Goal: Task Accomplishment & Management: Use online tool/utility

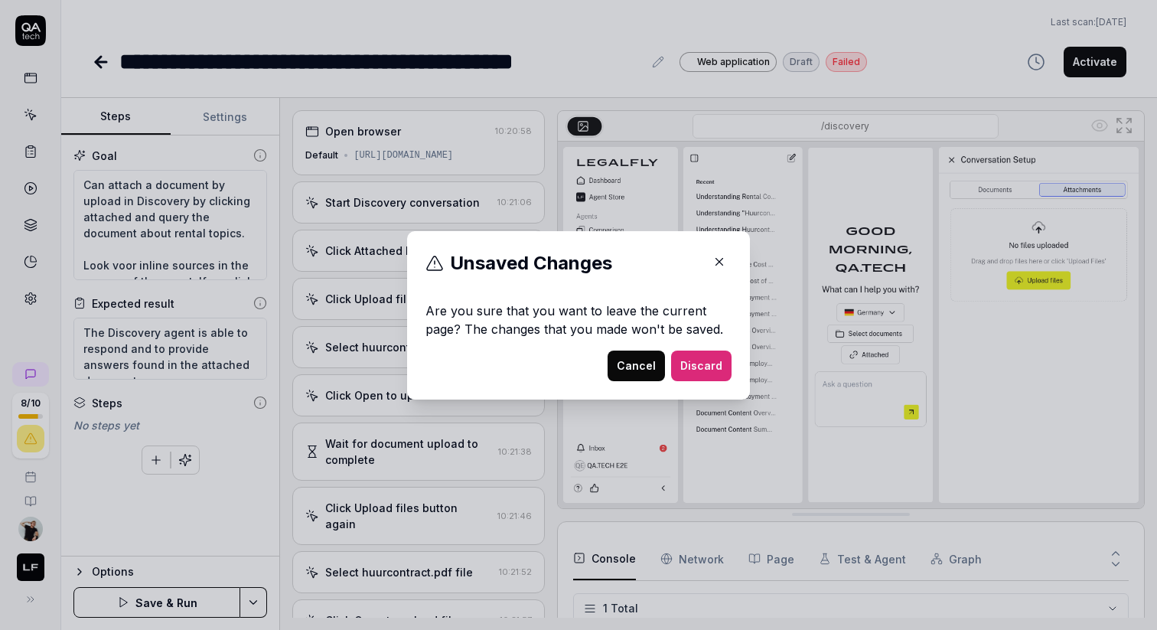
scroll to position [121, 0]
click at [636, 368] on button "Cancel" at bounding box center [636, 366] width 57 height 31
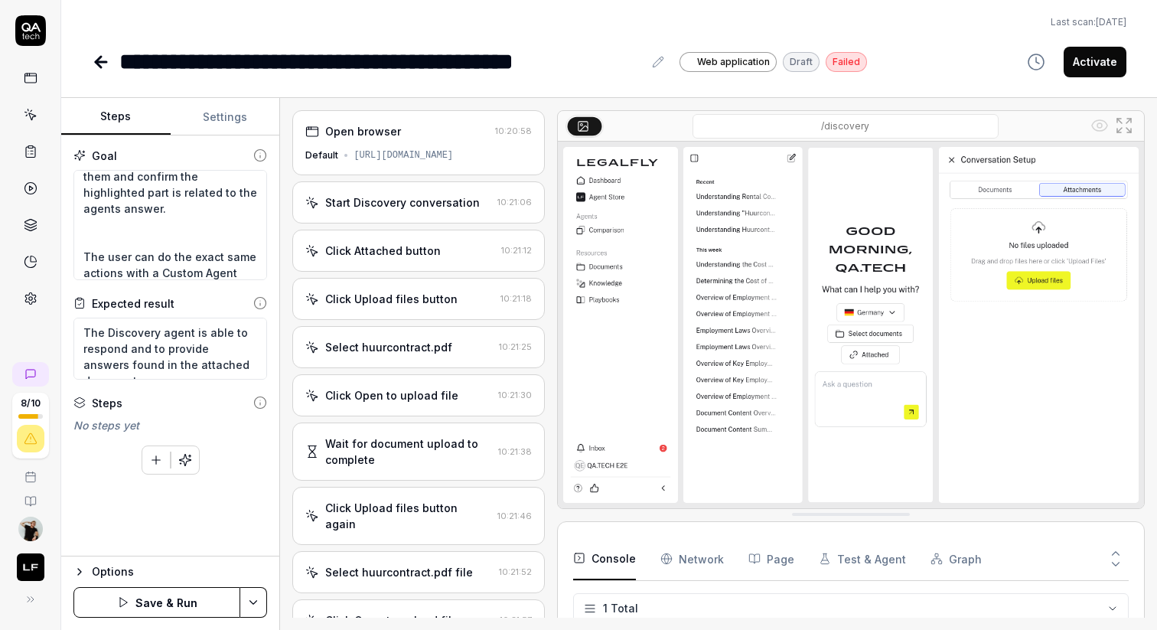
click at [156, 605] on button "Save & Run" at bounding box center [156, 602] width 167 height 31
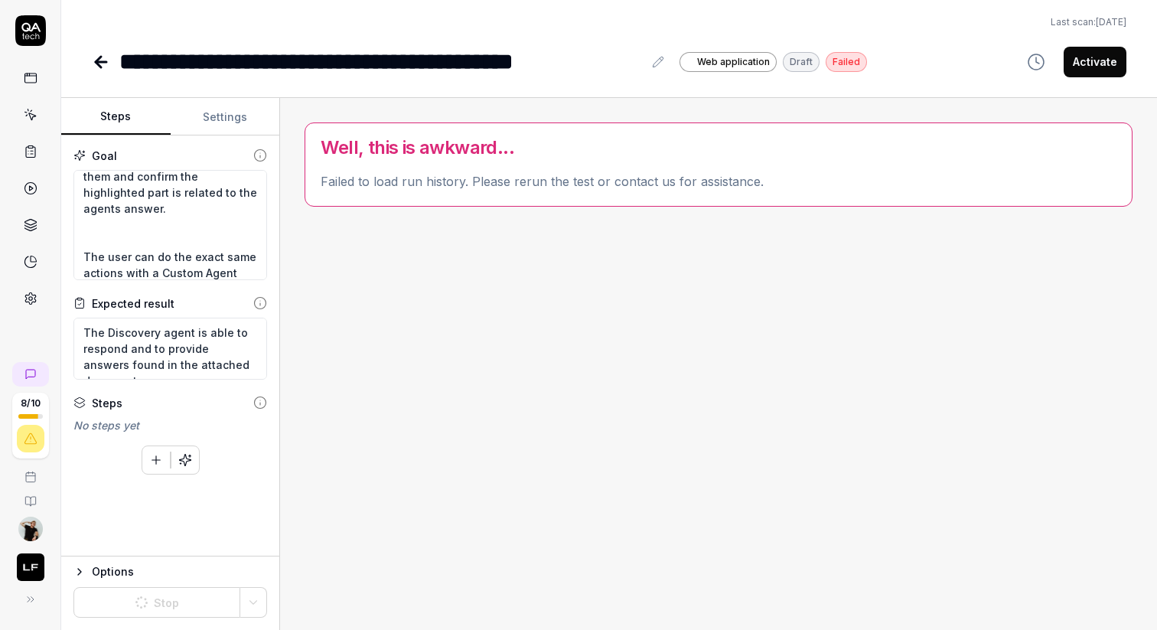
type textarea "*"
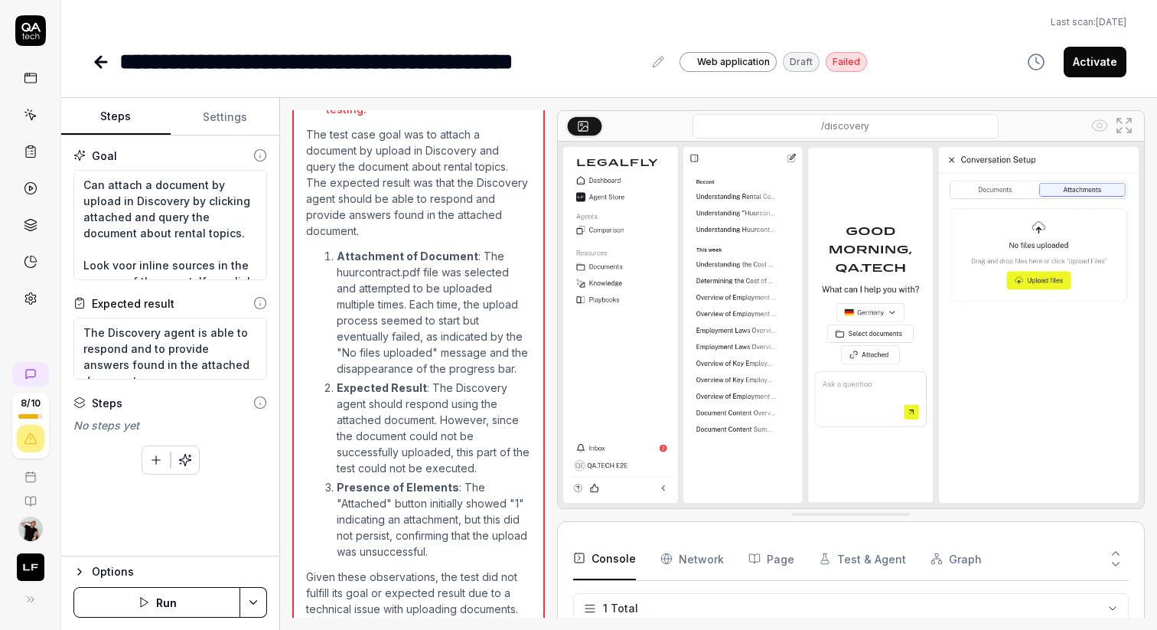
scroll to position [129, 0]
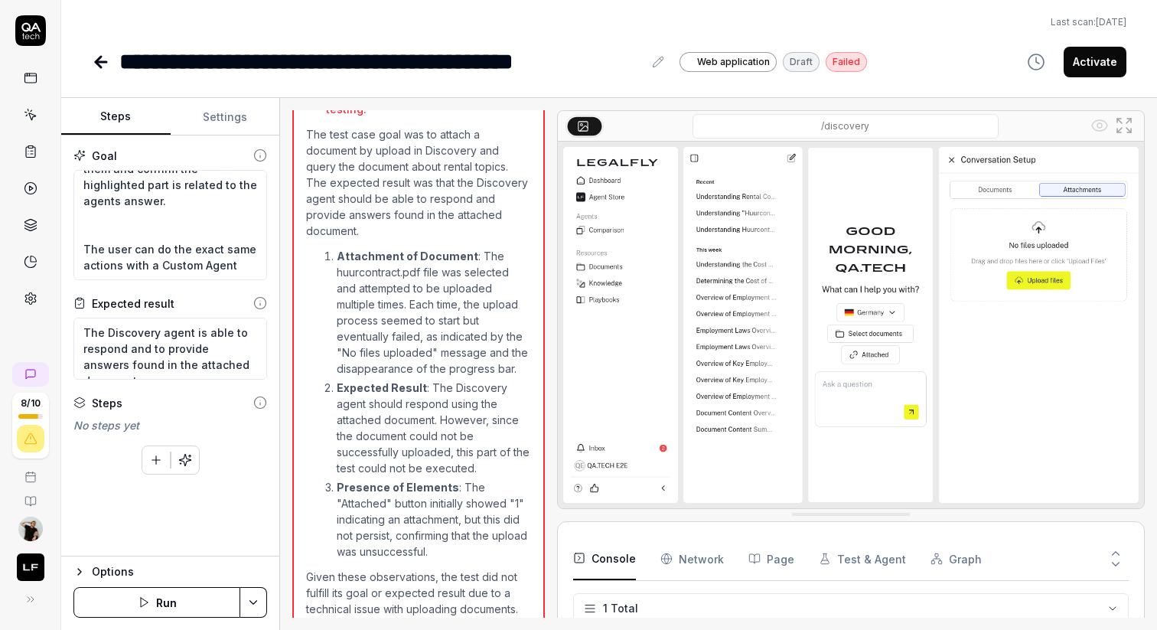
click at [156, 598] on button "Run" at bounding box center [156, 602] width 167 height 31
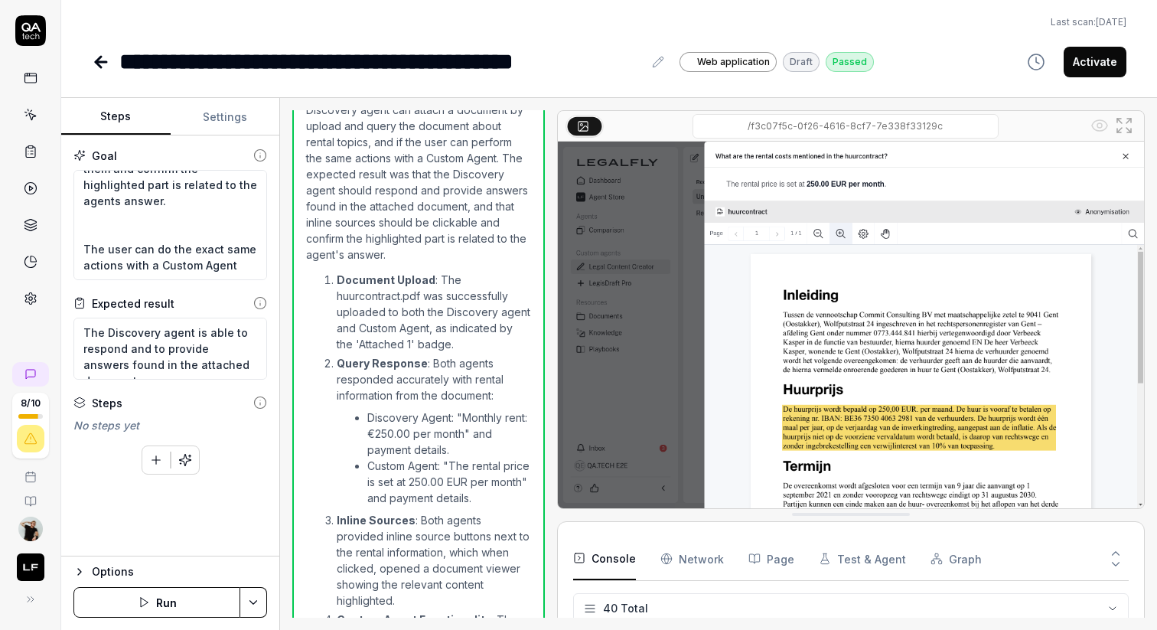
scroll to position [1617, 0]
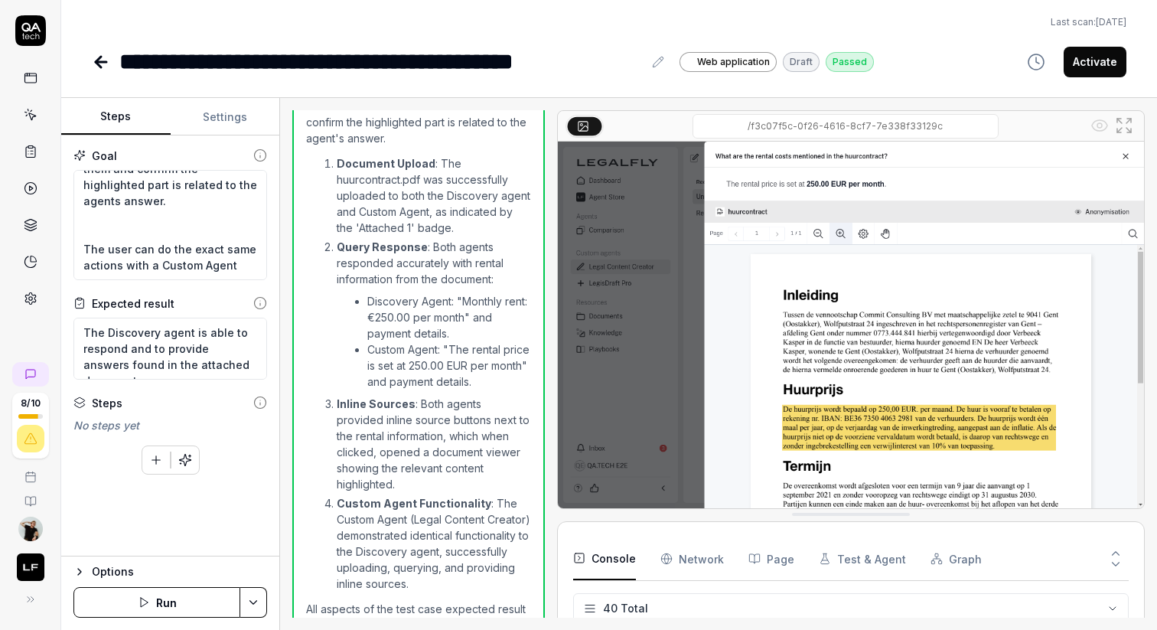
click at [252, 513] on div "Goal Can attach a document by upload in Discovery by clicking attached and quer…" at bounding box center [170, 345] width 218 height 421
click at [184, 456] on icon "button" at bounding box center [185, 460] width 14 height 14
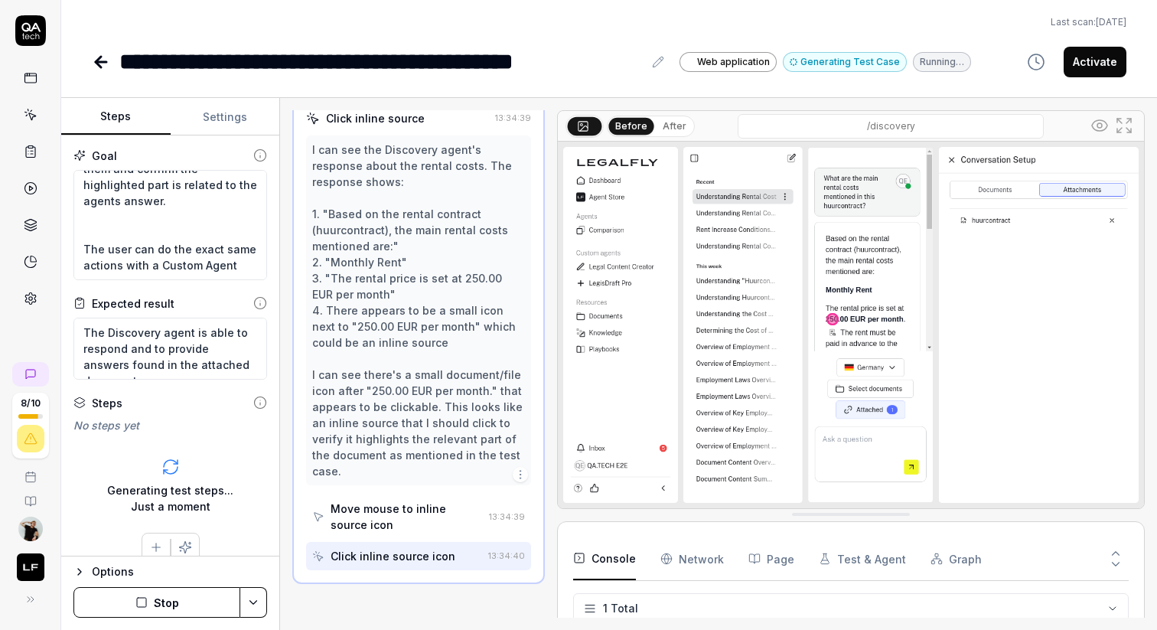
scroll to position [534, 0]
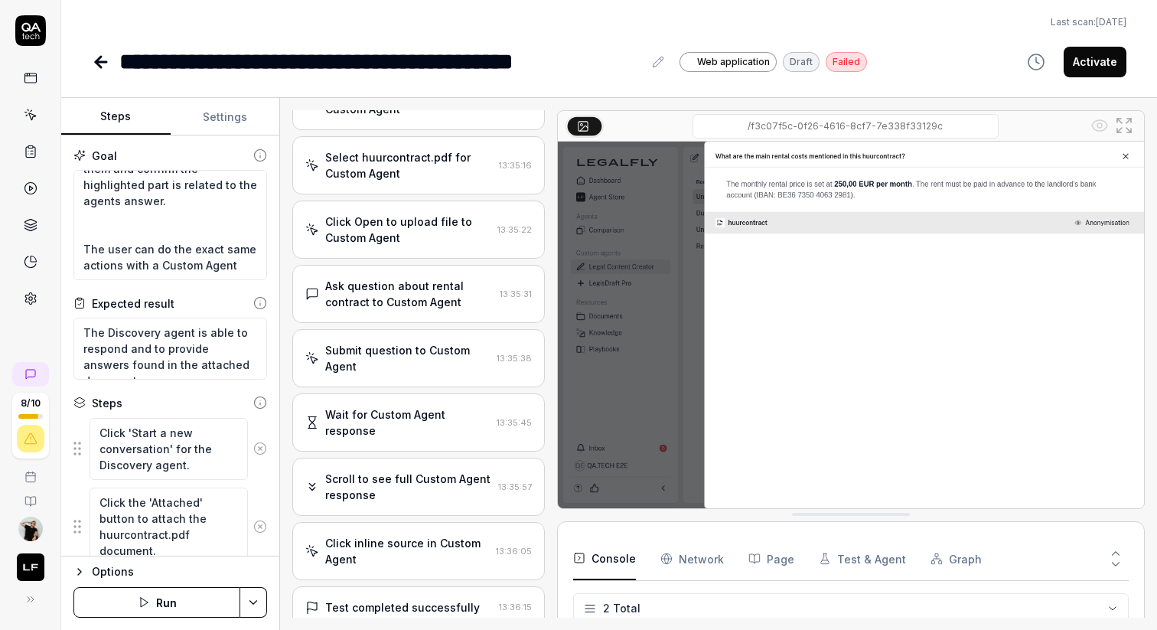
type textarea "*"
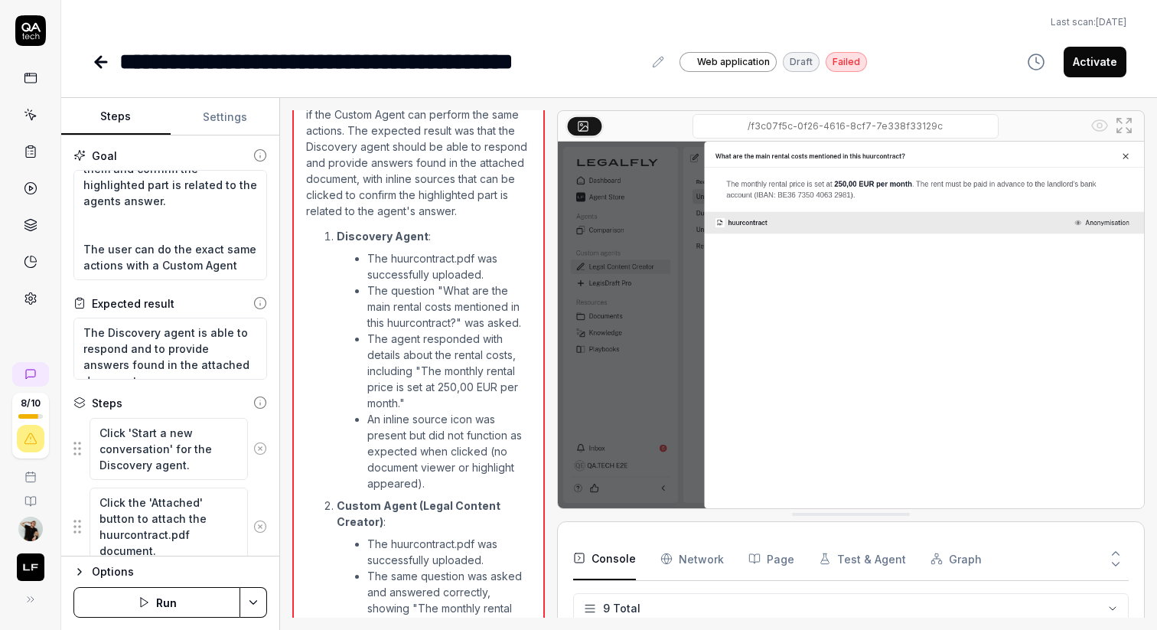
scroll to position [1414, 0]
drag, startPoint x: 395, startPoint y: 341, endPoint x: 489, endPoint y: 341, distance: 94.1
click at [489, 341] on li "The agent responded with details about the rental costs, including "The monthly…" at bounding box center [448, 373] width 163 height 80
drag, startPoint x: 399, startPoint y: 416, endPoint x: 467, endPoint y: 417, distance: 68.1
click at [467, 417] on li "An inline source icon was present but did not function as expected when clicked…" at bounding box center [448, 453] width 163 height 80
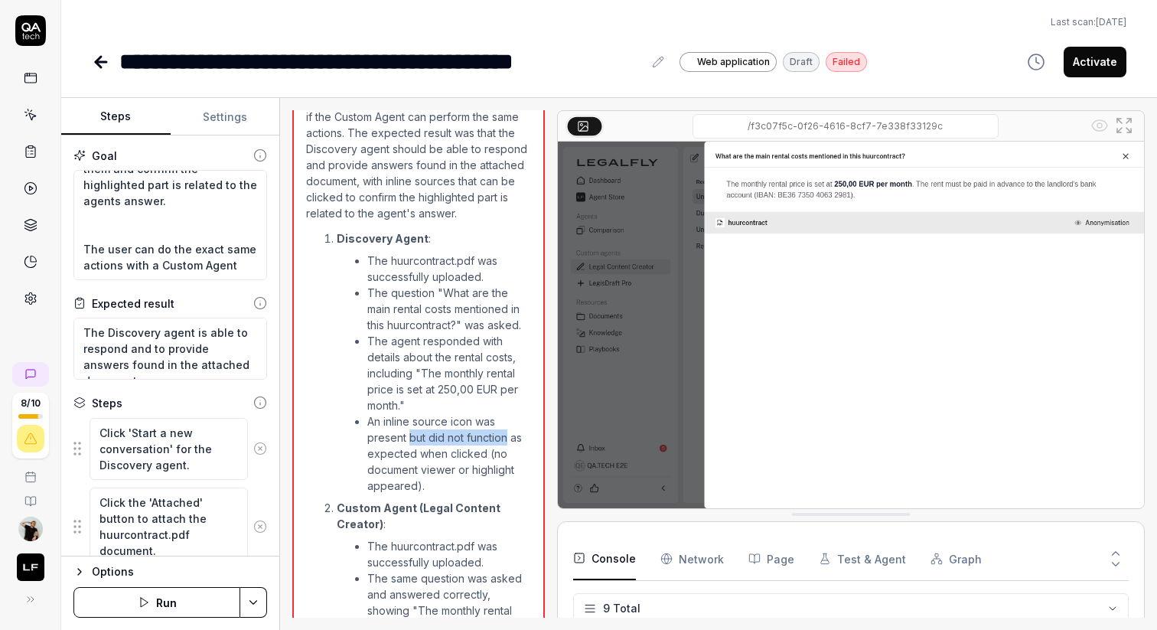
drag, startPoint x: 408, startPoint y: 436, endPoint x: 507, endPoint y: 435, distance: 99.5
click at [507, 435] on li "An inline source icon was present but did not function as expected when clicked…" at bounding box center [448, 453] width 163 height 80
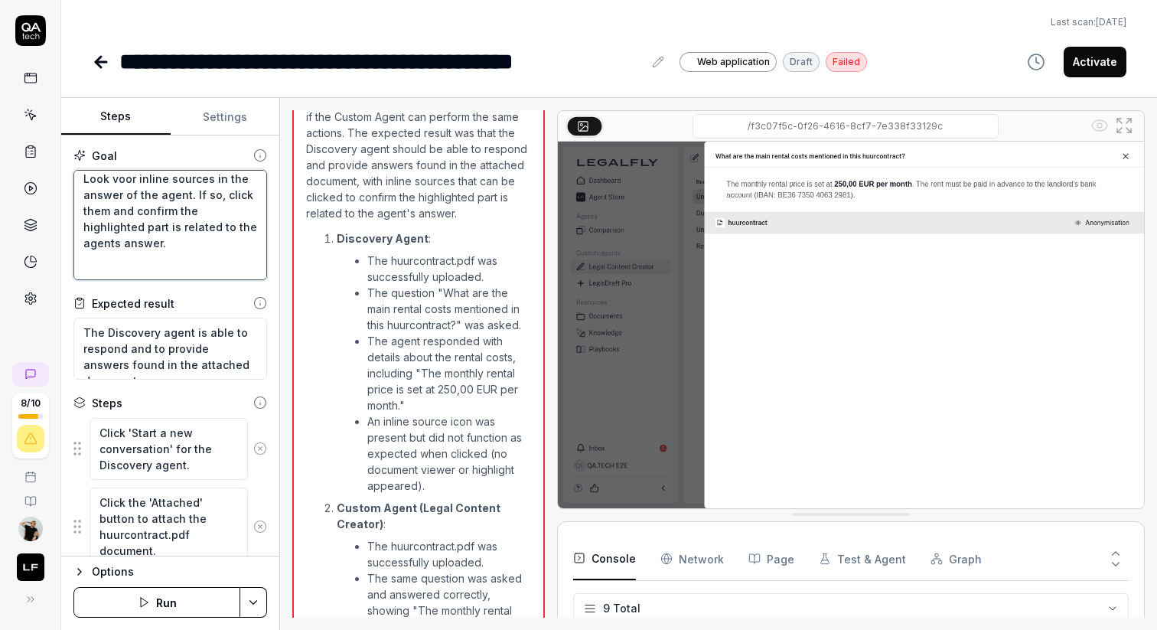
click at [178, 242] on textarea "Can attach a document by upload in Discovery by clicking attached and query the…" at bounding box center [170, 225] width 194 height 110
type textarea "Can attach a document by upload in Discovery by clicking attached and query the…"
type textarea "*"
type textarea "Can attach a document by upload in Discovery by clicking attached and query the…"
type textarea "*"
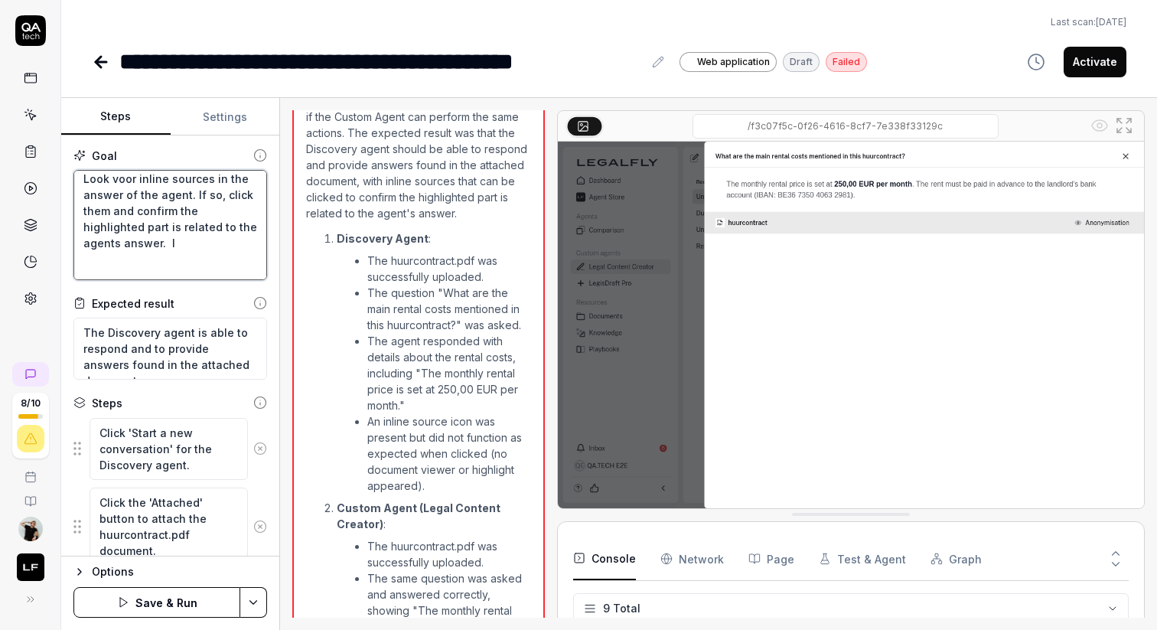
type textarea "Can attach a document by upload in Discovery by clicking attached and query the…"
type textarea "*"
type textarea "Can attach a document by upload in Discovery by clicking attached and query the…"
type textarea "*"
type textarea "Can attach a document by upload in Discovery by clicking attached and query the…"
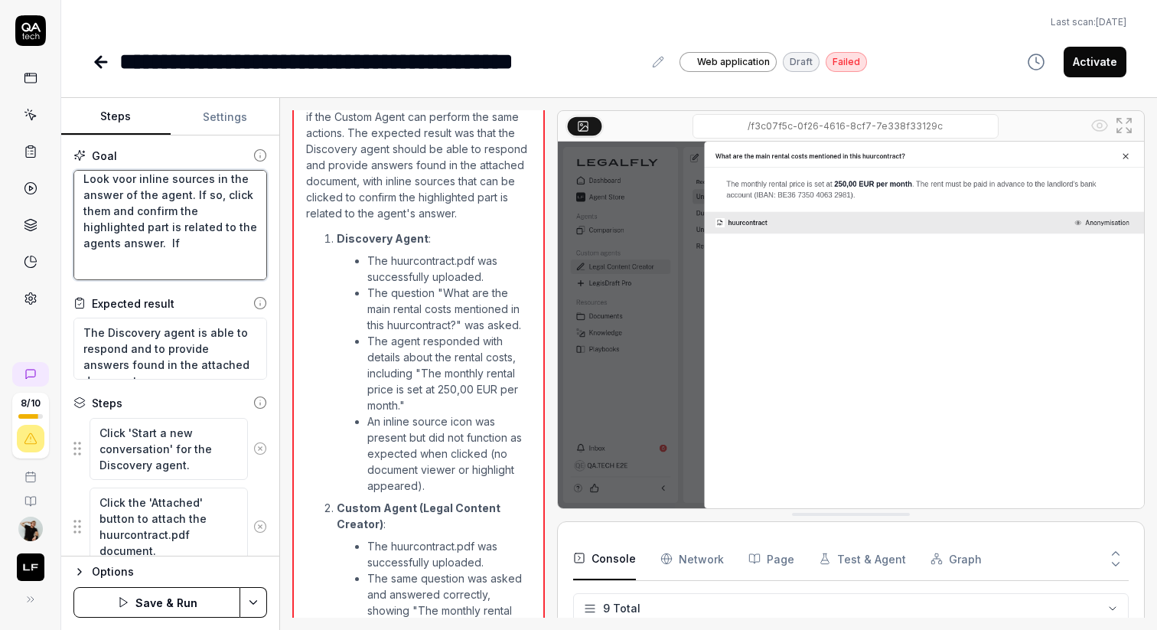
type textarea "*"
type textarea "Can attach a document by upload in Discovery by clicking attached and query the…"
type textarea "*"
type textarea "Can attach a document by upload in Discovery by clicking attached and query the…"
type textarea "*"
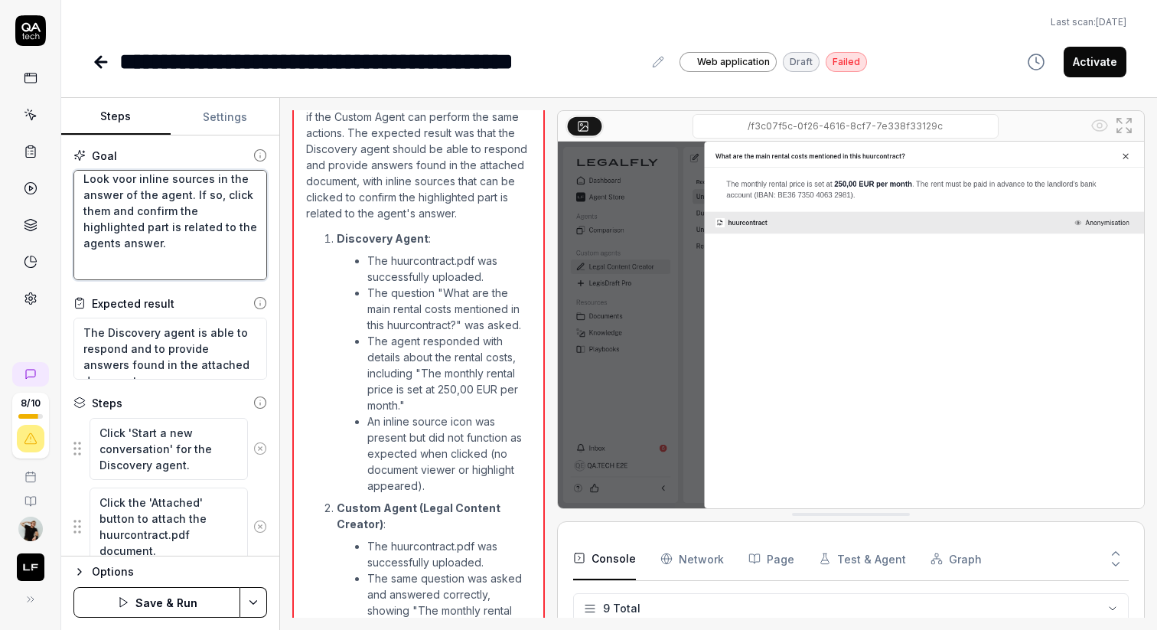
type textarea "Can attach a document by upload in Discovery by clicking attached and query the…"
type textarea "*"
type textarea "Can attach a document by upload in Discovery by clicking attached and query the…"
type textarea "*"
type textarea "Can attach a document by upload in Discovery by clicking attached and query the…"
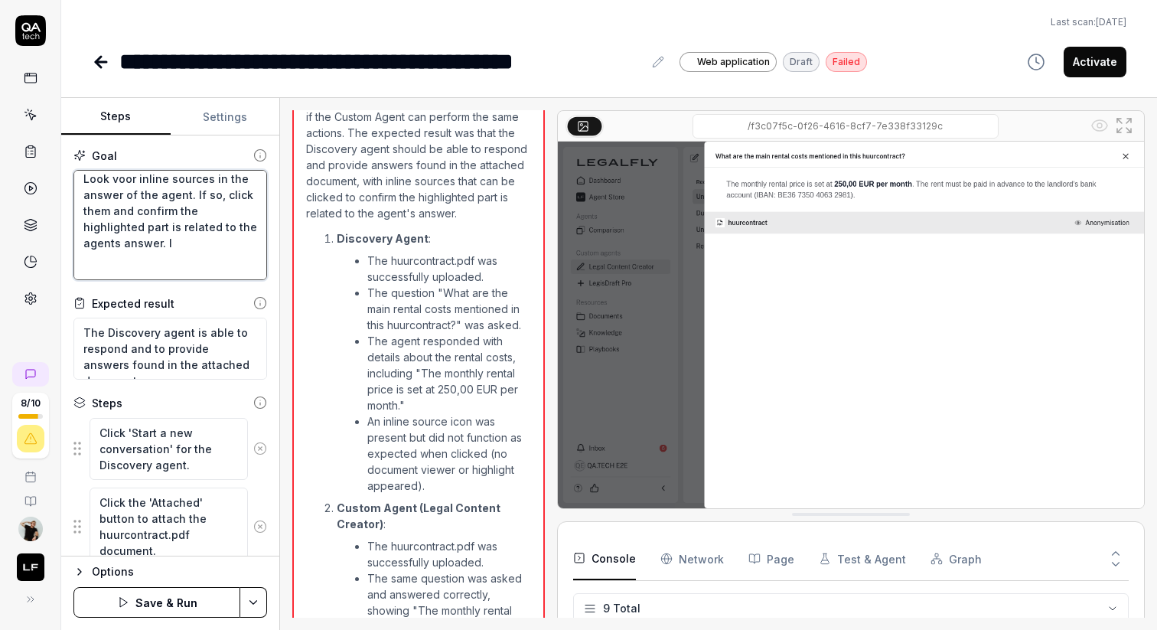
type textarea "*"
type textarea "Can attach a document by upload in Discovery by clicking attached and query the…"
type textarea "*"
type textarea "Can attach a document by upload in Discovery by clicking attached and query the…"
type textarea "*"
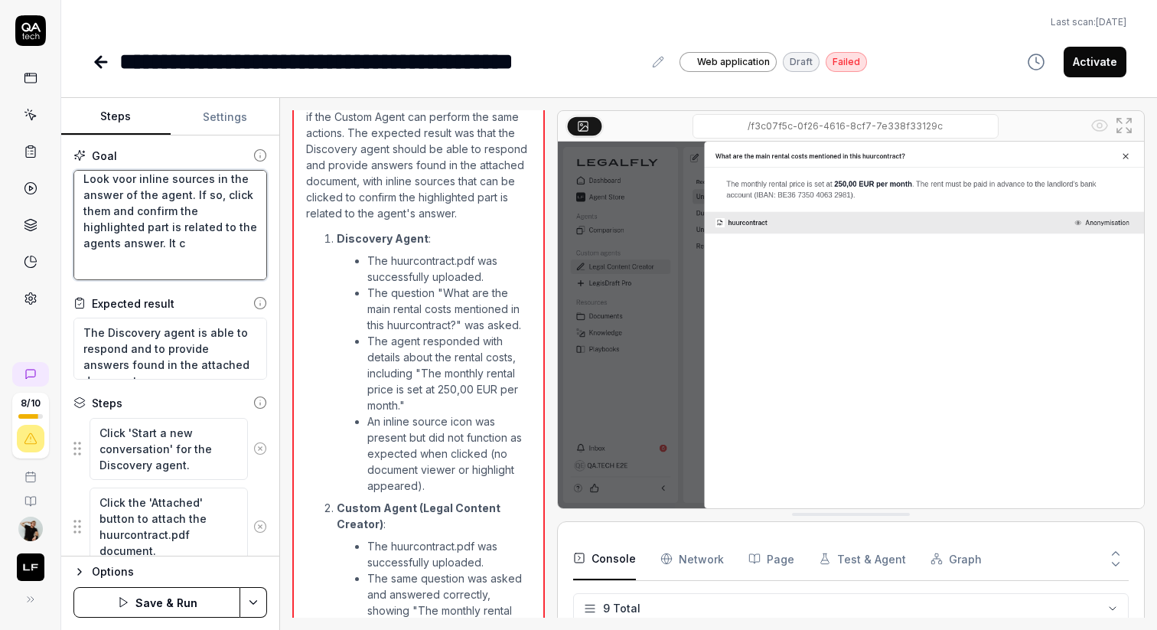
type textarea "Can attach a document by upload in Discovery by clicking attached and query the…"
type textarea "*"
type textarea "Can attach a document by upload in Discovery by clicking attached and query the…"
type textarea "*"
type textarea "Can attach a document by upload in Discovery by clicking attached and query the…"
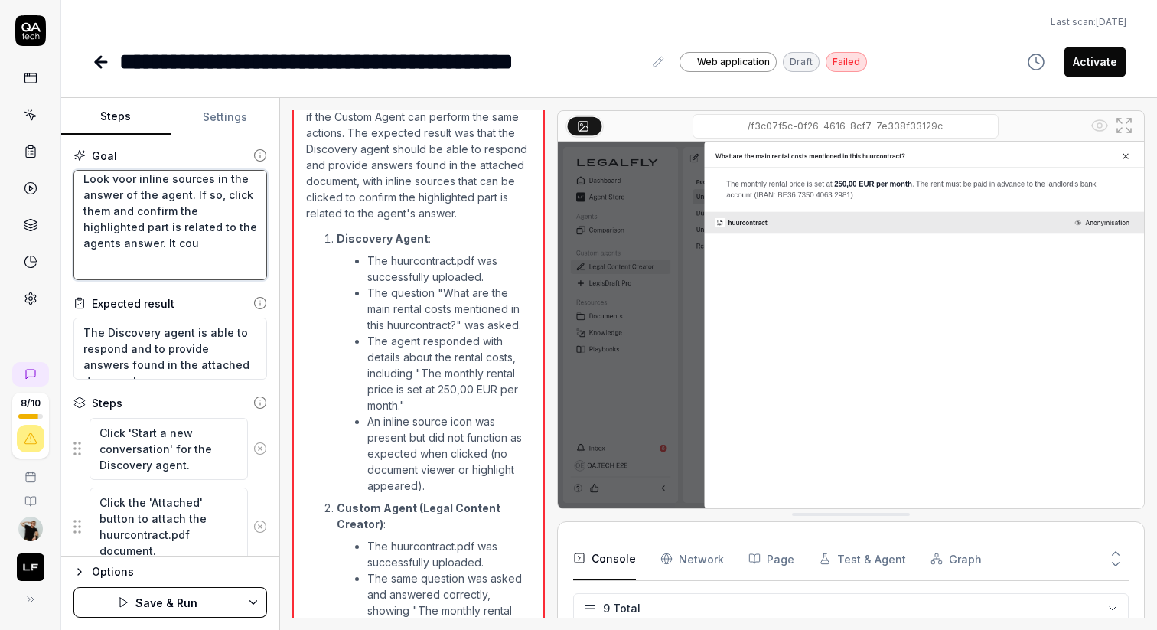
type textarea "*"
type textarea "Can attach a document by upload in Discovery by clicking attached and query the…"
type textarea "*"
type textarea "Can attach a document by upload in Discovery by clicking attached and query the…"
type textarea "*"
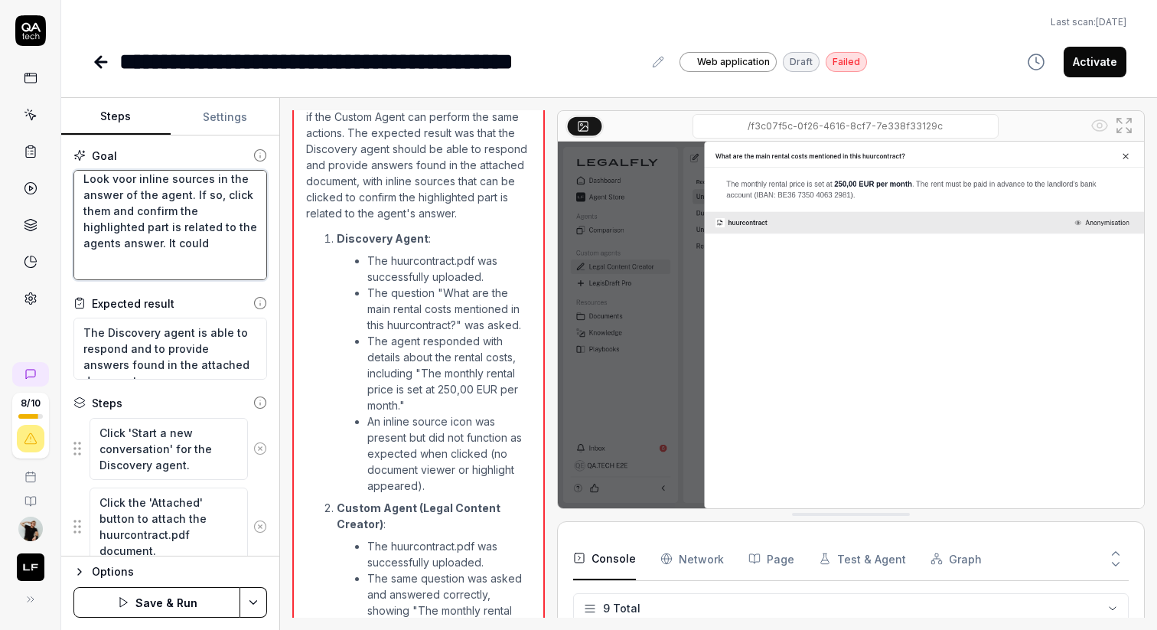
type textarea "Can attach a document by upload in Discovery by clicking attached and query the…"
type textarea "*"
type textarea "Can attach a document by upload in Discovery by clicking attached and query the…"
type textarea "*"
type textarea "Can attach a document by upload in Discovery by clicking attached and query the…"
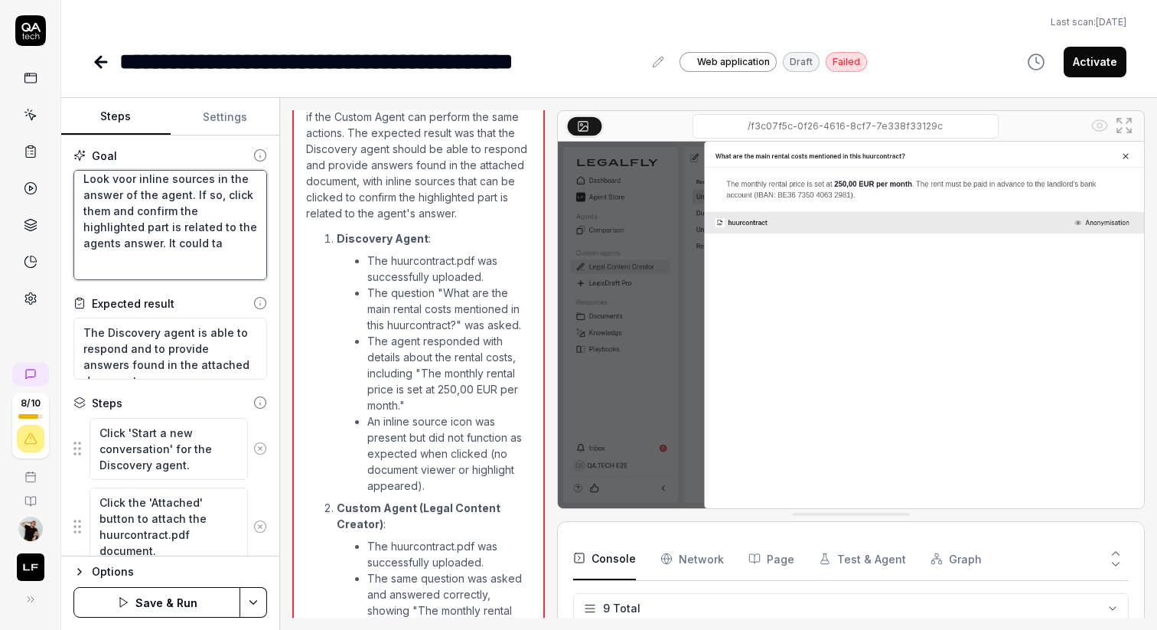
type textarea "*"
type textarea "Can attach a document by upload in Discovery by clicking attached and query the…"
type textarea "*"
type textarea "Can attach a document by upload in Discovery by clicking attached and query the…"
type textarea "*"
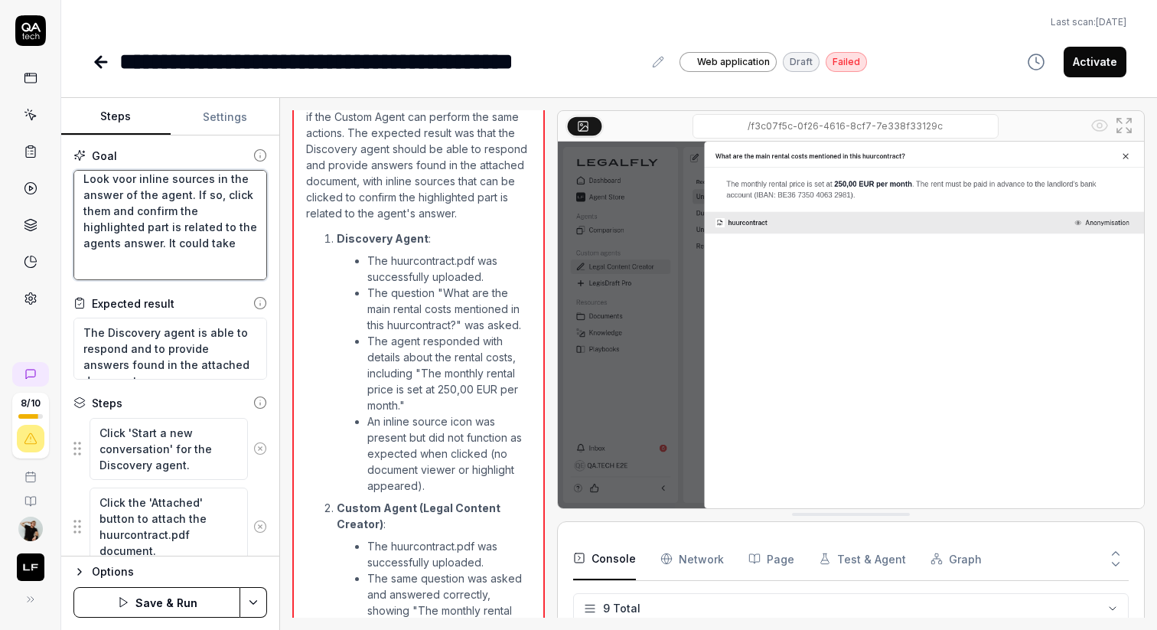
type textarea "Can attach a document by upload in Discovery by clicking attached and query the…"
type textarea "*"
type textarea "Can attach a document by upload in Discovery by clicking attached and query the…"
type textarea "*"
type textarea "Can attach a document by upload in Discovery by clicking attached and query the…"
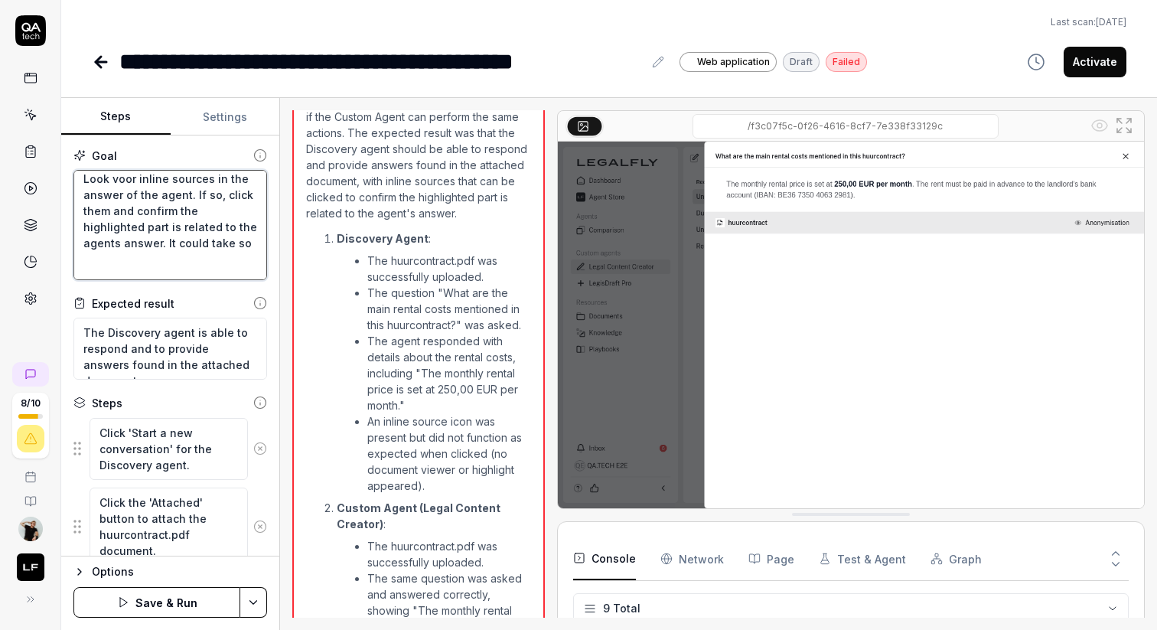
type textarea "*"
type textarea "Can attach a document by upload in Discovery by clicking attached and query the…"
type textarea "*"
type textarea "Can attach a document by upload in Discovery by clicking attached and query the…"
type textarea "*"
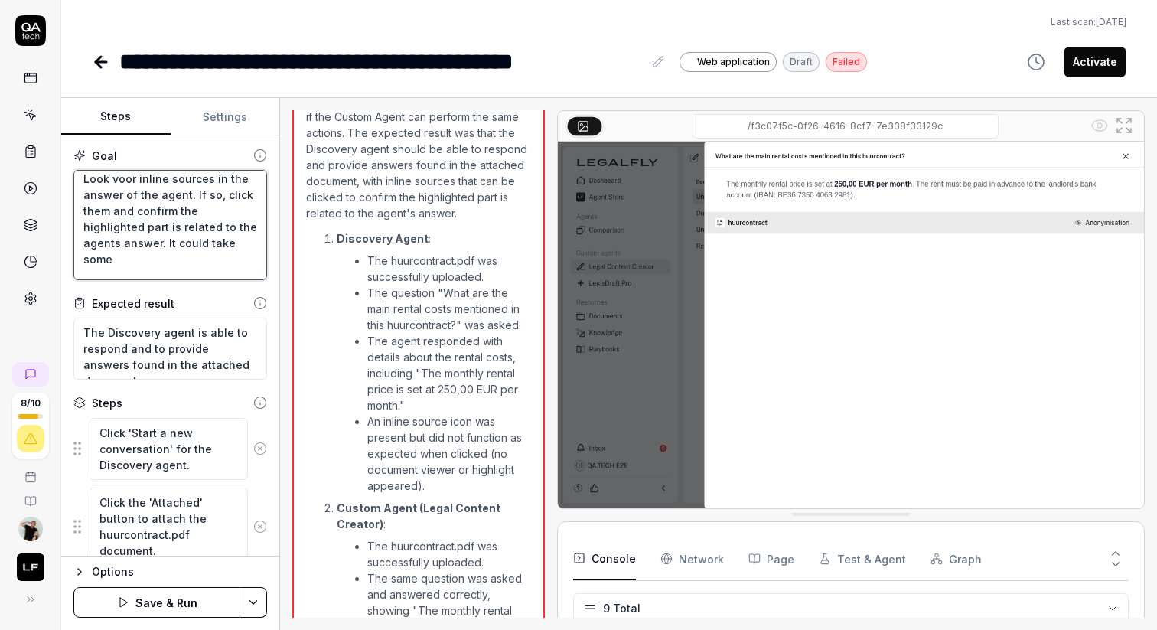
type textarea "Can attach a document by upload in Discovery by clicking attached and query the…"
type textarea "*"
type textarea "Can attach a document by upload in Discovery by clicking attached and query the…"
type textarea "*"
type textarea "Can attach a document by upload in Discovery by clicking attached and query the…"
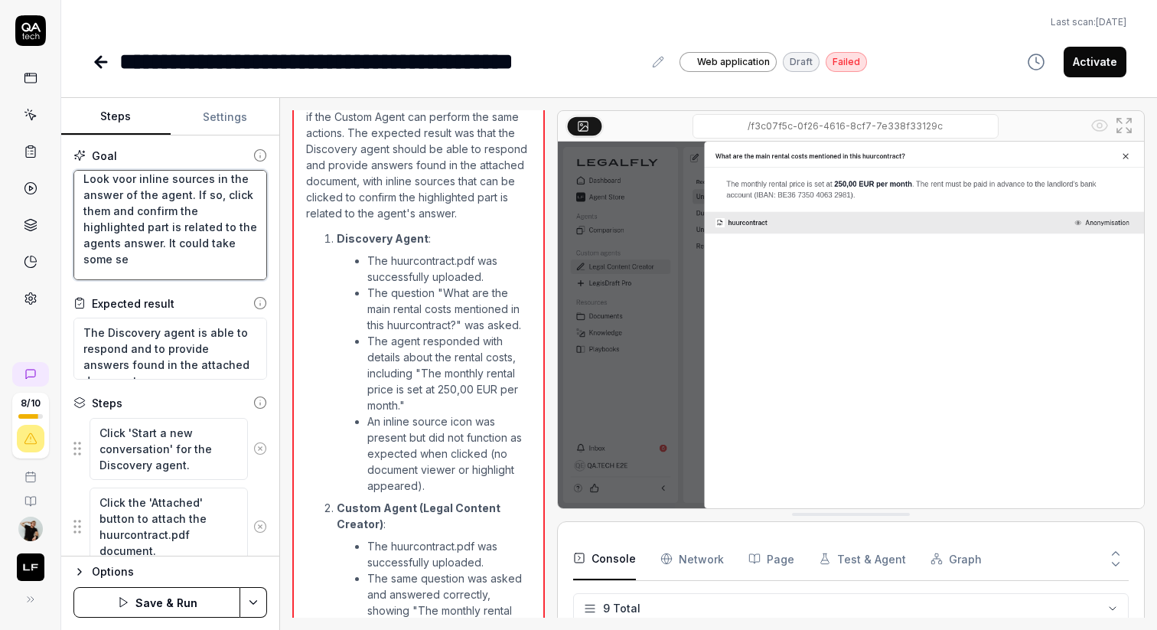
type textarea "*"
type textarea "Can attach a document by upload in Discovery by clicking attached and query the…"
type textarea "*"
type textarea "Can attach a document by upload in Discovery by clicking attached and query the…"
type textarea "*"
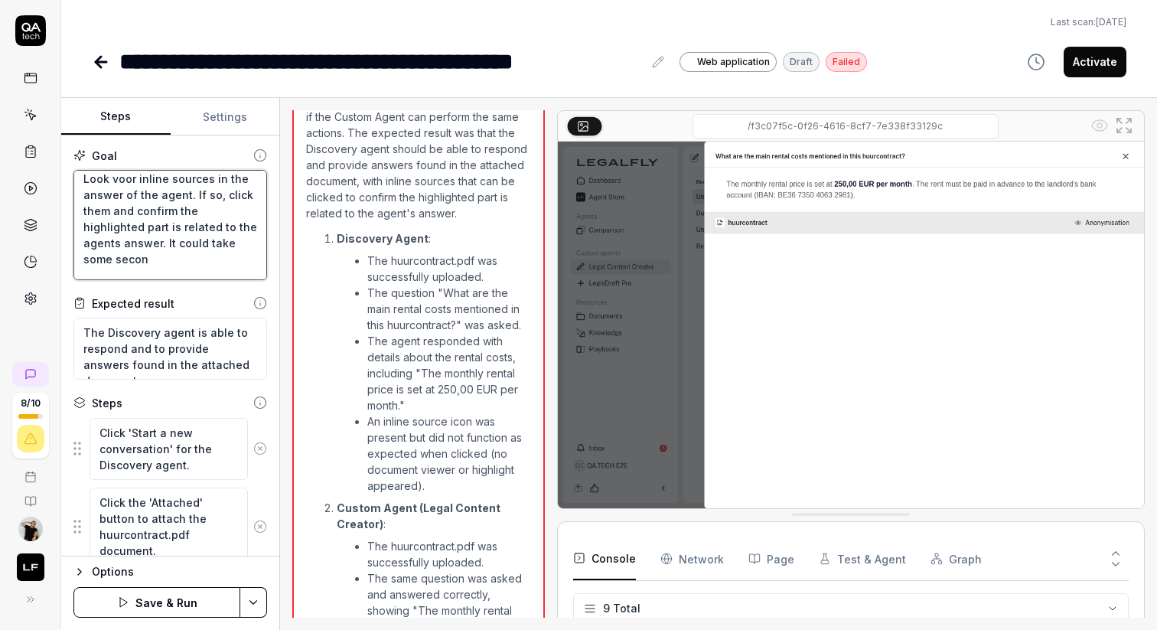
type textarea "Can attach a document by upload in Discovery by clicking attached and query the…"
type textarea "*"
type textarea "Can attach a document by upload in Discovery by clicking attached and query the…"
type textarea "*"
type textarea "Can attach a document by upload in Discovery by clicking attached and query the…"
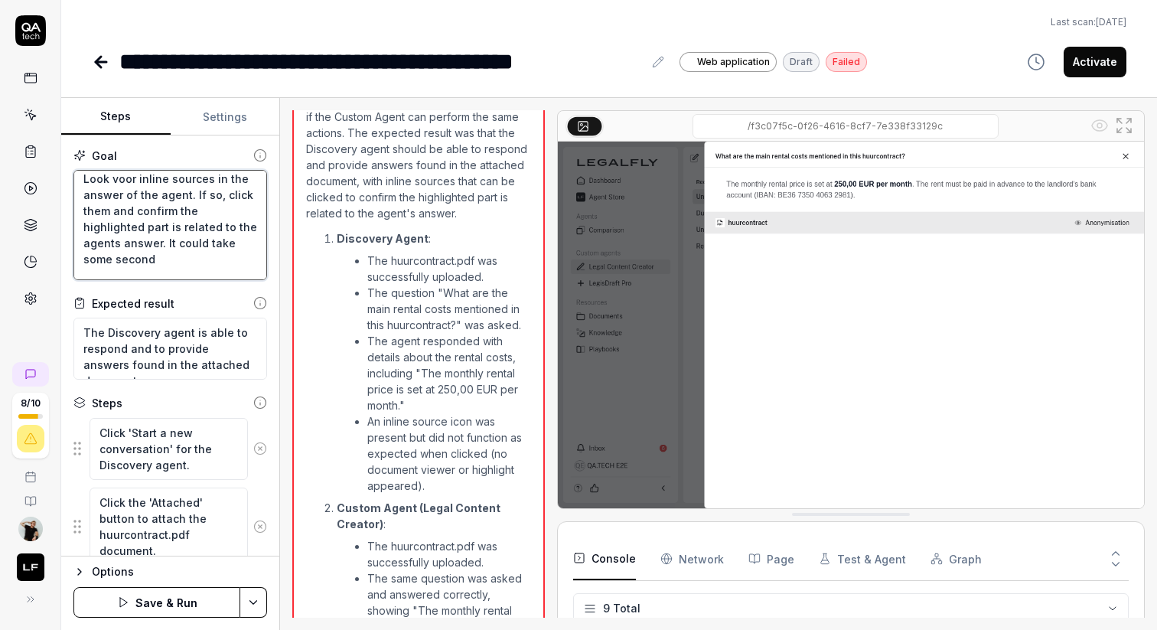
type textarea "*"
type textarea "Can attach a document by upload in Discovery by clicking attached and query the…"
type textarea "*"
type textarea "Can attach a document by upload in Discovery by clicking attached and query the…"
type textarea "*"
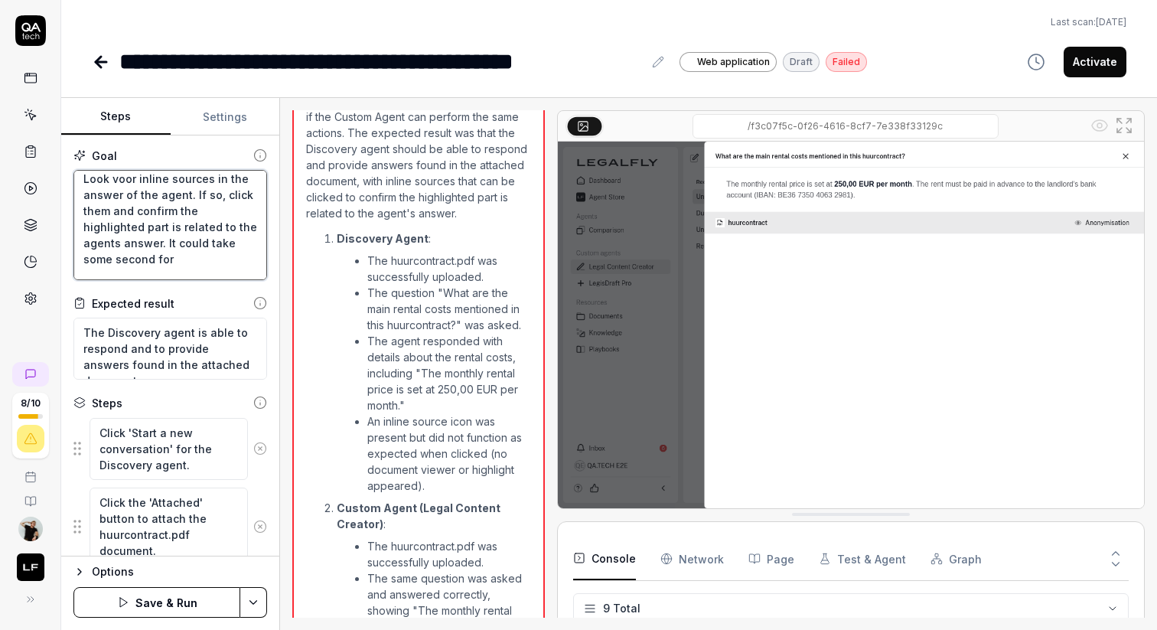
type textarea "Can attach a document by upload in Discovery by clicking attached and query the…"
type textarea "*"
type textarea "Can attach a document by upload in Discovery by clicking attached and query the…"
type textarea "*"
type textarea "Can attach a document by upload in Discovery by clicking attached and query the…"
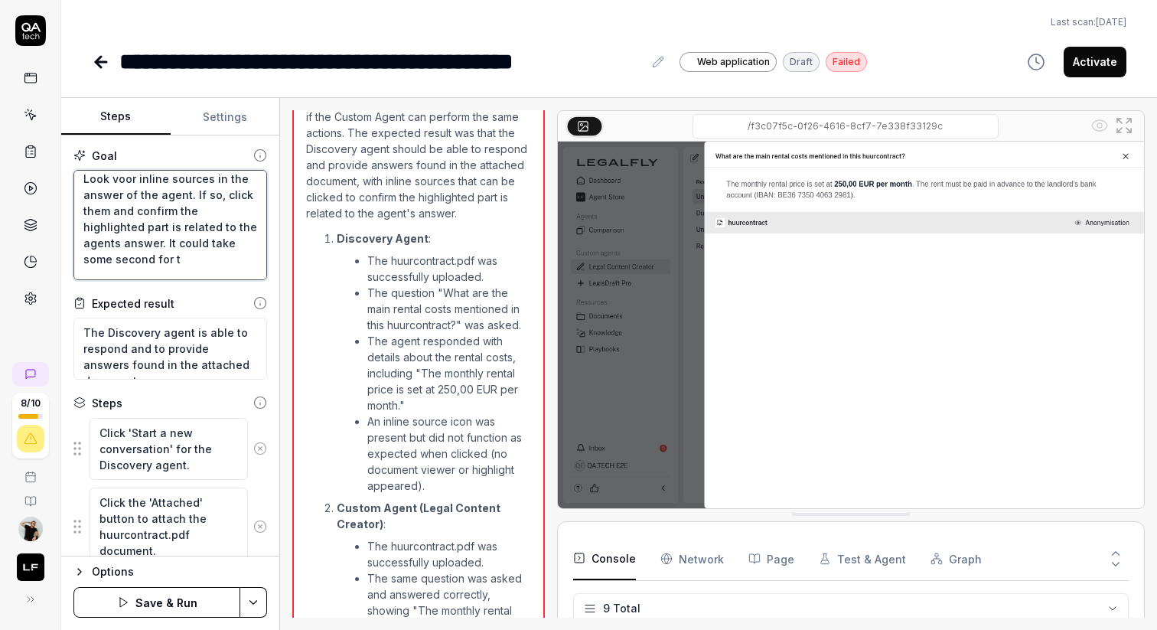
type textarea "*"
type textarea "Can attach a document by upload in Discovery by clicking attached and query the…"
type textarea "*"
type textarea "Can attach a document by upload in Discovery by clicking attached and query the…"
type textarea "*"
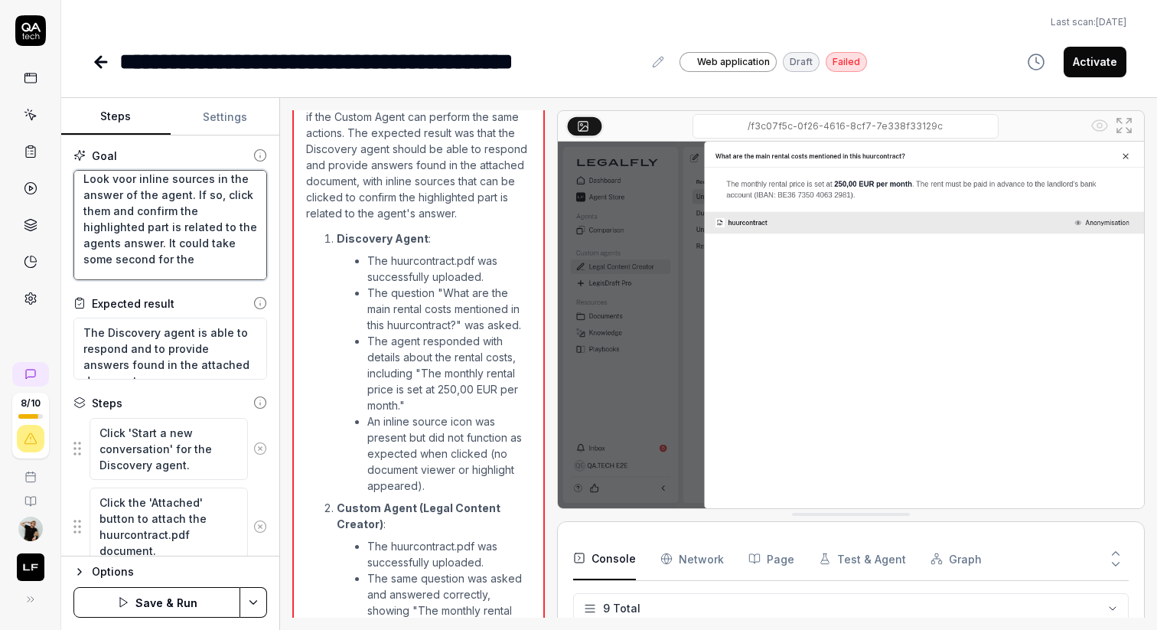
type textarea "Can attach a document by upload in Discovery by clicking attached and query the…"
type textarea "*"
type textarea "Can attach a document by upload in Discovery by clicking attached and query the…"
type textarea "*"
type textarea "Can attach a document by upload in Discovery by clicking attached and query the…"
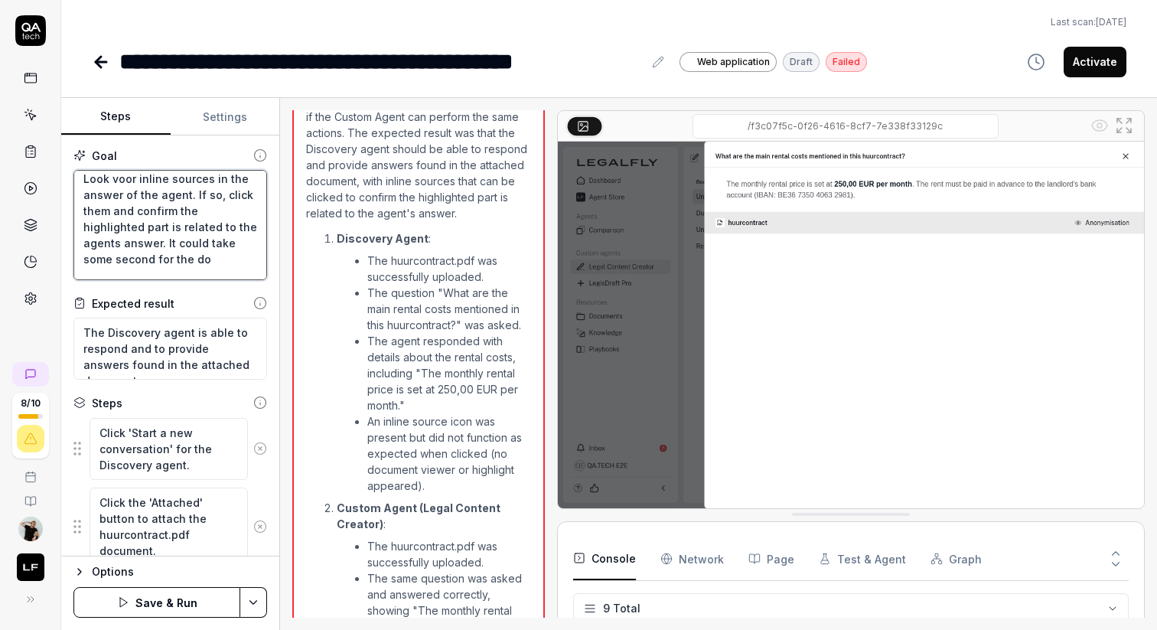
type textarea "*"
type textarea "Can attach a document by upload in Discovery by clicking attached and query the…"
type textarea "*"
type textarea "Can attach a document by upload in Discovery by clicking attached and query the…"
type textarea "*"
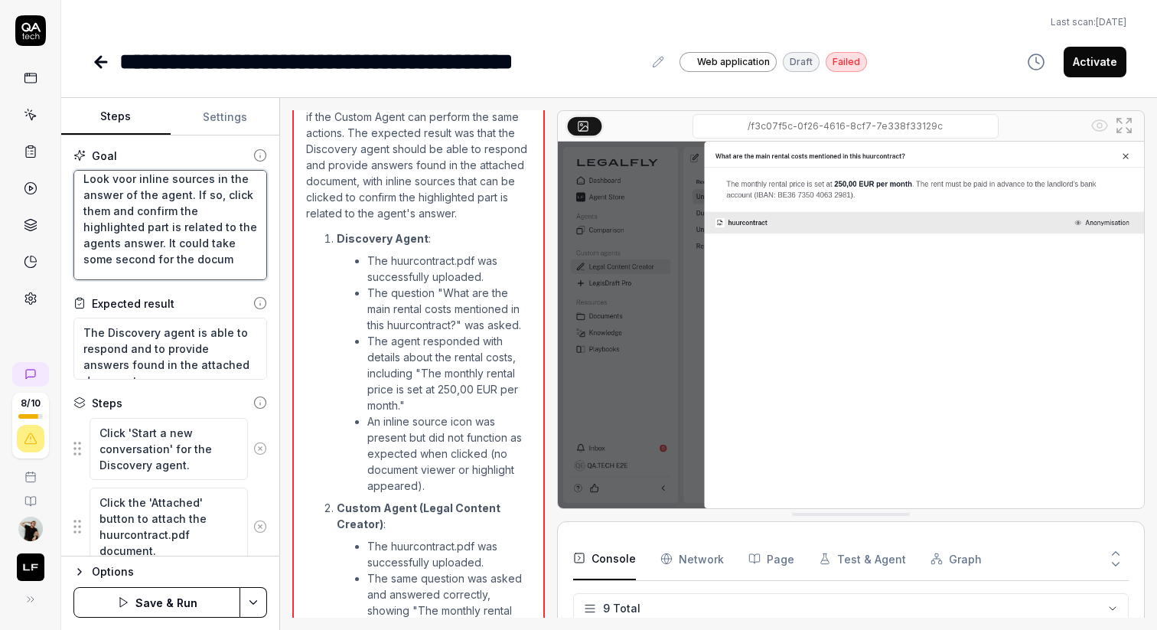
type textarea "Can attach a document by upload in Discovery by clicking attached and query the…"
type textarea "*"
type textarea "Can attach a document by upload in Discovery by clicking attached and query the…"
type textarea "*"
type textarea "Can attach a document by upload in Discovery by clicking attached and query the…"
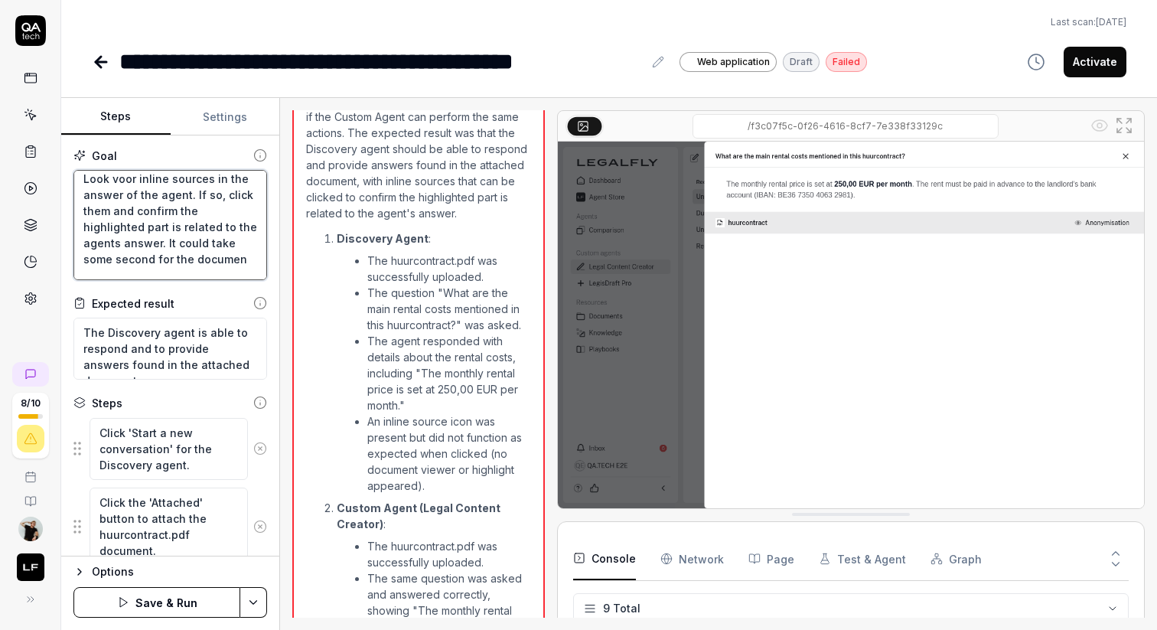
type textarea "*"
type textarea "Can attach a document by upload in Discovery by clicking attached and query the…"
type textarea "*"
type textarea "Can attach a document by upload in Discovery by clicking attached and query the…"
type textarea "*"
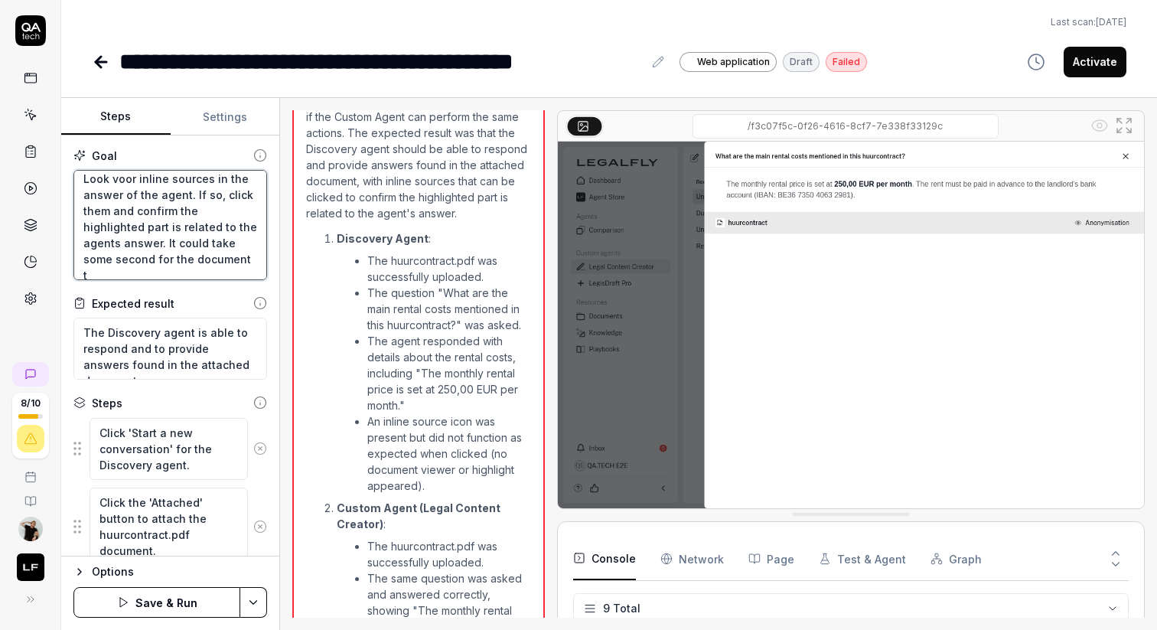
type textarea "Can attach a document by upload in Discovery by clicking attached and query the…"
type textarea "*"
type textarea "Can attach a document by upload in Discovery by clicking attached and query the…"
type textarea "*"
type textarea "Can attach a document by upload in Discovery by clicking attached and query the…"
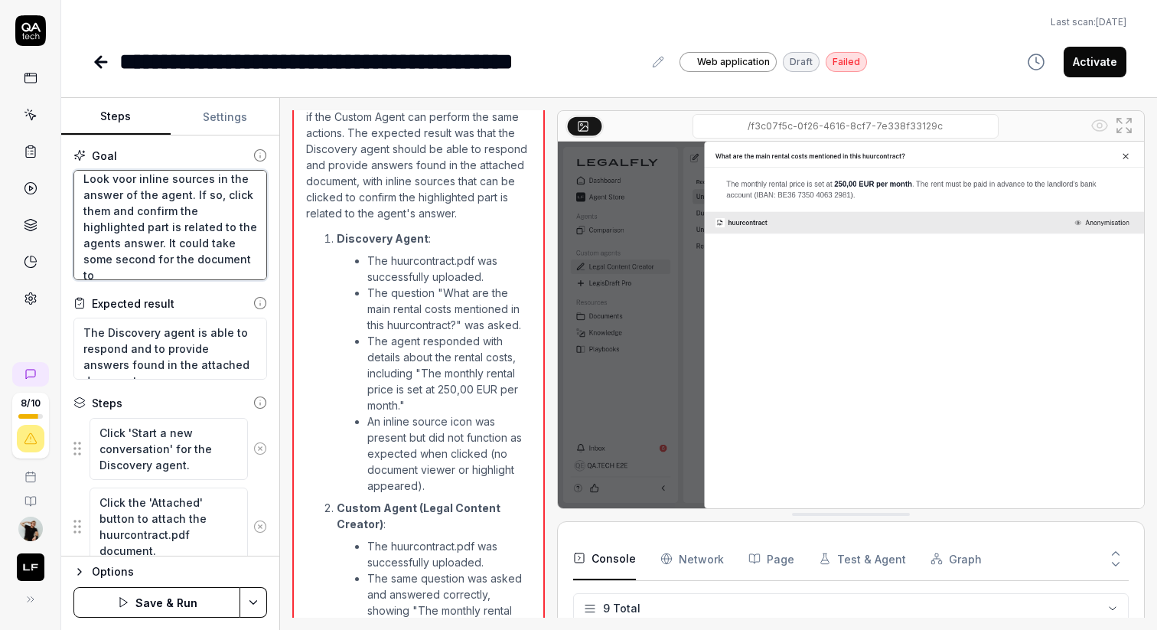
type textarea "*"
type textarea "Can attach a document by upload in Discovery by clicking attached and query the…"
type textarea "*"
type textarea "Can attach a document by upload in Discovery by clicking attached and query the…"
type textarea "*"
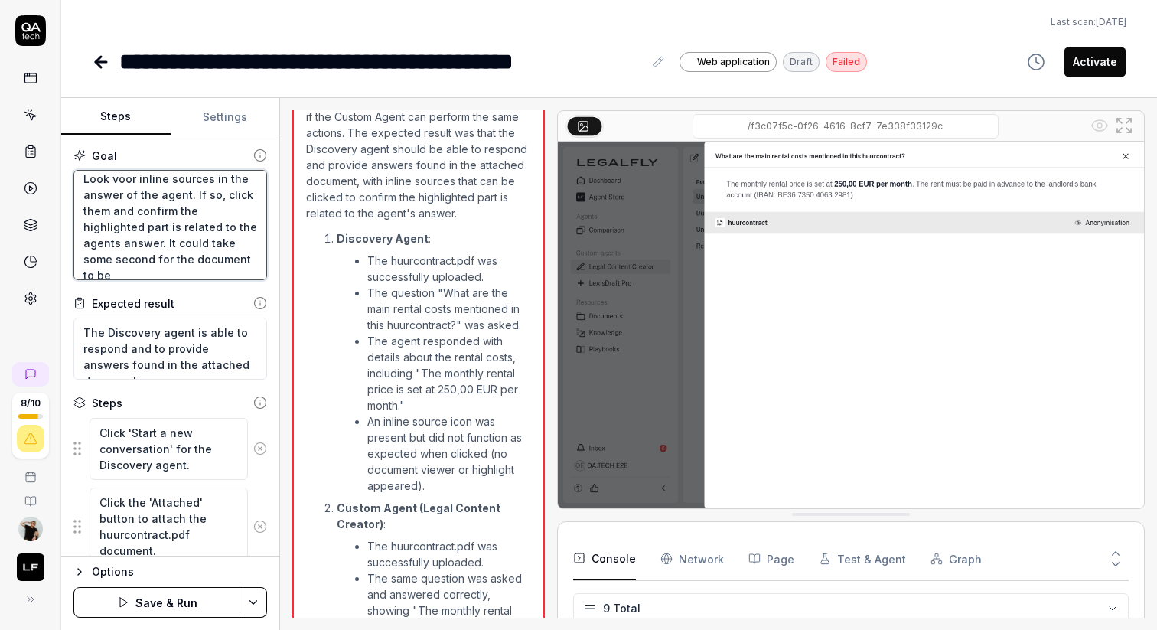
type textarea "Can attach a document by upload in Discovery by clicking attached and query the…"
type textarea "*"
type textarea "Can attach a document by upload in Discovery by clicking attached and query the…"
type textarea "*"
type textarea "Can attach a document by upload in Discovery by clicking attached and query the…"
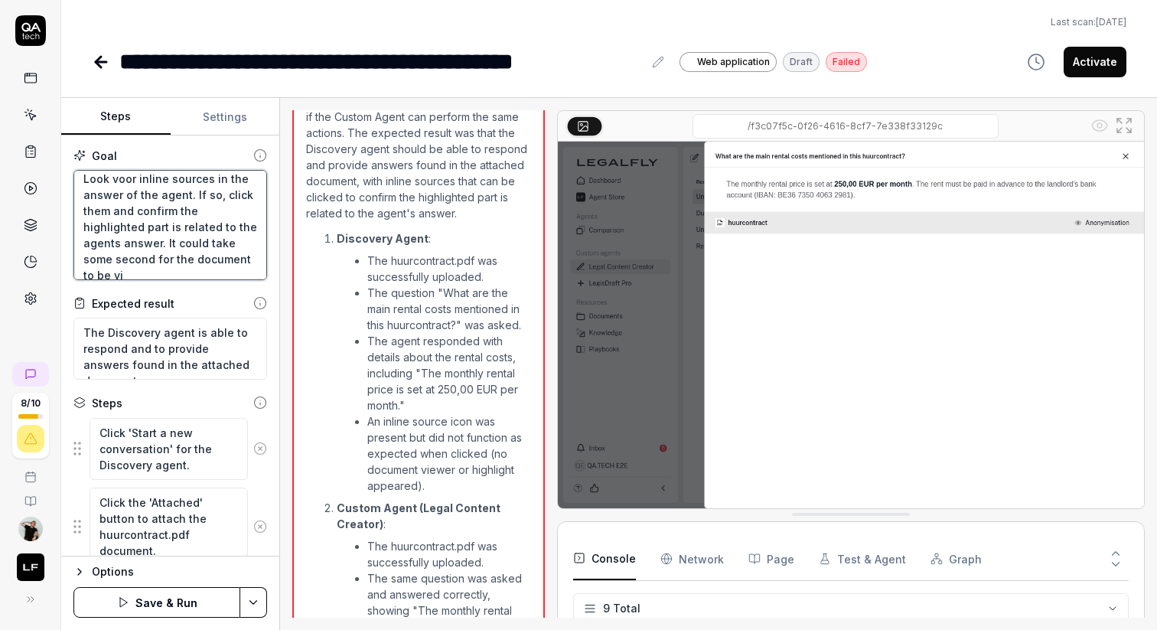
type textarea "*"
type textarea "Can attach a document by upload in Discovery by clicking attached and query the…"
type textarea "*"
type textarea "Can attach a document by upload in Discovery by clicking attached and query the…"
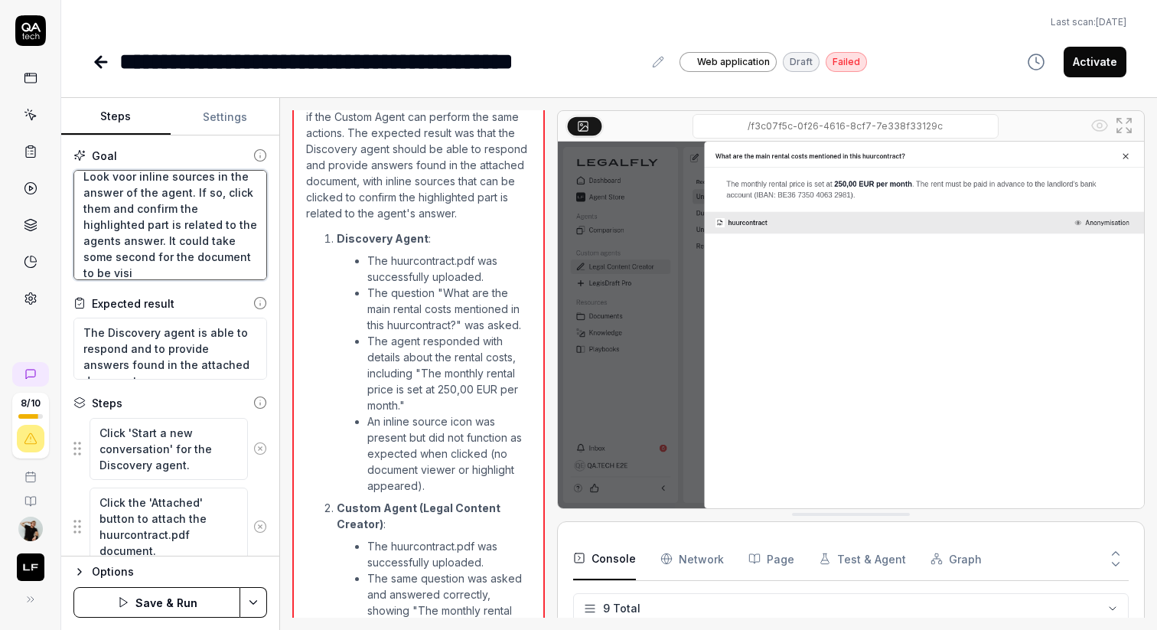
type textarea "*"
type textarea "Can attach a document by upload in Discovery by clicking attached and query the…"
type textarea "*"
type textarea "Can attach a document by upload in Discovery by clicking attached and query the…"
type textarea "*"
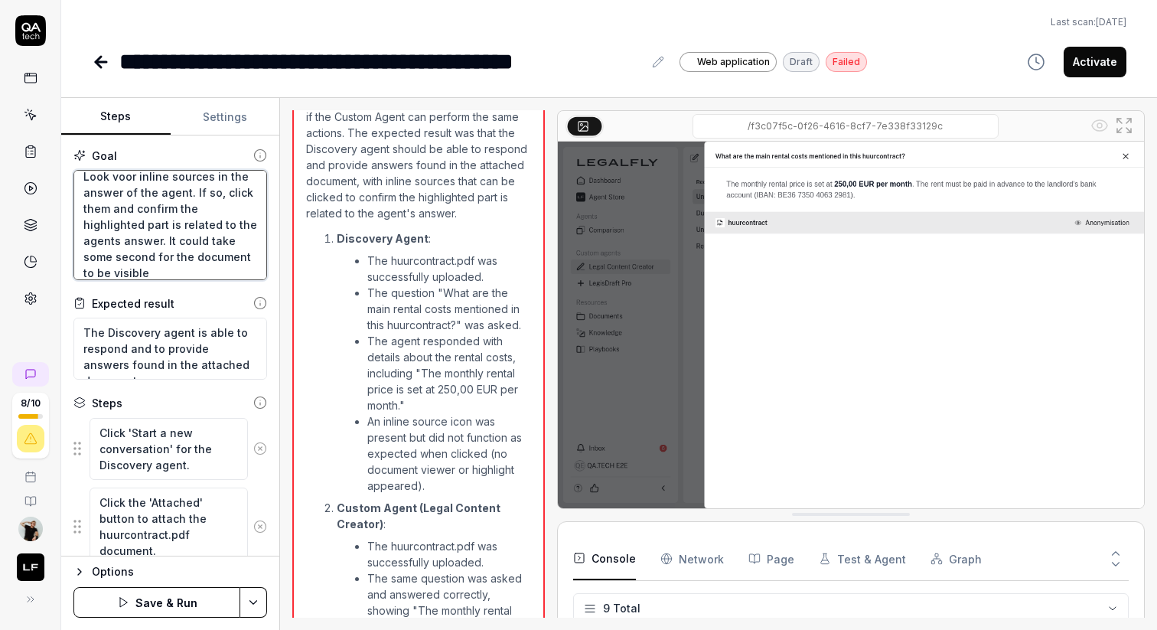
type textarea "Can attach a document by upload in Discovery by clicking attached and query the…"
type textarea "*"
type textarea "Can attach a document by upload in Discovery by clicking attached and query the…"
type textarea "*"
type textarea "Can attach a document by upload in Discovery by clicking attached and query the…"
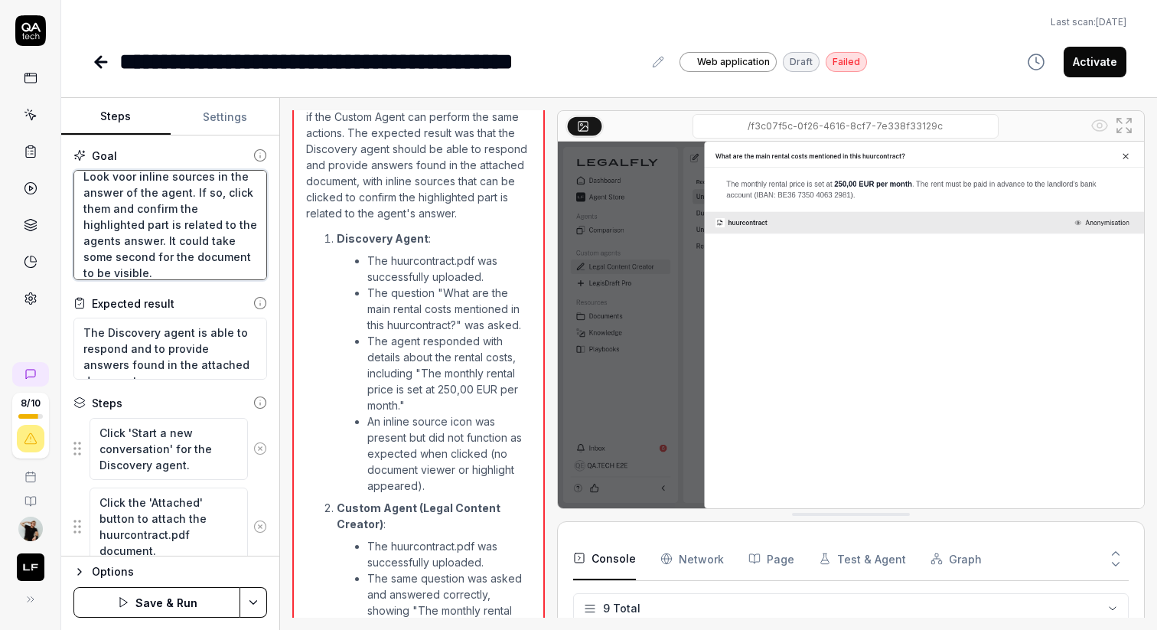
type textarea "*"
type textarea "Can attach a document by upload in Discovery by clicking attached and query the…"
type textarea "*"
type textarea "Can attach a document by upload in Discovery by clicking attached and query the…"
type textarea "*"
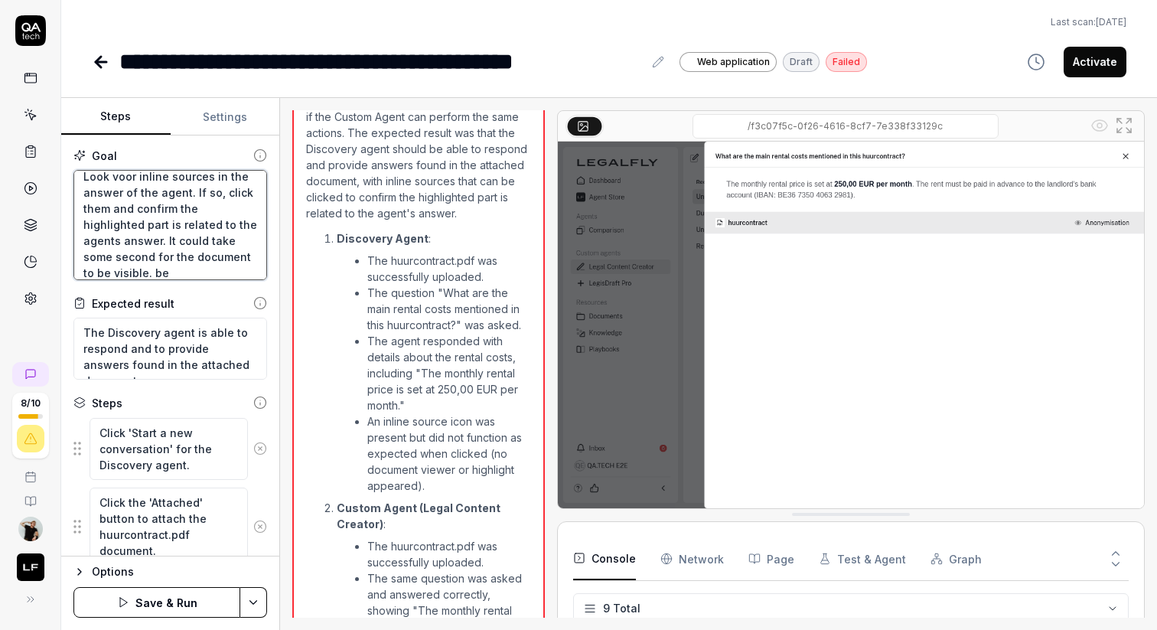
type textarea "Can attach a document by upload in Discovery by clicking attached and query the…"
type textarea "*"
type textarea "Can attach a document by upload in Discovery by clicking attached and query the…"
type textarea "*"
type textarea "Can attach a document by upload in Discovery by clicking attached and query the…"
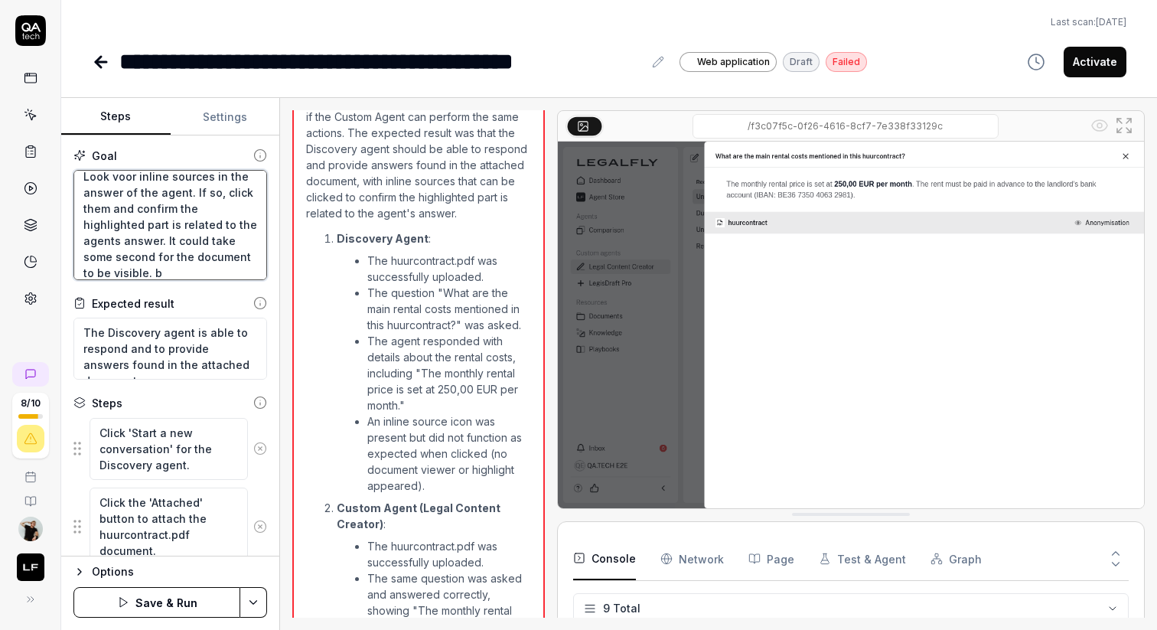
type textarea "*"
type textarea "Can attach a document by upload in Discovery by clicking attached and query the…"
type textarea "*"
type textarea "Can attach a document by upload in Discovery by clicking attached and query the…"
type textarea "*"
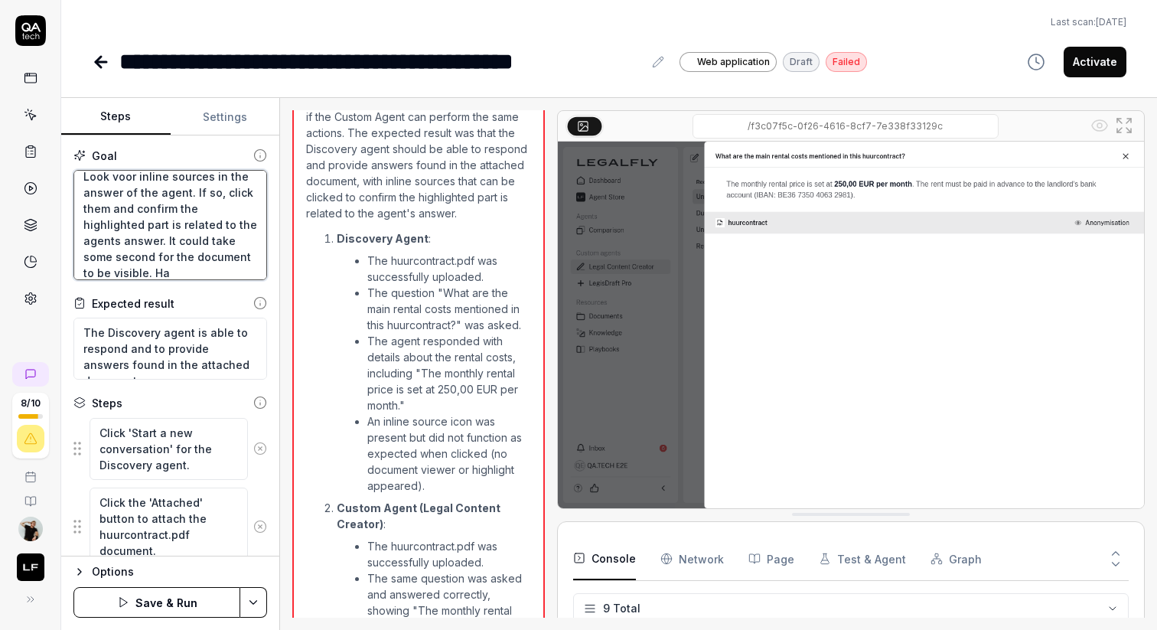
type textarea "Can attach a document by upload in Discovery by clicking attached and query the…"
type textarea "*"
type textarea "Can attach a document by upload in Discovery by clicking attached and query the…"
type textarea "*"
type textarea "Can attach a document by upload in Discovery by clicking attached and query the…"
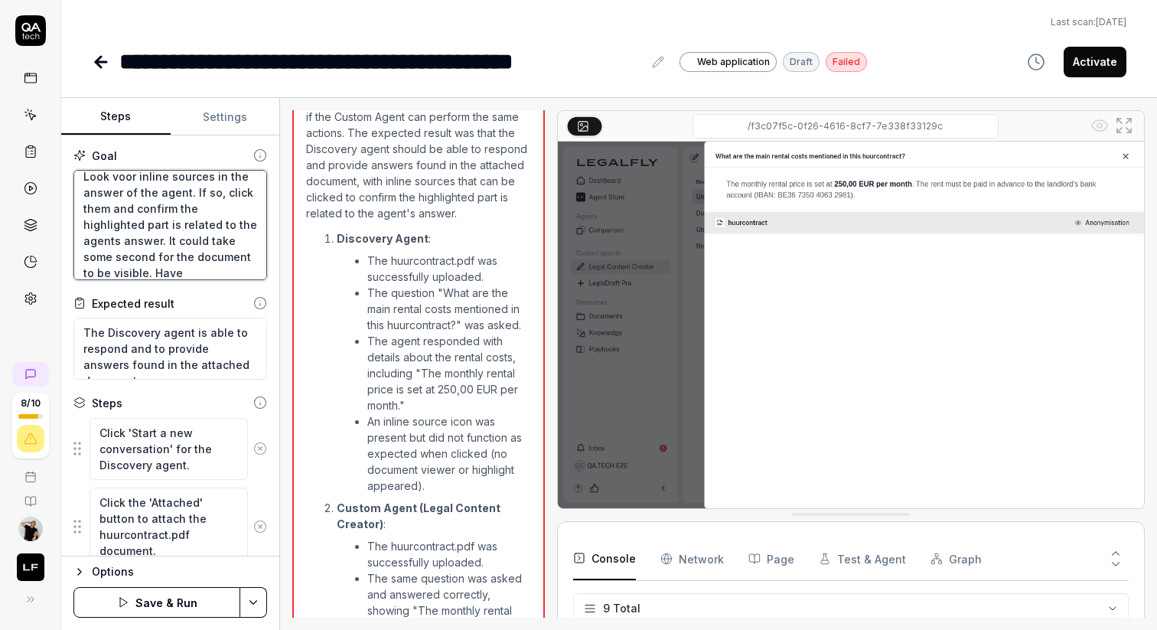
type textarea "*"
type textarea "Can attach a document by upload in Discovery by clicking attached and query the…"
type textarea "*"
type textarea "Can attach a document by upload in Discovery by clicking attached and query the…"
type textarea "*"
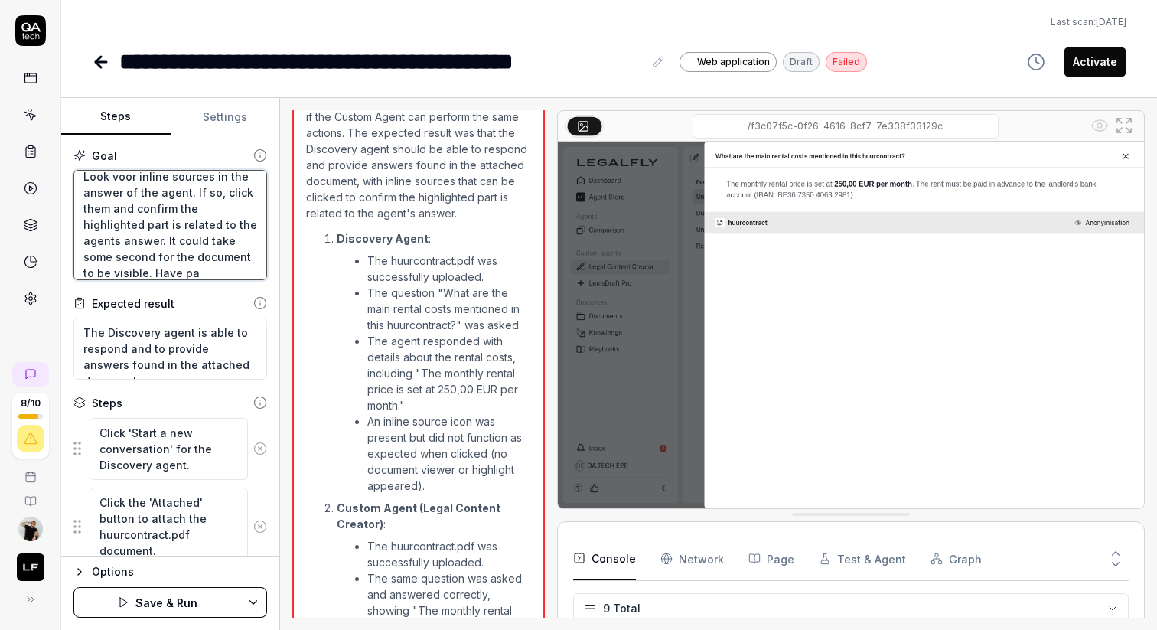
type textarea "Can attach a document by upload in Discovery by clicking attached and query the…"
type textarea "*"
type textarea "Can attach a document by upload in Discovery by clicking attached and query the…"
type textarea "*"
type textarea "Can attach a document by upload in Discovery by clicking attached and query the…"
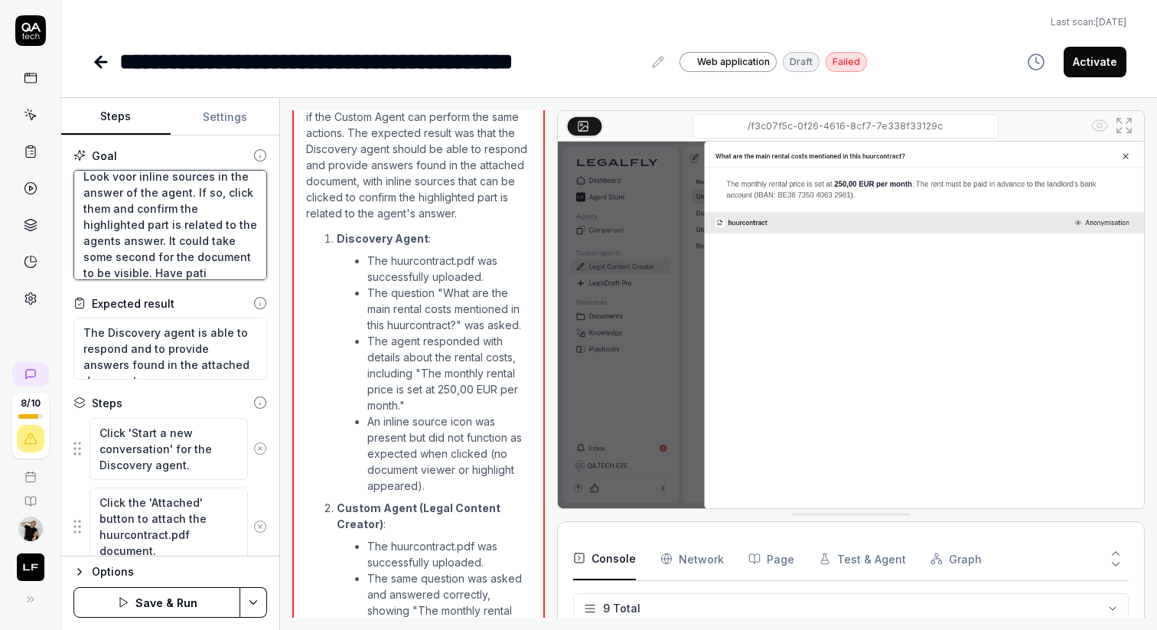
type textarea "*"
type textarea "Can attach a document by upload in Discovery by clicking attached and query the…"
type textarea "*"
type textarea "Can attach a document by upload in Discovery by clicking attached and query the…"
type textarea "*"
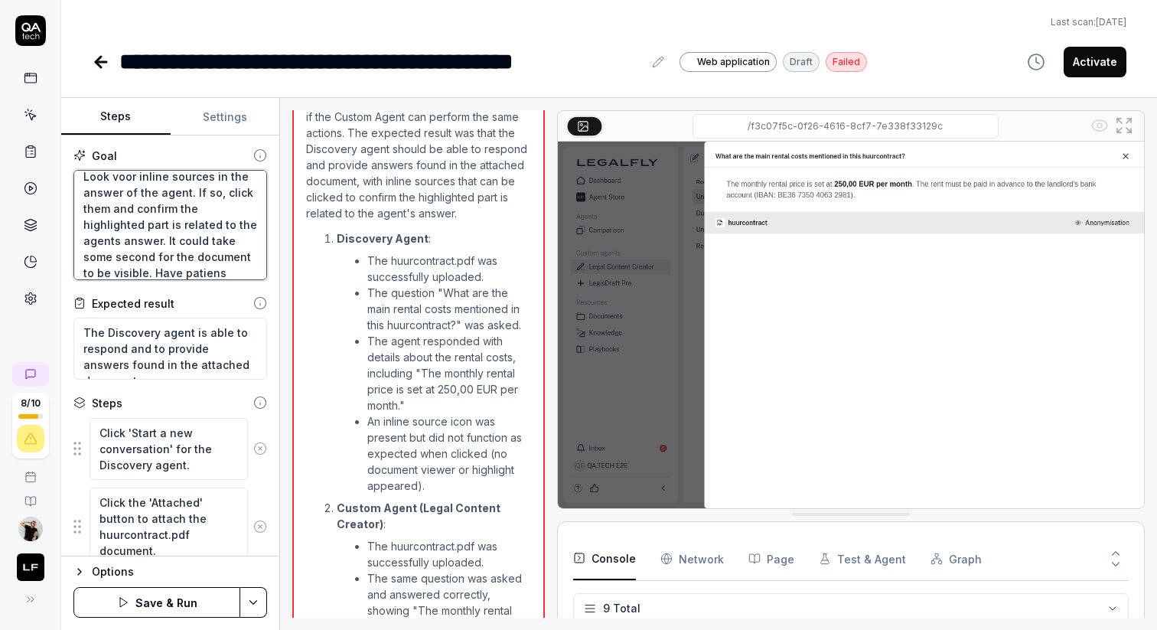
type textarea "Can attach a document by upload in Discovery by clicking attached and query the…"
type textarea "*"
type textarea "Can attach a document by upload in Discovery by clicking attached and query the…"
type textarea "*"
type textarea "Can attach a document by upload in Discovery by clicking attached and query the…"
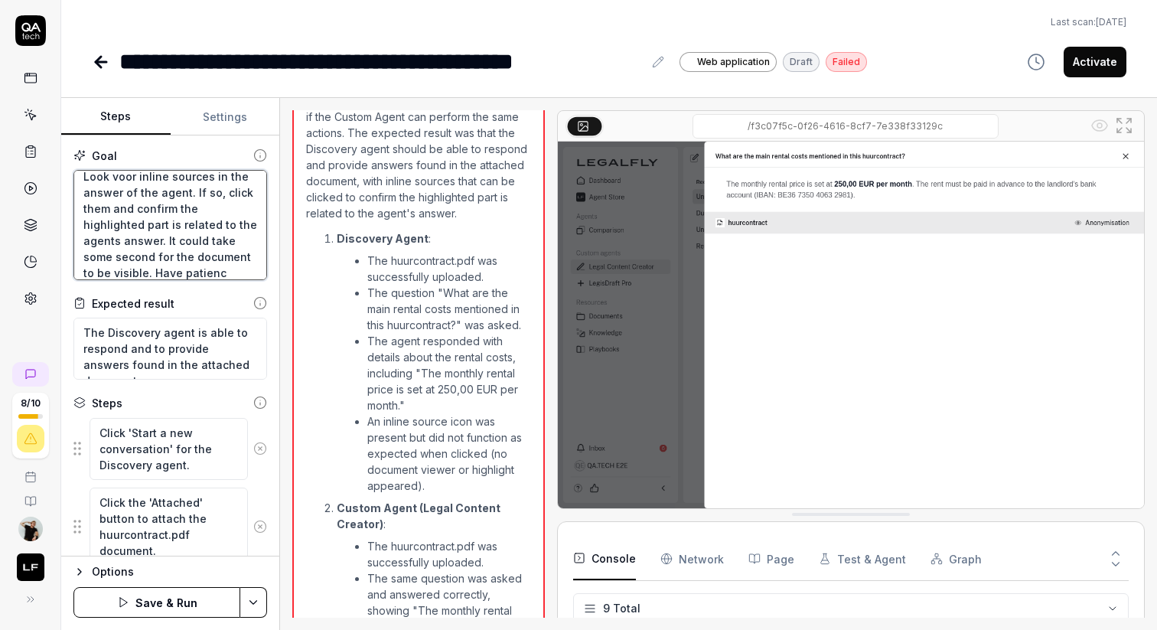
type textarea "*"
click at [276, 329] on div "Steps Settings Goal Can attach a document by upload in Discovery by clicking at…" at bounding box center [609, 364] width 1096 height 532
type textarea "Can attach a document by upload in Discovery by clicking attached and query the…"
click at [163, 602] on button "Save & Run" at bounding box center [156, 602] width 167 height 31
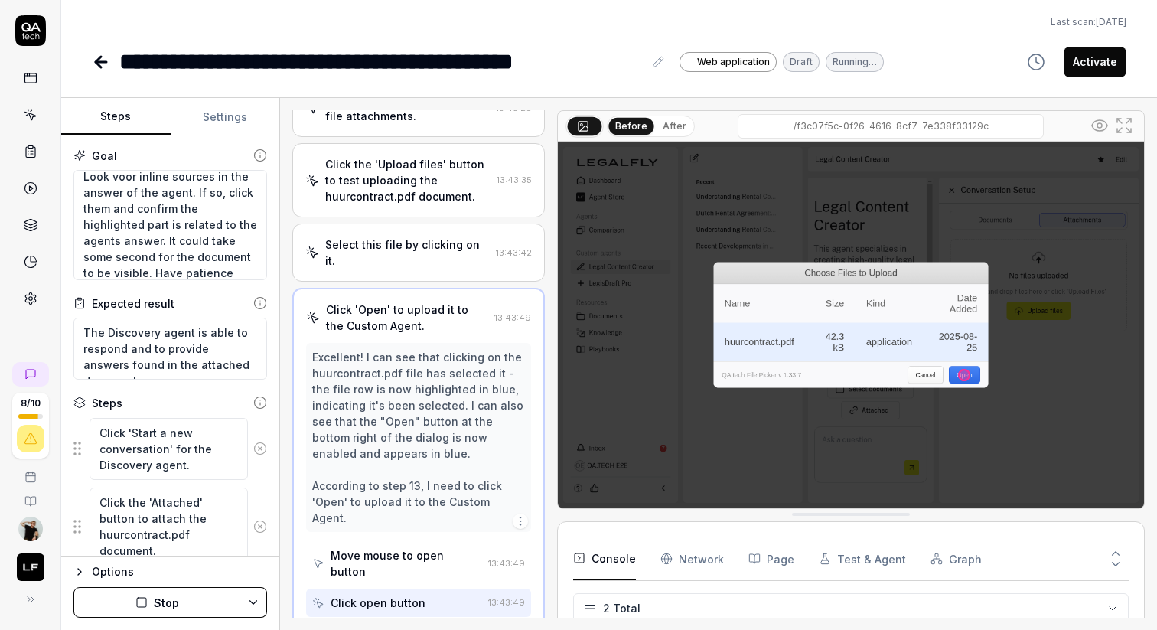
scroll to position [823, 0]
type textarea "*"
click at [404, 391] on div "Excellent! I can see that clicking on the huurcontract.pdf file has selected it…" at bounding box center [418, 439] width 212 height 177
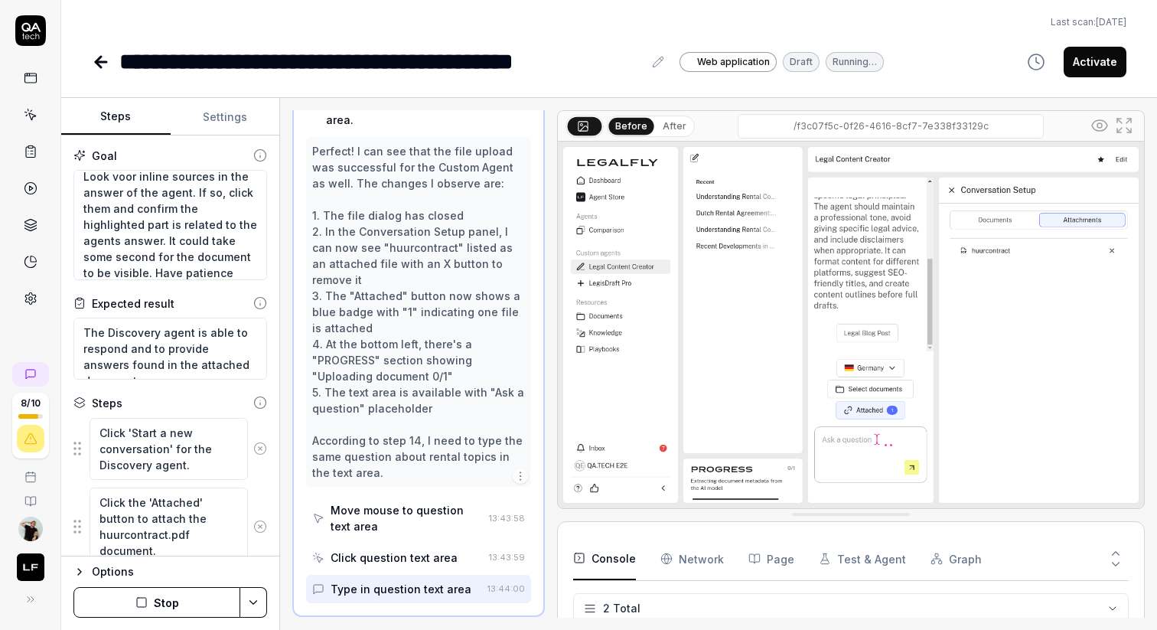
scroll to position [1112, 0]
click at [404, 391] on div "Perfect! I can see that the file upload was successful for the Custom Agent as …" at bounding box center [418, 312] width 212 height 338
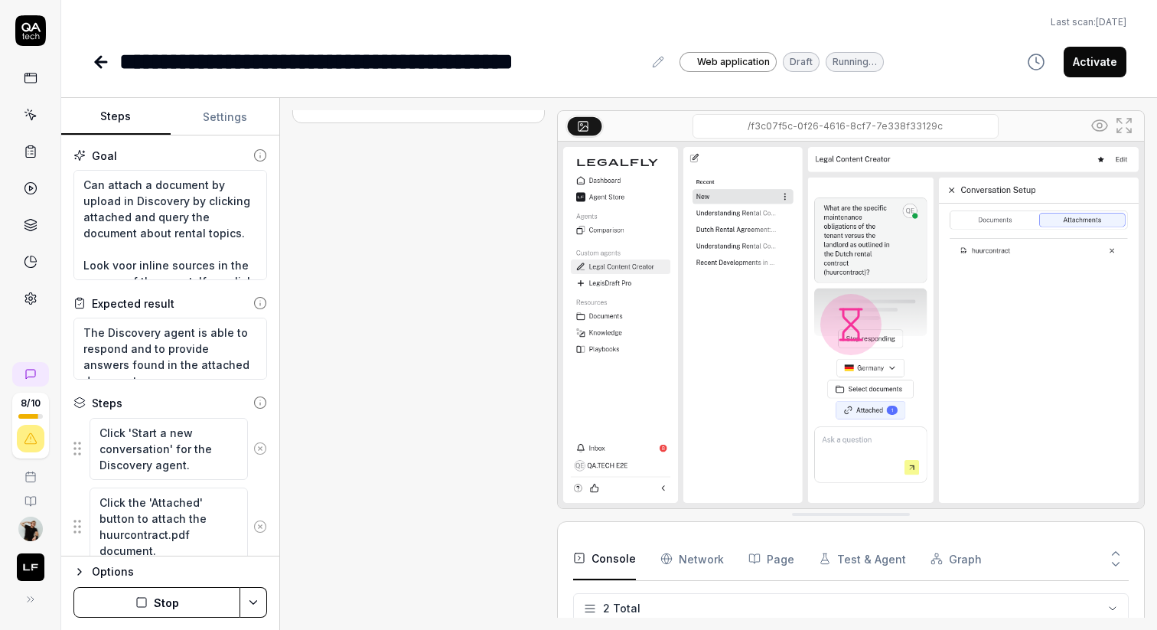
scroll to position [1209, 0]
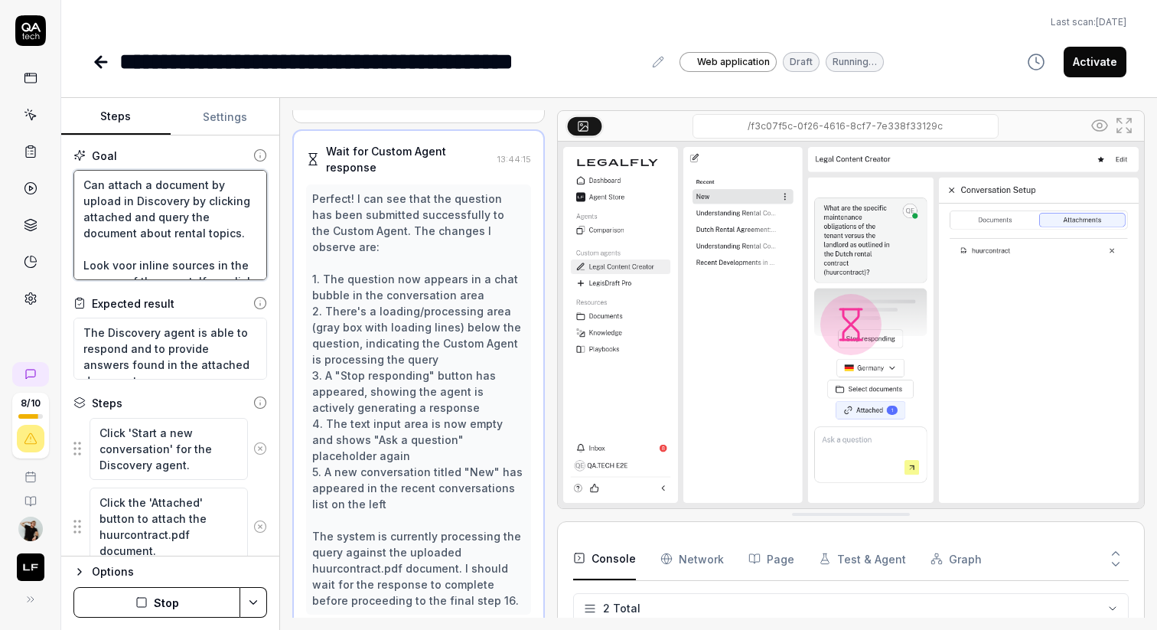
click at [157, 229] on textarea "Can attach a document by upload in Discovery by clicking attached and query the…" at bounding box center [170, 225] width 194 height 110
type textarea "Can attach a document by upload in Discovery by clicking attached and query the…"
type textarea "*"
type textarea "Can attach a document by upload in Discovery by clicking attached and query the…"
type textarea "*"
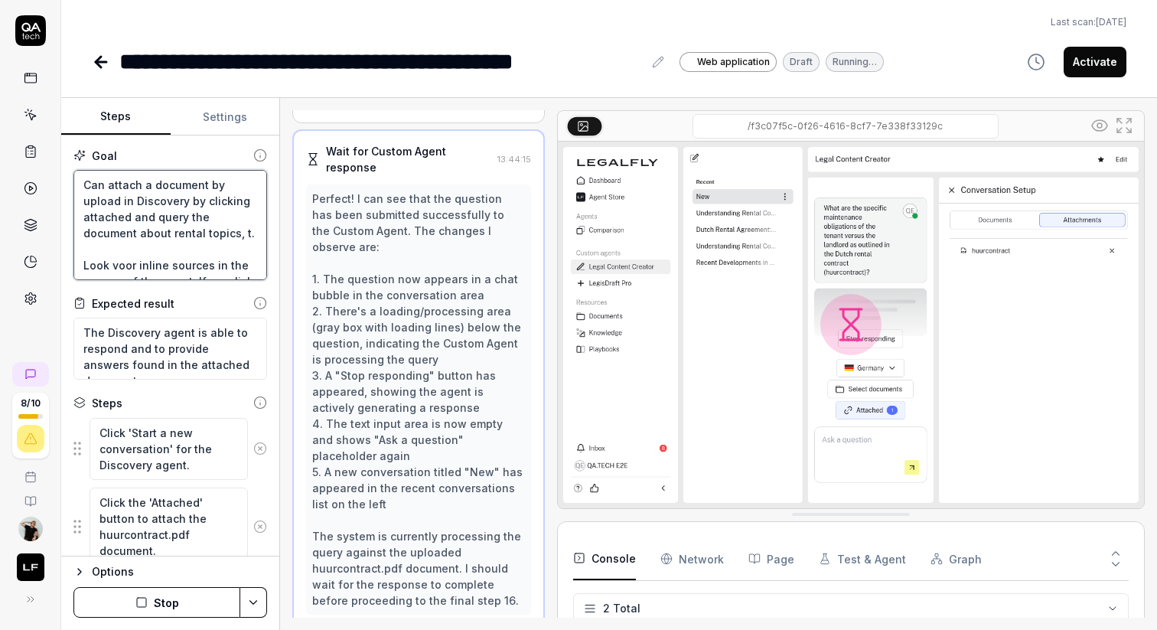
type textarea "Can attach a document by upload in Discovery by clicking attached and query the…"
type textarea "*"
type textarea "Can attach a document by upload in Discovery by clicking attached and query the…"
type textarea "*"
type textarea "Can attach a document by upload in Discovery by clicking attached and query the…"
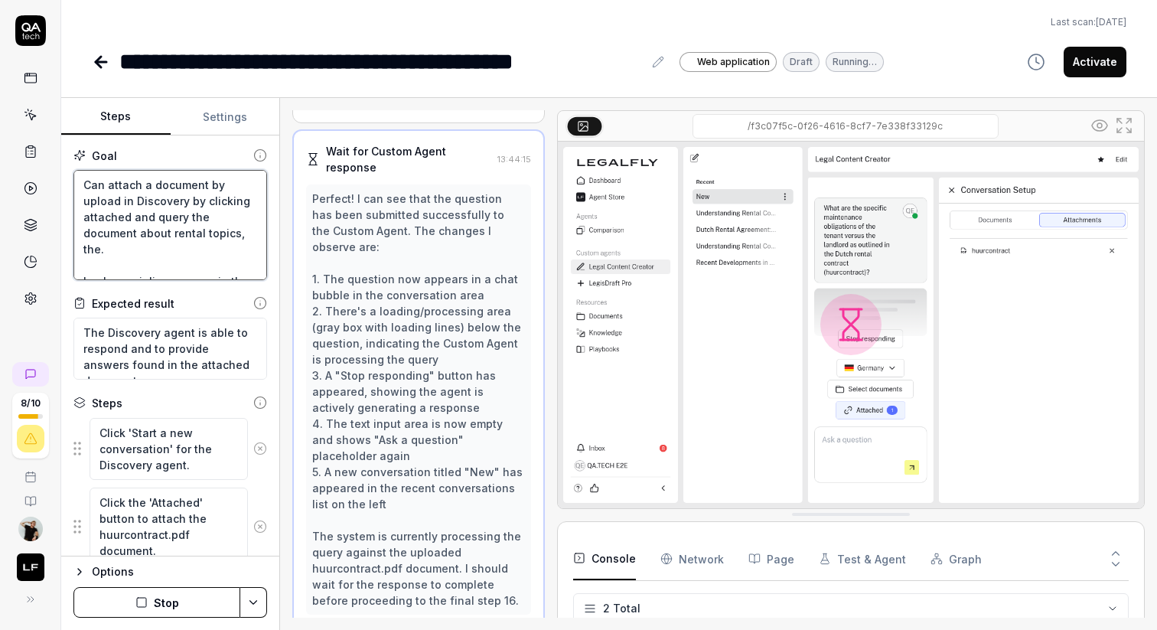
type textarea "*"
type textarea "Can attach a document by upload in Discovery by clicking attached and query the…"
type textarea "*"
type textarea "Can attach a document by upload in Discovery by clicking attached and query the…"
type textarea "*"
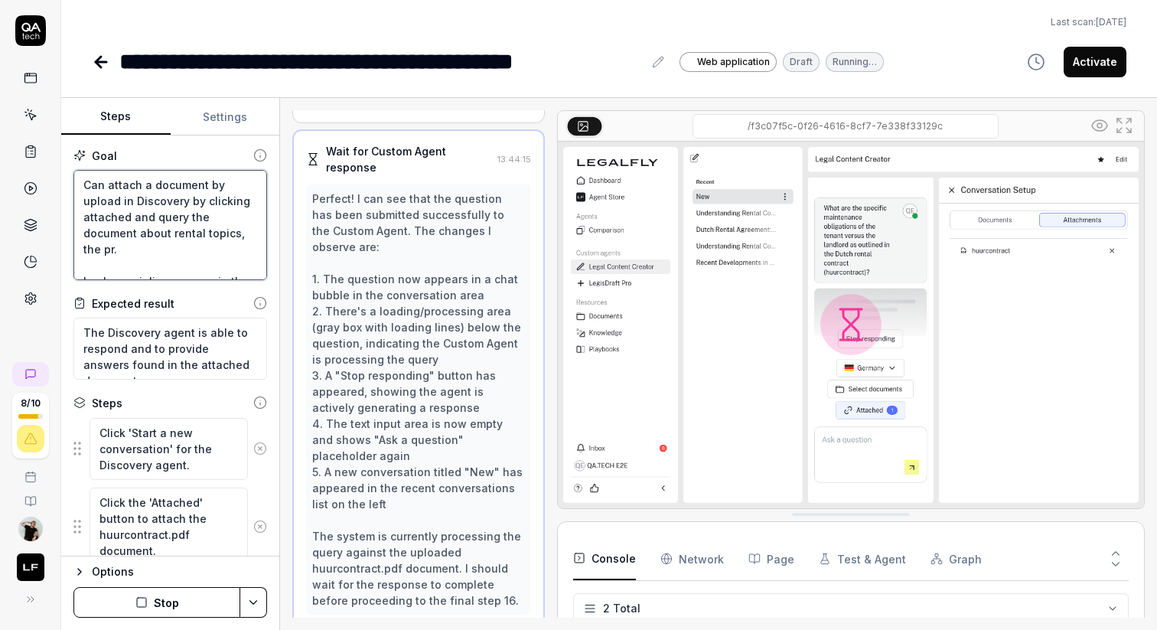
type textarea "Can attach a document by upload in Discovery by clicking attached and query the…"
type textarea "*"
type textarea "Can attach a document by upload in Discovery by clicking attached and query the…"
type textarea "*"
type textarea "Can attach a document by upload in Discovery by clicking attached and query the…"
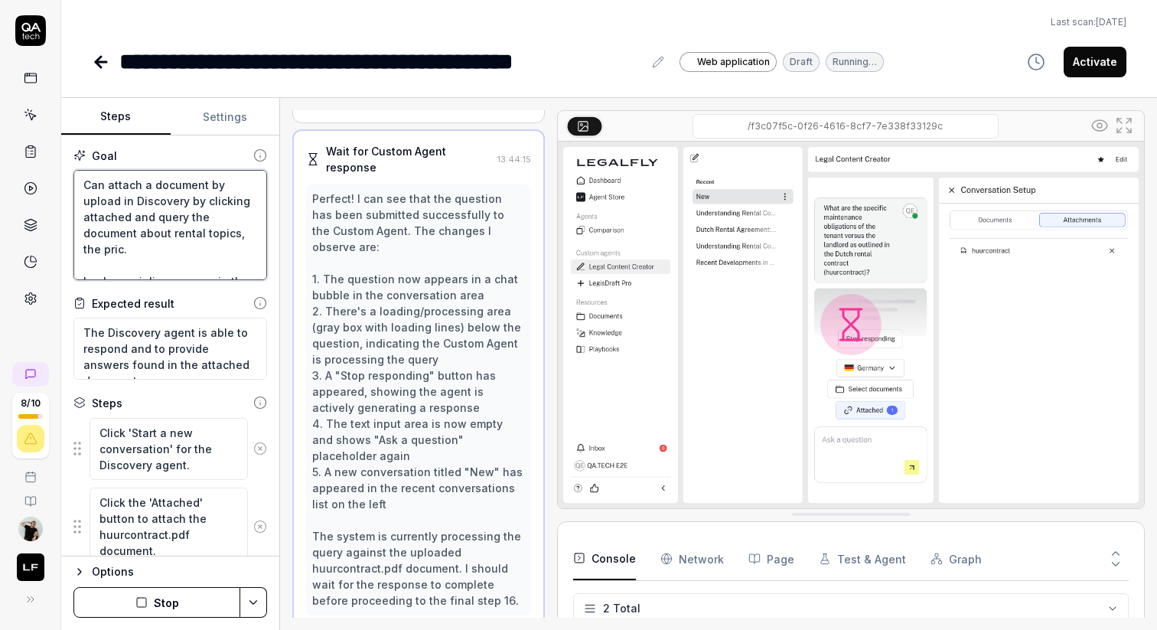
type textarea "*"
type textarea "Can attach a document by upload in Discovery by clicking attached and query the…"
type textarea "*"
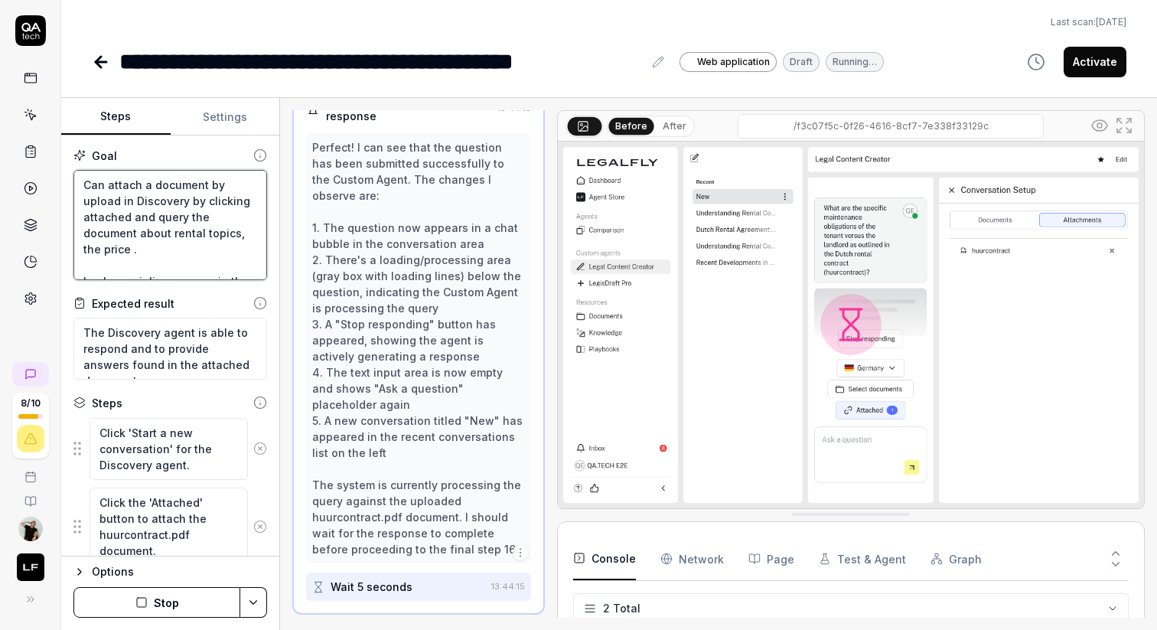
type textarea "Can attach a document by upload in Discovery by clicking attached and query the…"
click at [204, 604] on button "Stop" at bounding box center [156, 602] width 167 height 31
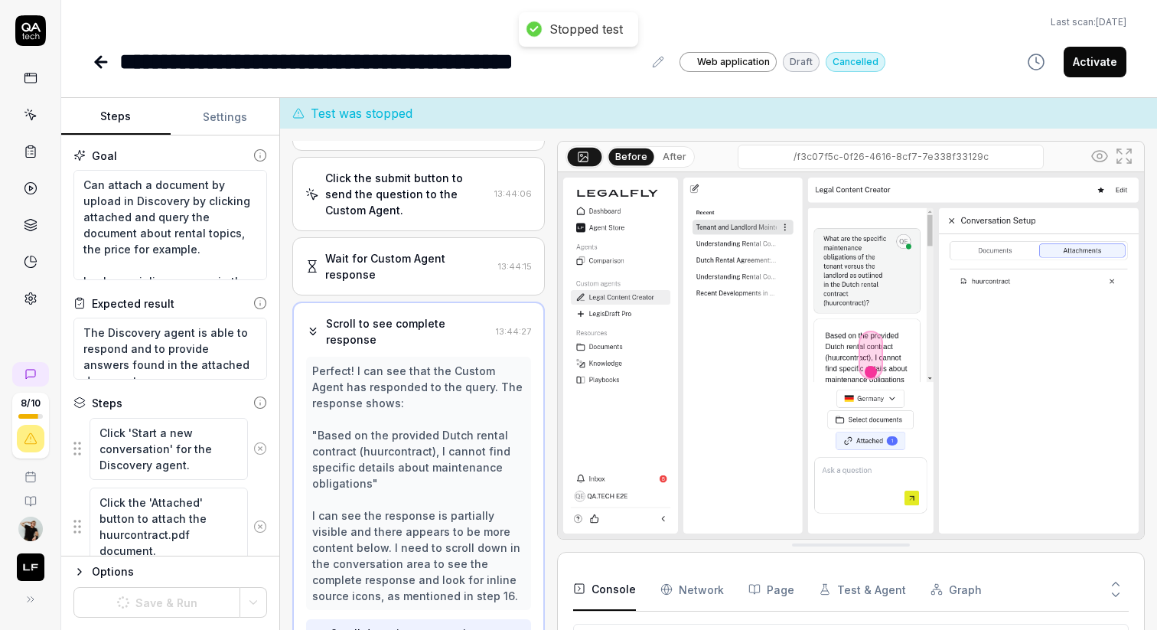
scroll to position [1145, 0]
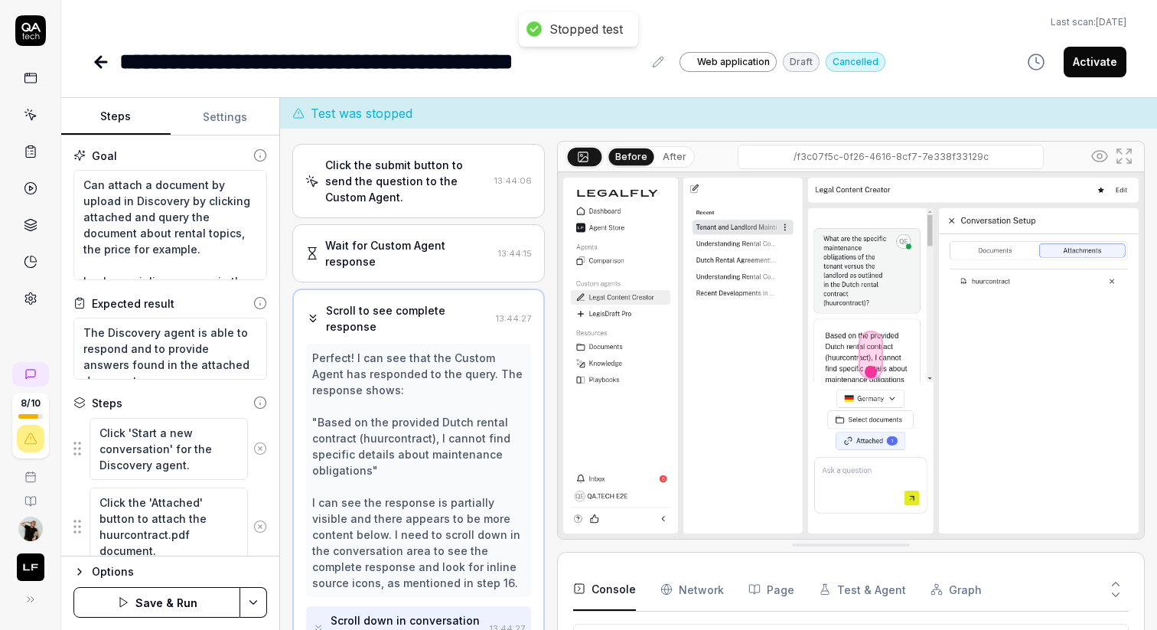
click at [182, 604] on button "Save & Run" at bounding box center [156, 602] width 167 height 31
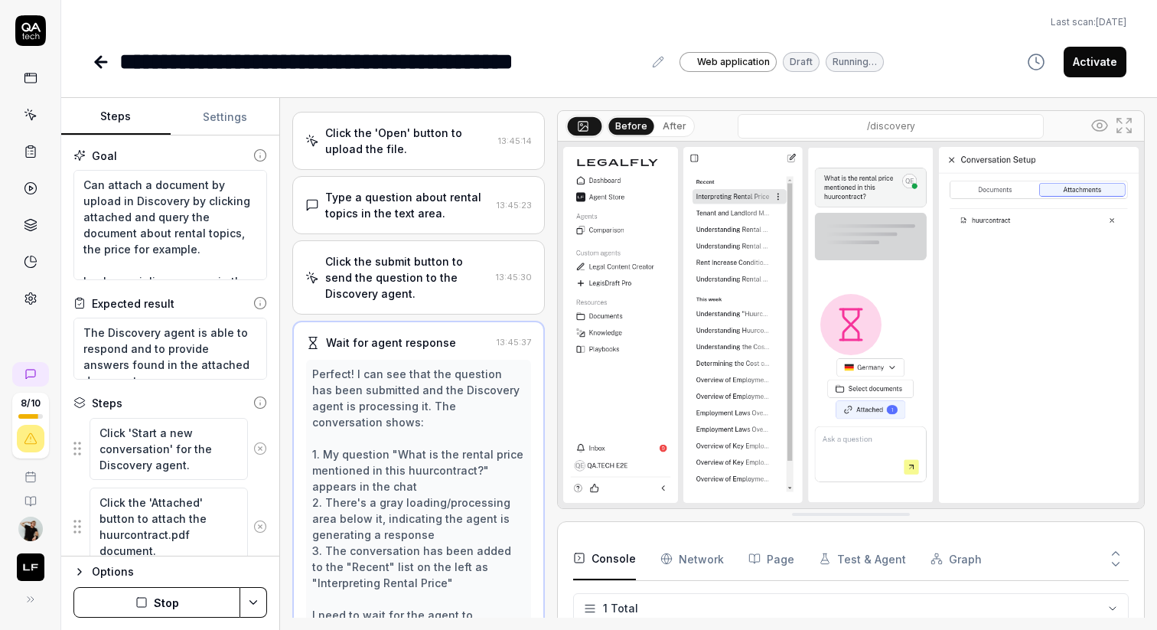
scroll to position [358, 0]
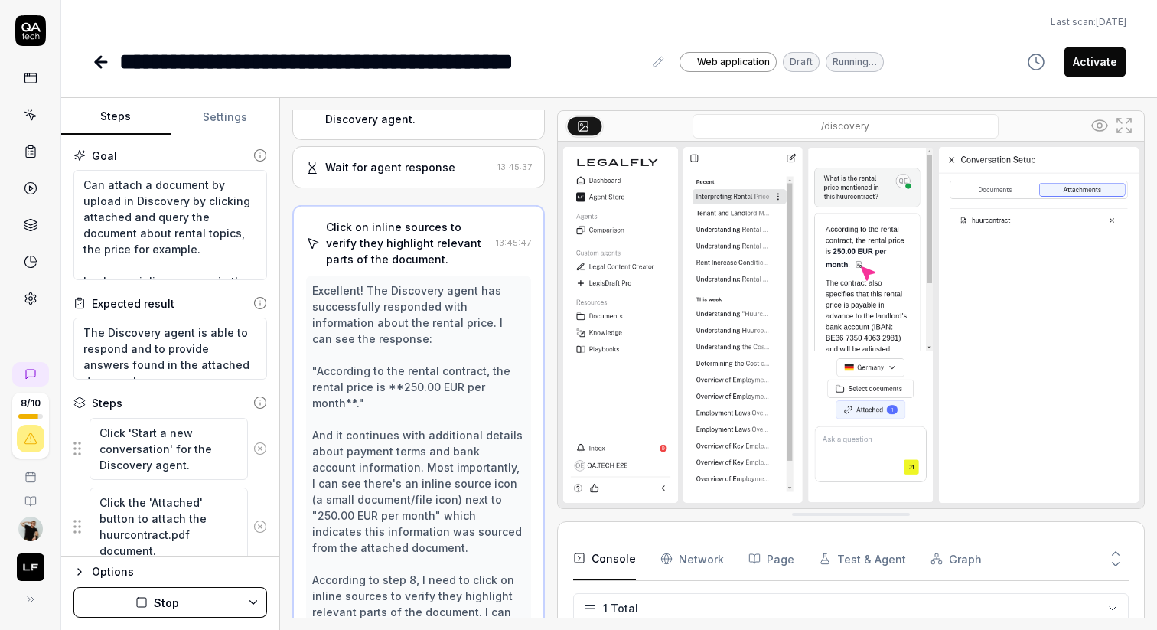
click at [443, 259] on div "Open browser 13:44:40 Default [URL][DOMAIN_NAME] Click 'Start a new conversatio…" at bounding box center [418, 363] width 252 height 507
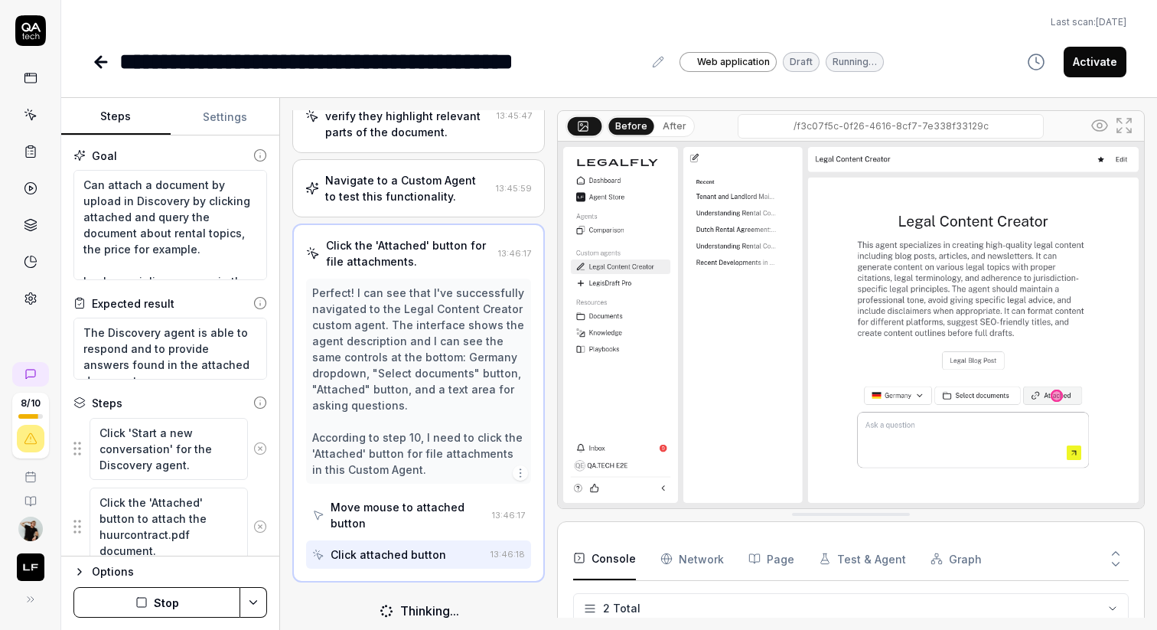
scroll to position [663, 0]
click at [393, 182] on div "Navigate to a Custom Agent to test this functionality." at bounding box center [407, 190] width 164 height 32
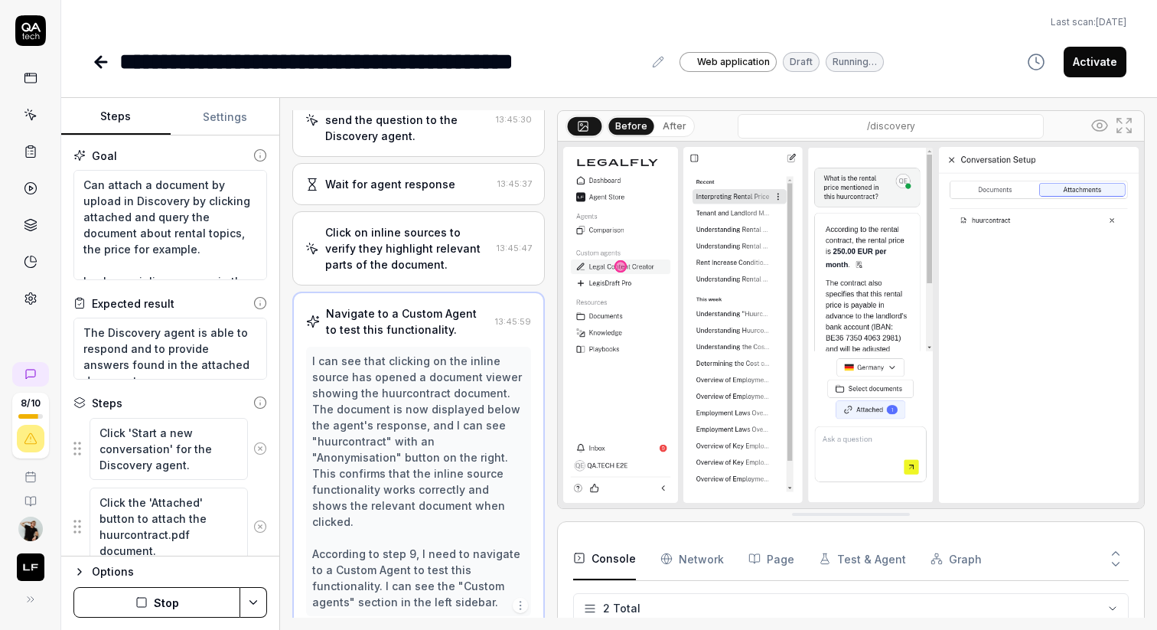
click at [392, 236] on div "Click on inline sources to verify they highlight relevant parts of the document." at bounding box center [407, 248] width 165 height 48
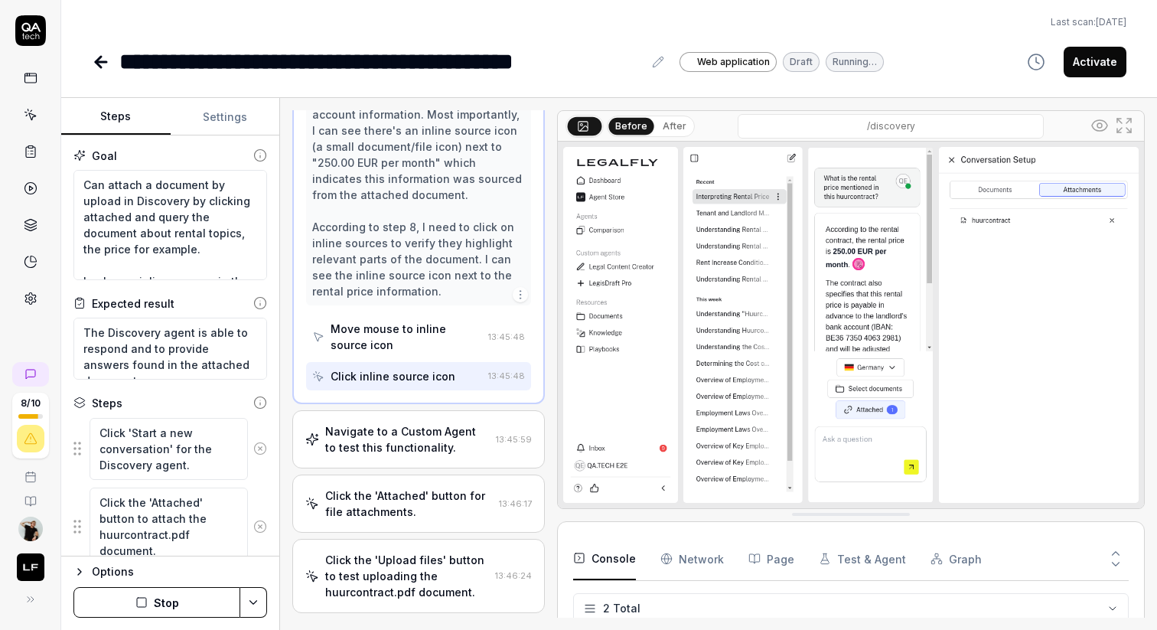
scroll to position [865, 0]
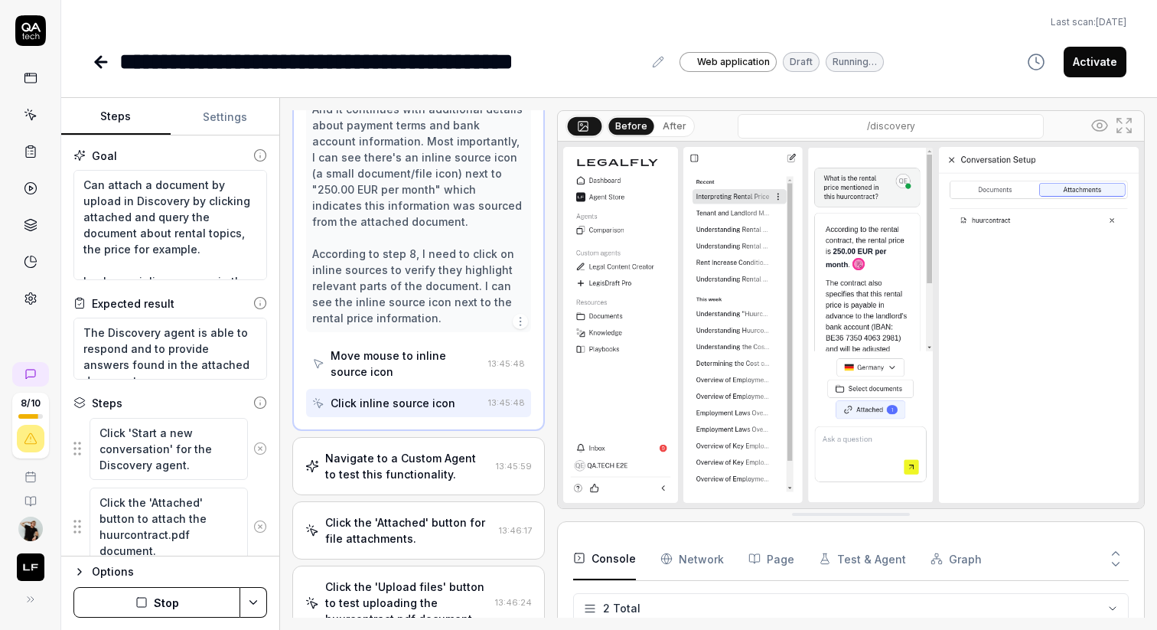
click at [393, 347] on div "Move mouse to inline source icon" at bounding box center [406, 363] width 151 height 32
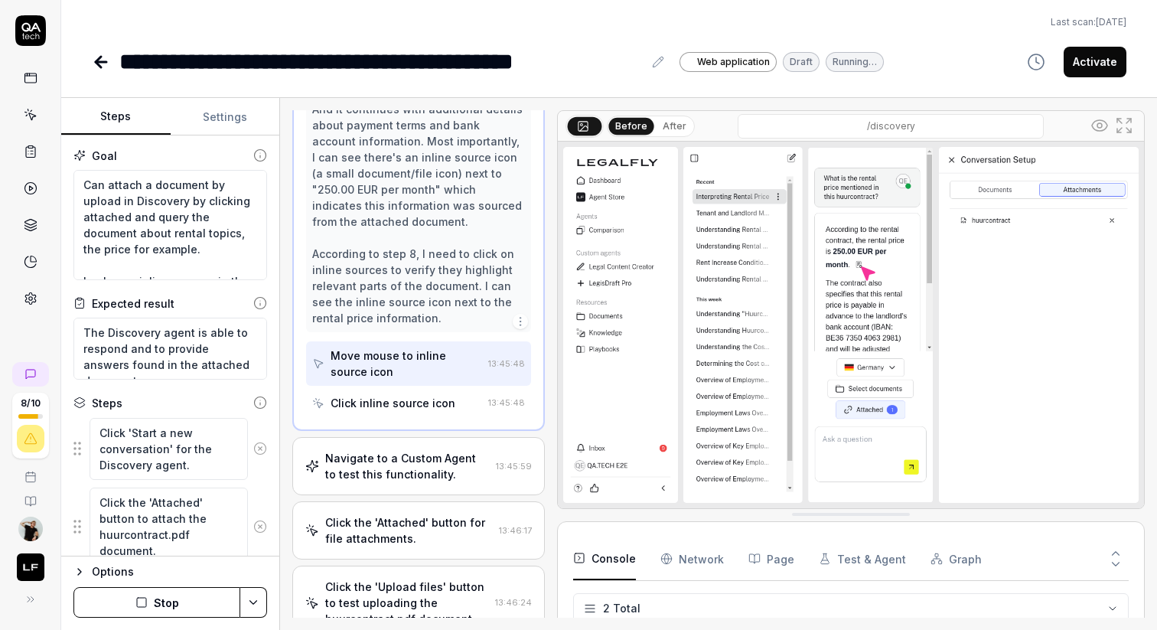
click at [387, 395] on div "Click inline source icon" at bounding box center [393, 403] width 125 height 16
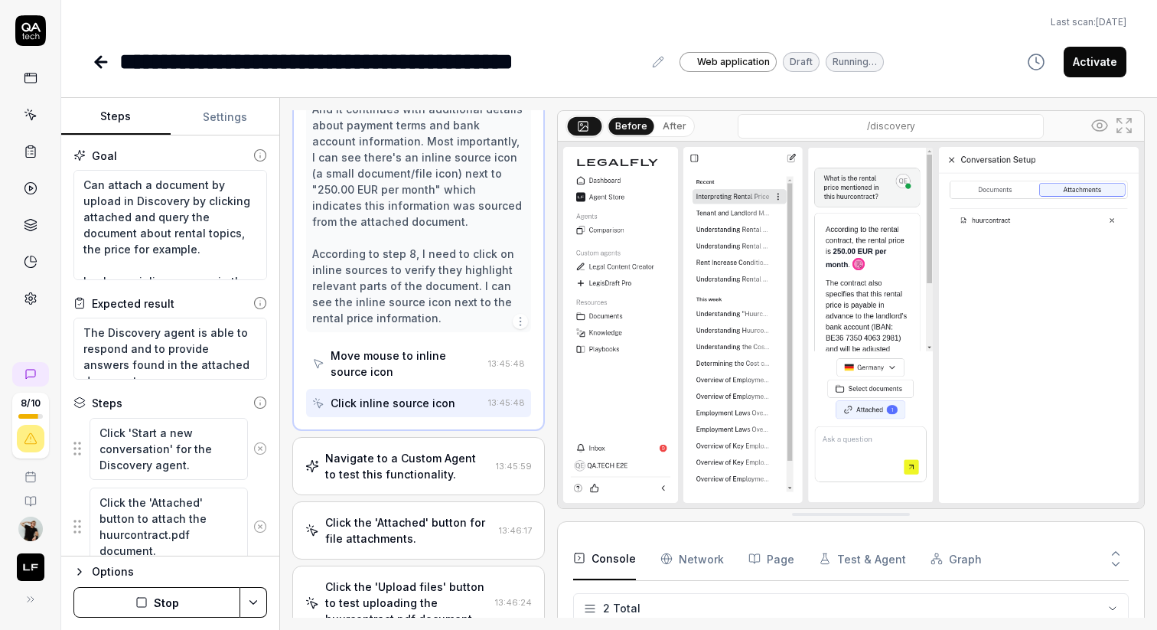
click at [401, 455] on div "Navigate to a Custom Agent to test this functionality." at bounding box center [407, 466] width 164 height 32
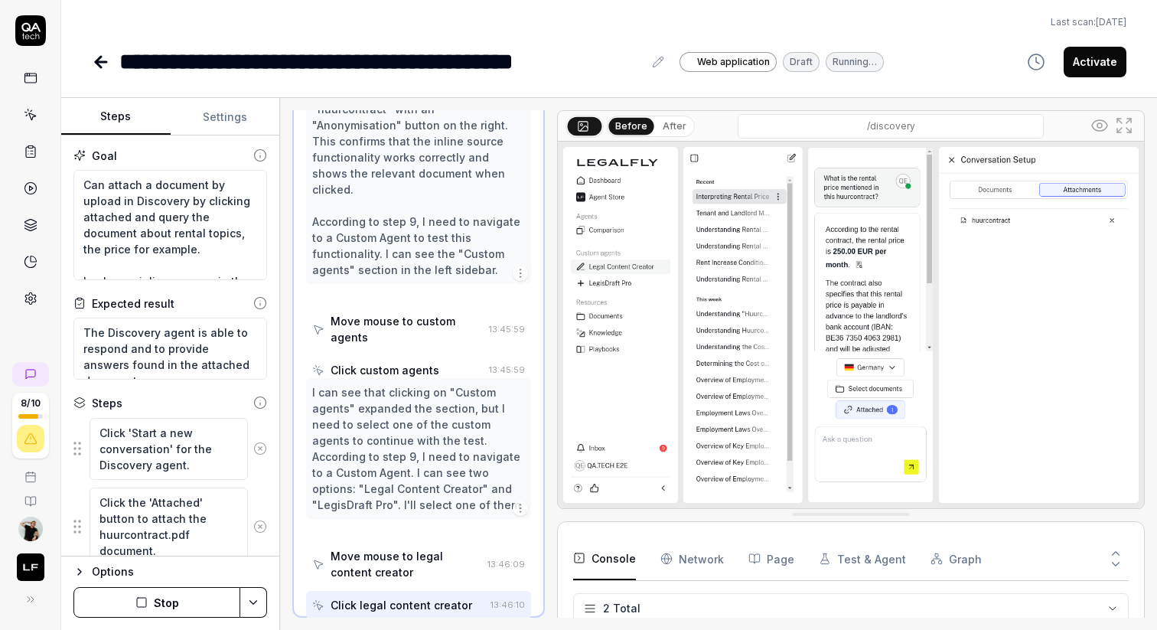
scroll to position [833, 0]
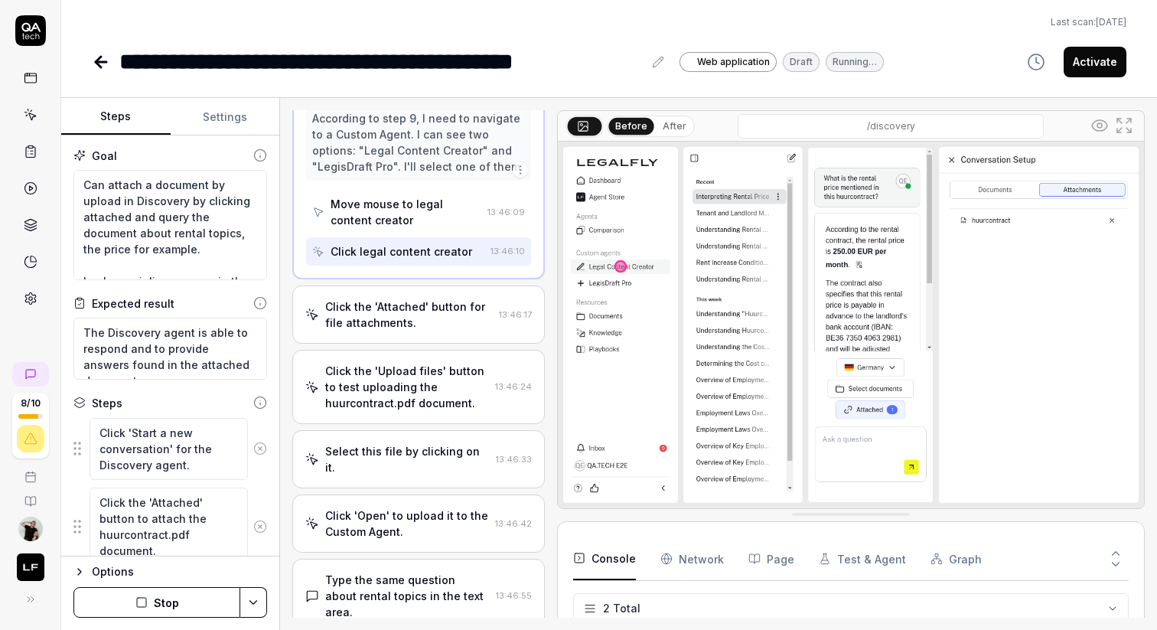
click at [423, 572] on div "Type the same question about rental topics in the text area." at bounding box center [407, 596] width 164 height 48
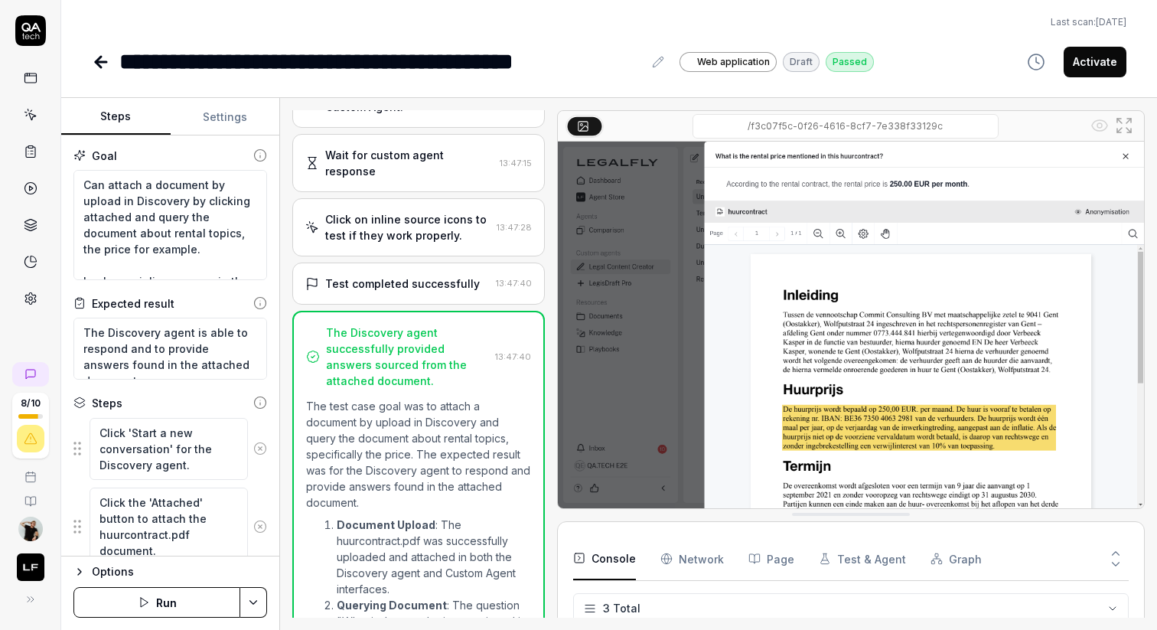
scroll to position [1184, 0]
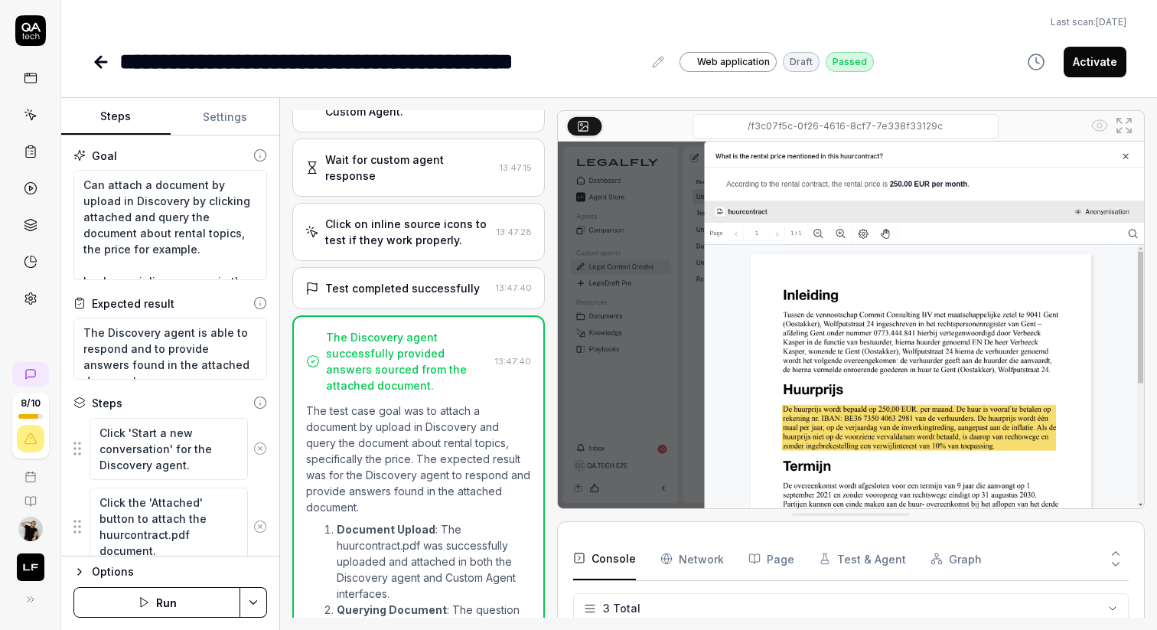
click at [415, 216] on div "Click on inline source icons to test if they work properly." at bounding box center [407, 232] width 165 height 32
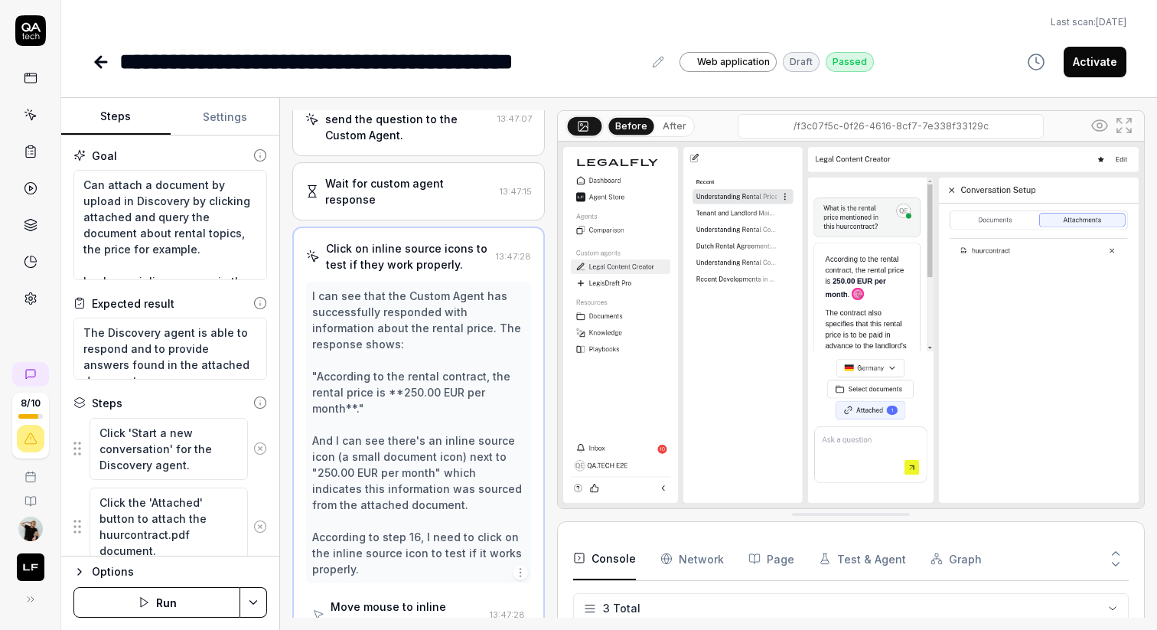
scroll to position [1289, 0]
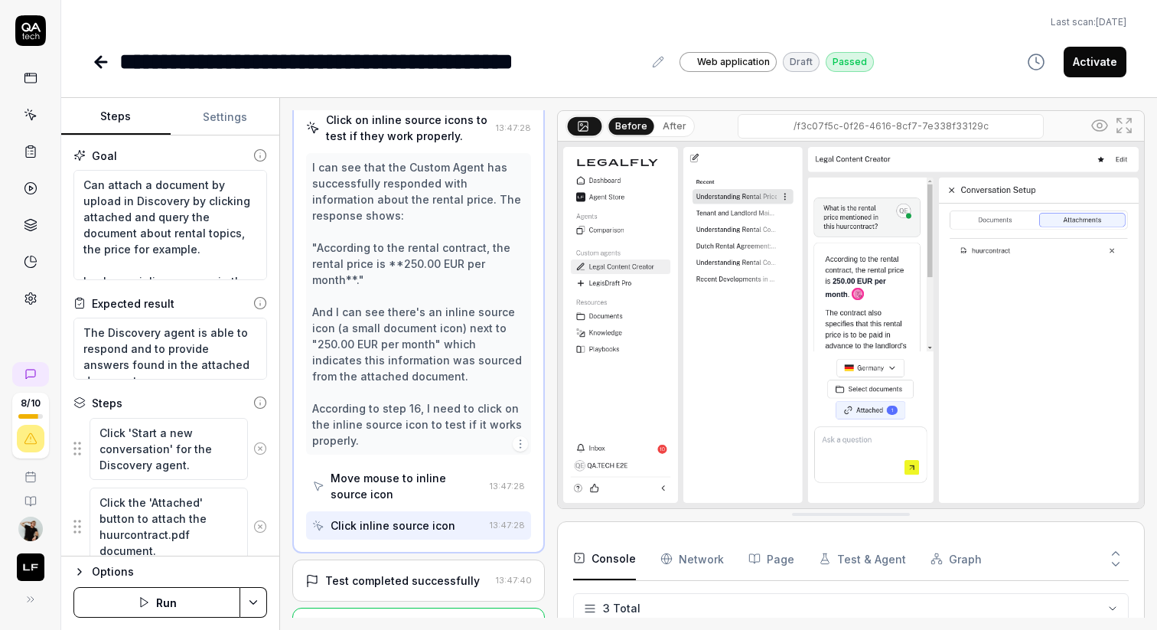
click at [393, 572] on div "Test completed successfully" at bounding box center [402, 580] width 155 height 16
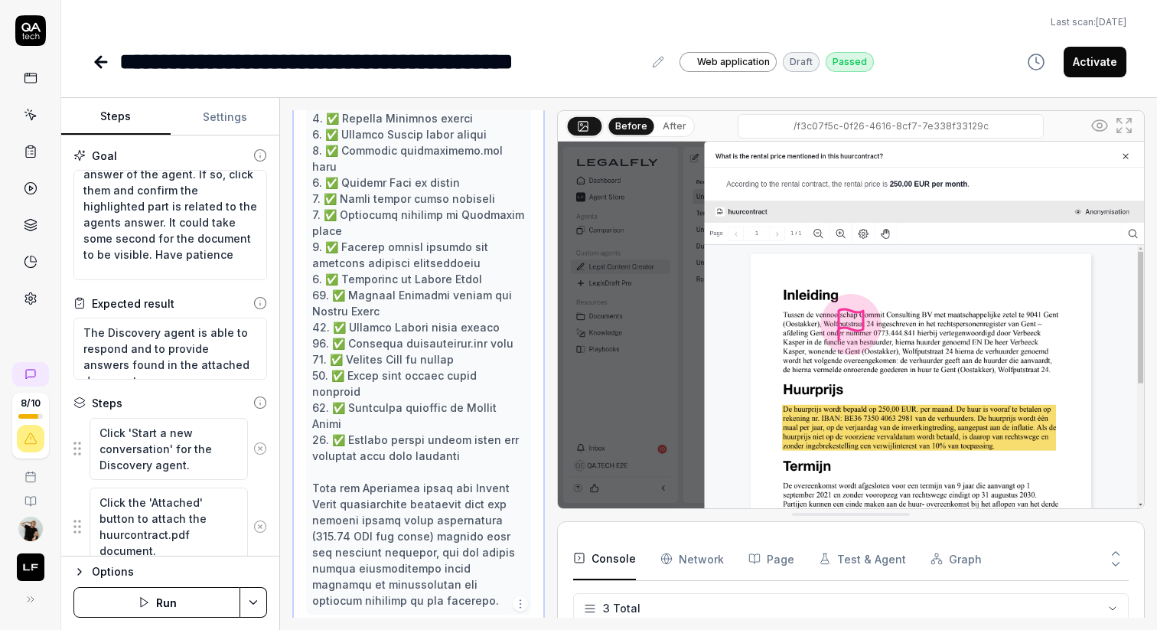
scroll to position [122, 0]
click at [202, 256] on textarea "Can attach a document by upload in Discovery by clicking attached and query the…" at bounding box center [170, 225] width 194 height 110
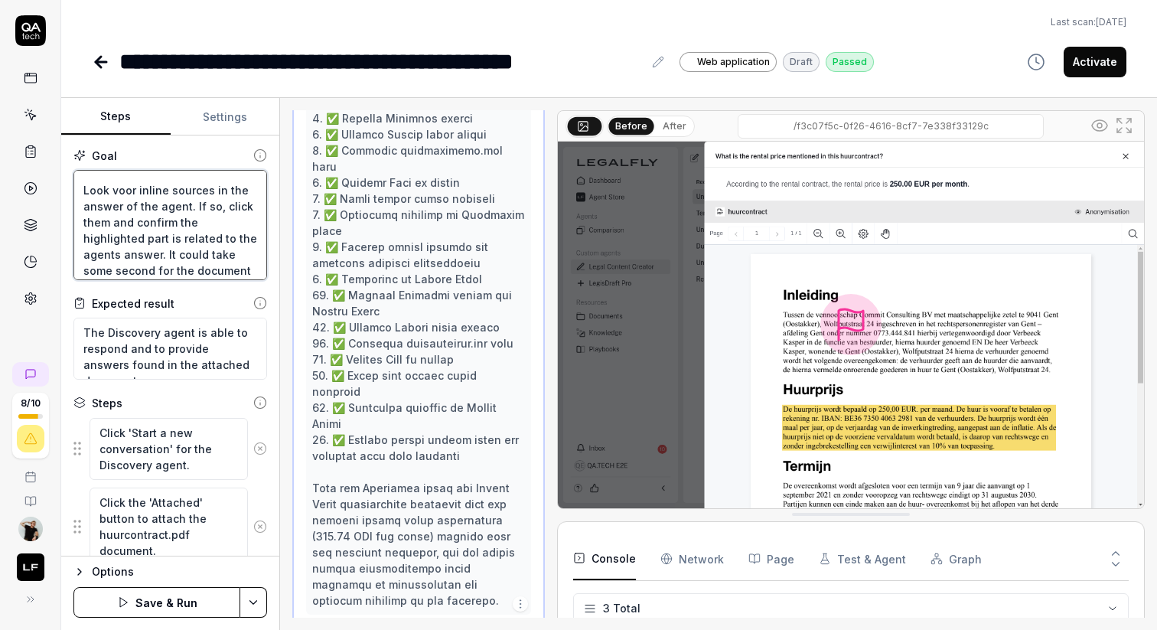
scroll to position [93, 0]
click at [118, 236] on textarea "Can attach a document by upload in Discovery by clicking attached and query the…" at bounding box center [170, 225] width 194 height 110
click at [181, 220] on textarea "Can attach a document by upload in Discovery by clicking attached and query the…" at bounding box center [170, 225] width 194 height 110
click at [171, 218] on textarea "Can attach a document by upload in Discovery by clicking attached and query the…" at bounding box center [170, 225] width 194 height 110
click at [106, 237] on textarea "Can attach a document by upload in Discovery by clicking attached and query the…" at bounding box center [170, 225] width 194 height 110
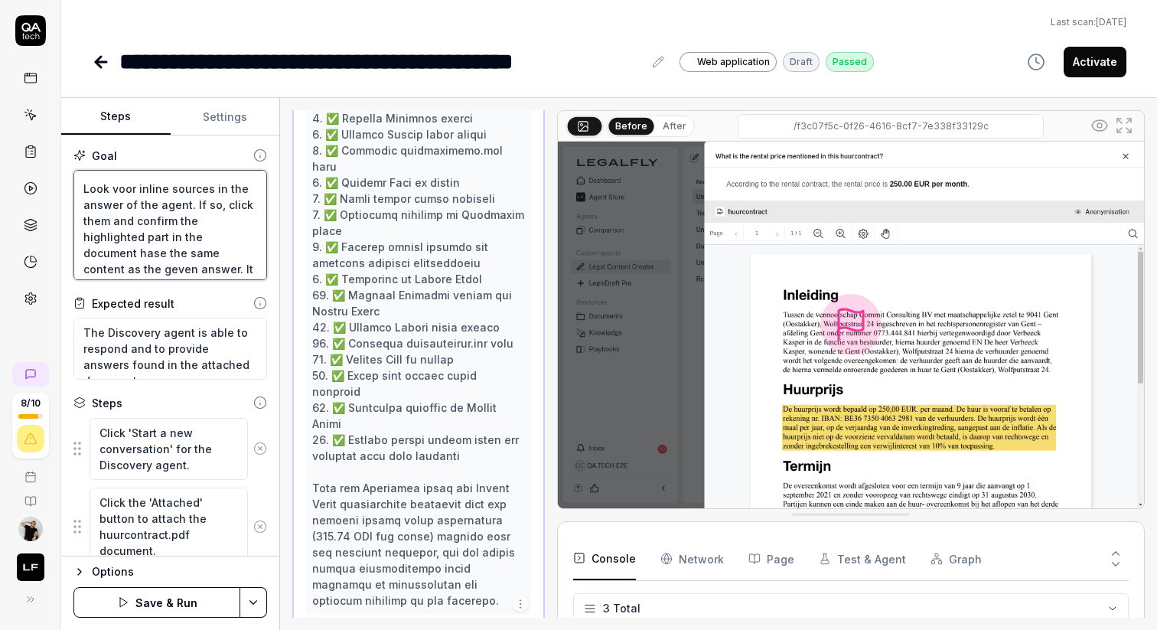
click at [210, 236] on textarea "Can attach a document by upload in Discovery by clicking attached and query the…" at bounding box center [170, 225] width 194 height 110
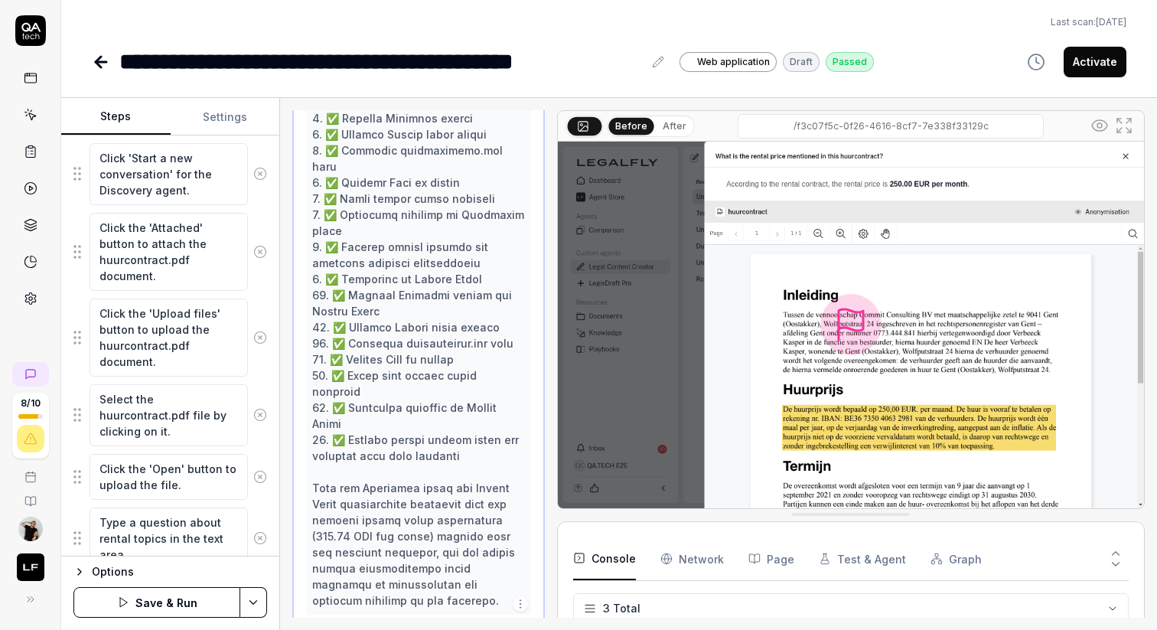
scroll to position [1016, 0]
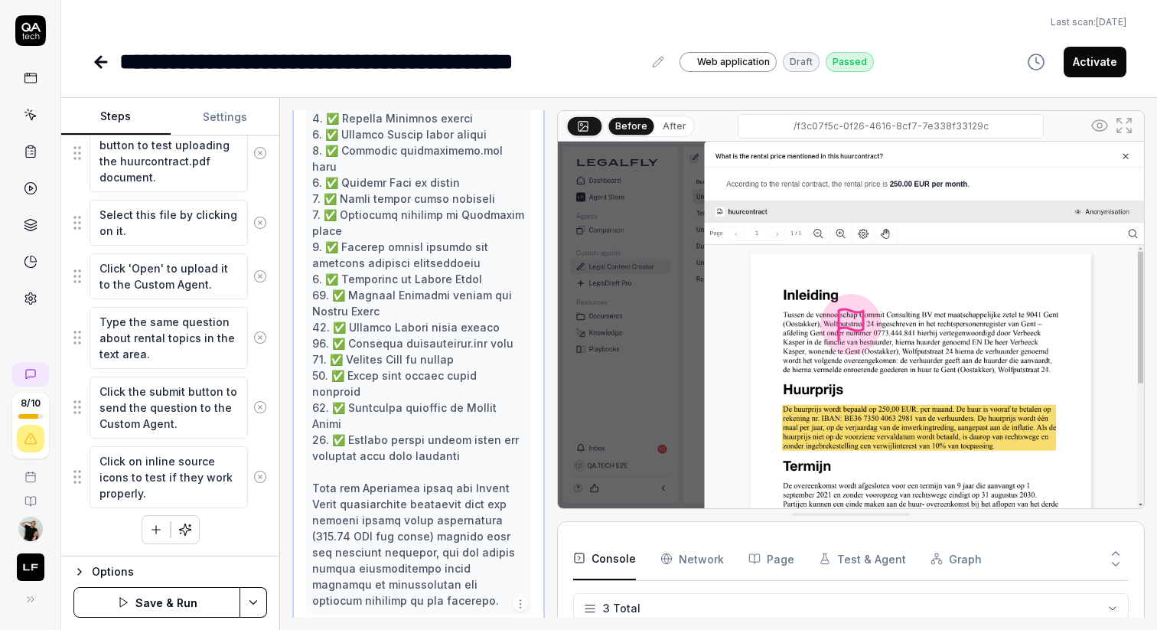
click at [178, 595] on button "Save & Run" at bounding box center [156, 602] width 167 height 31
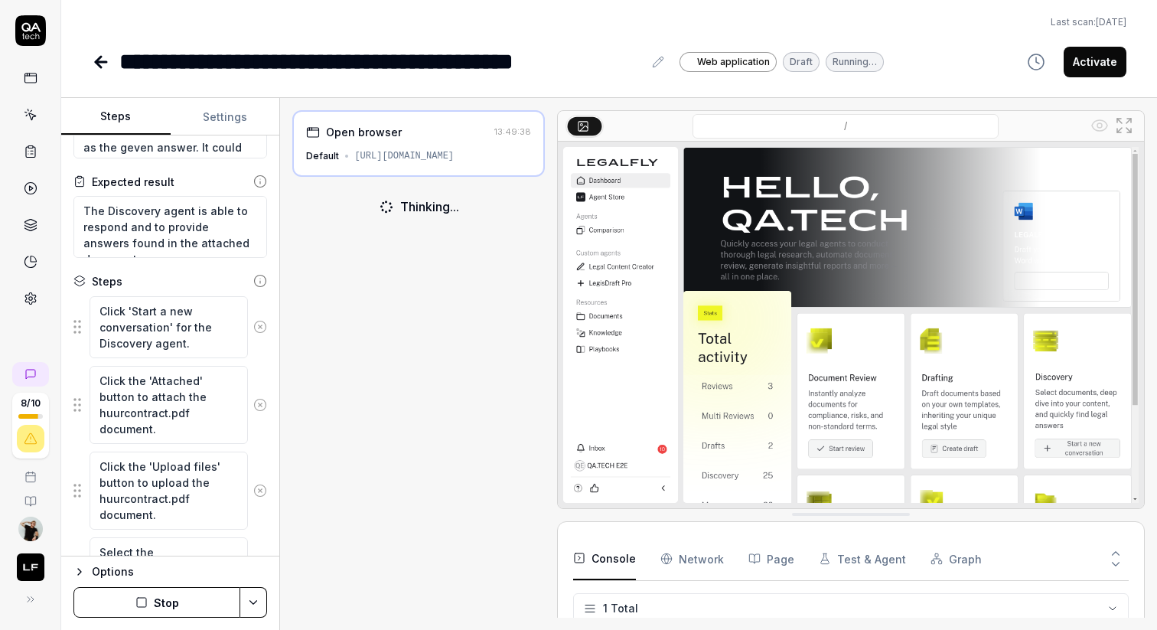
scroll to position [123, 0]
click at [259, 327] on icon at bounding box center [260, 325] width 14 height 14
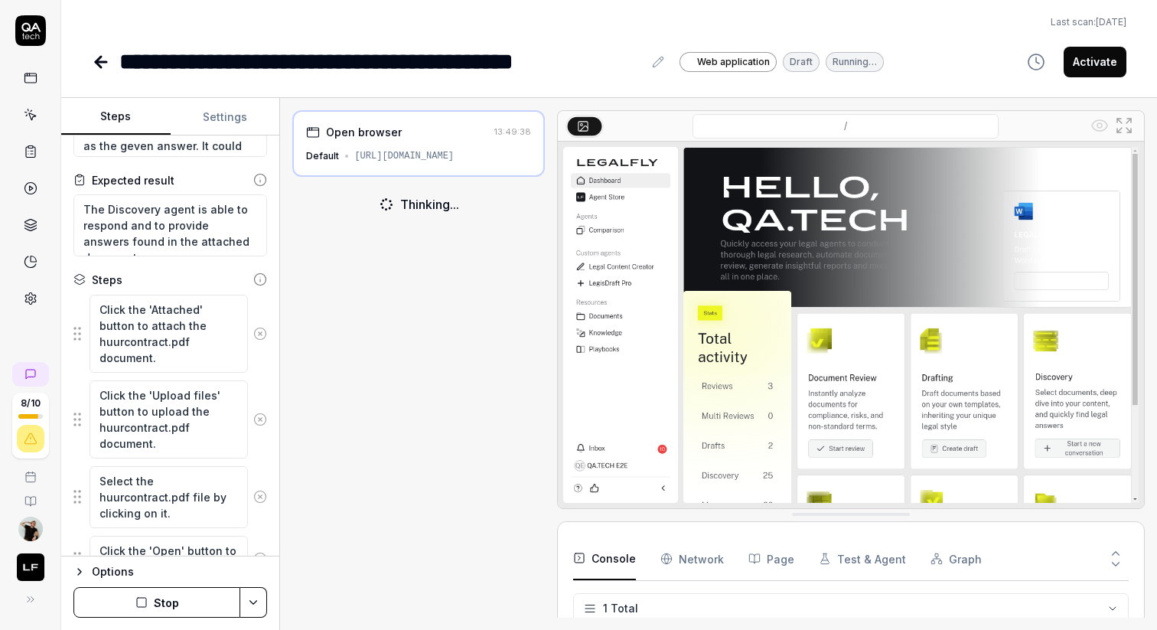
click at [259, 328] on circle at bounding box center [259, 333] width 11 height 11
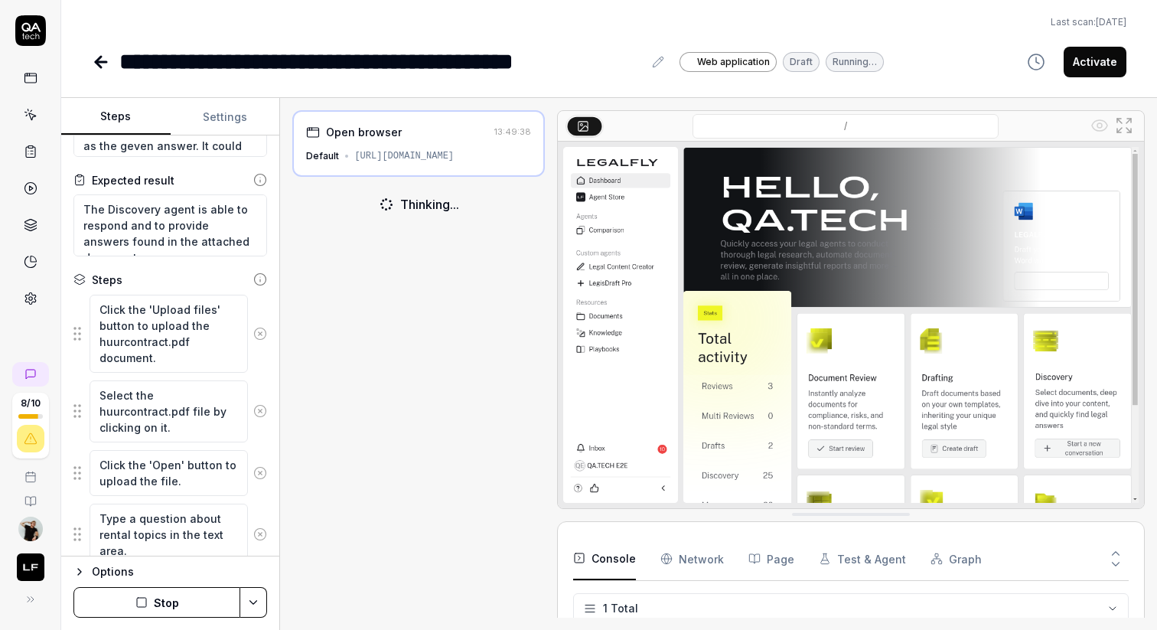
click at [259, 328] on circle at bounding box center [259, 333] width 11 height 11
click at [259, 404] on icon at bounding box center [260, 411] width 14 height 14
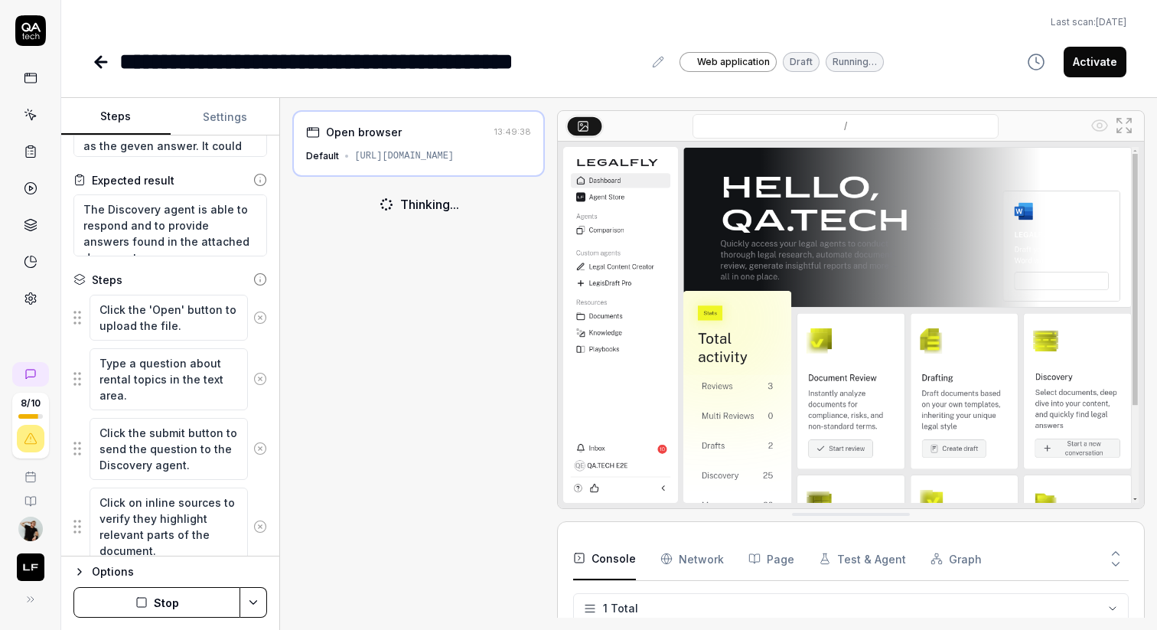
click at [259, 327] on button at bounding box center [260, 317] width 25 height 31
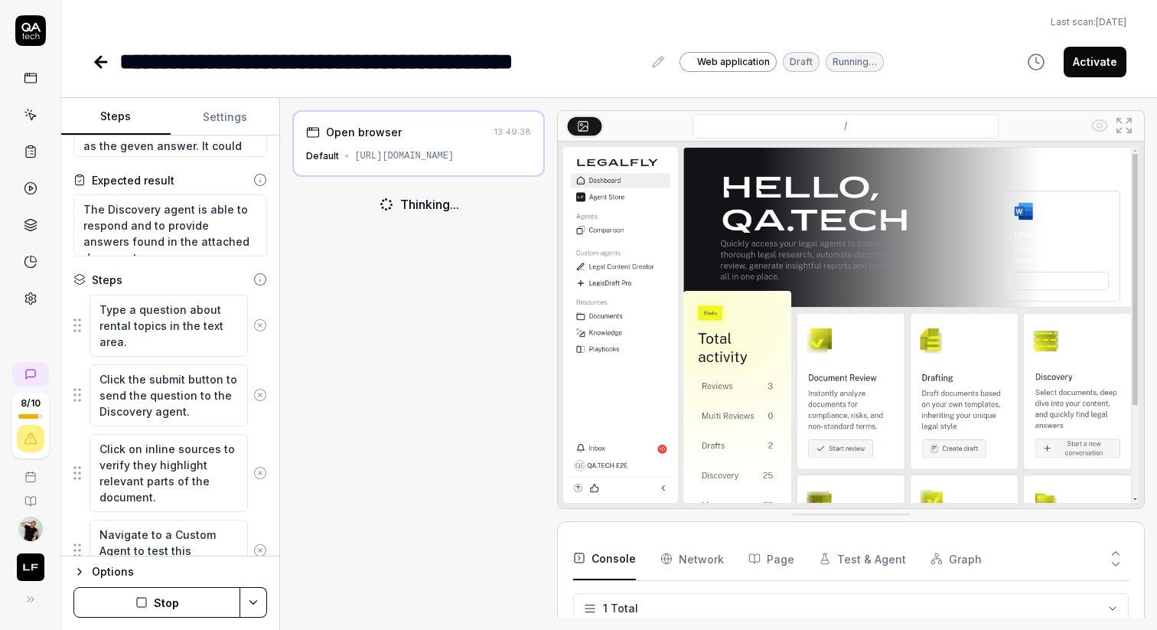
click at [259, 327] on icon at bounding box center [260, 325] width 14 height 14
click at [259, 388] on icon at bounding box center [260, 395] width 14 height 14
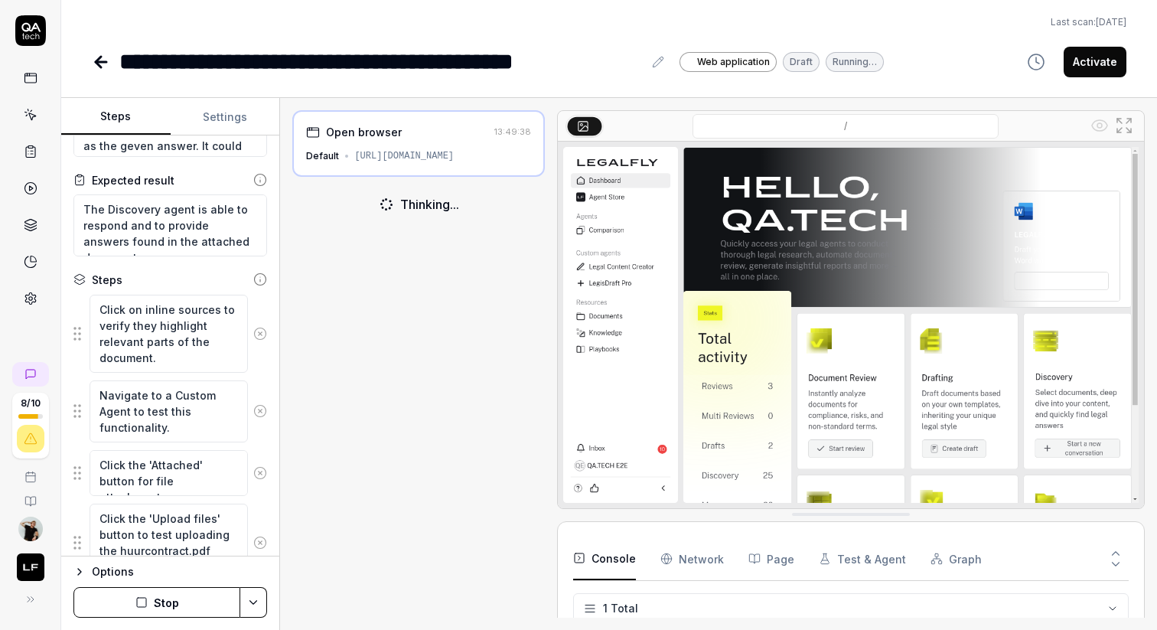
click at [259, 328] on circle at bounding box center [259, 333] width 11 height 11
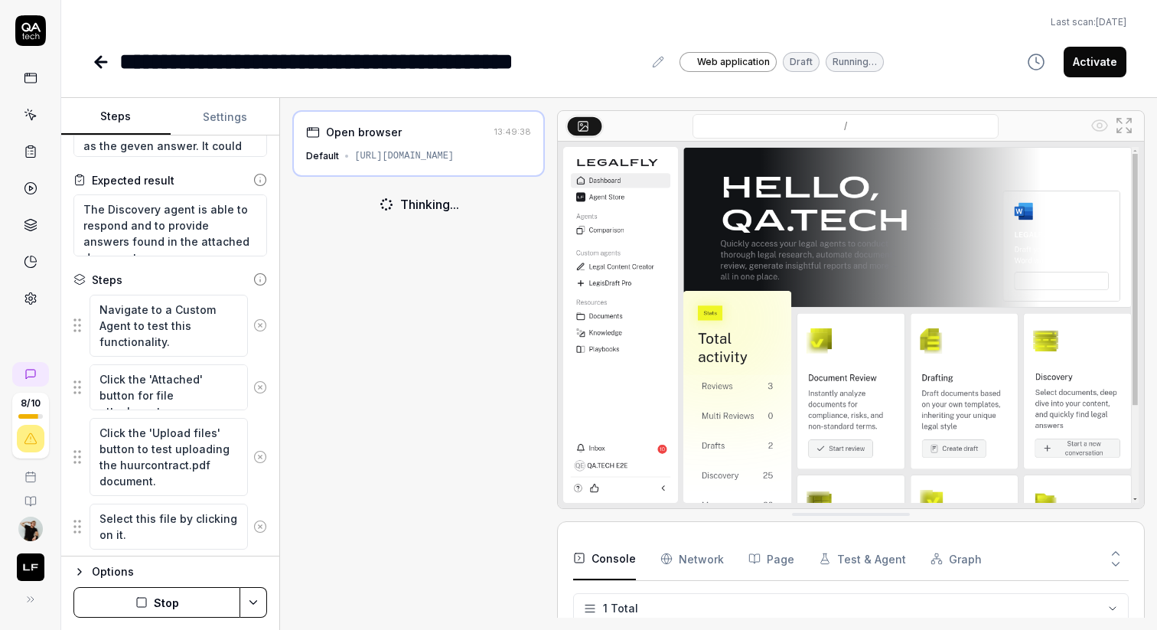
click at [259, 327] on icon at bounding box center [260, 325] width 14 height 14
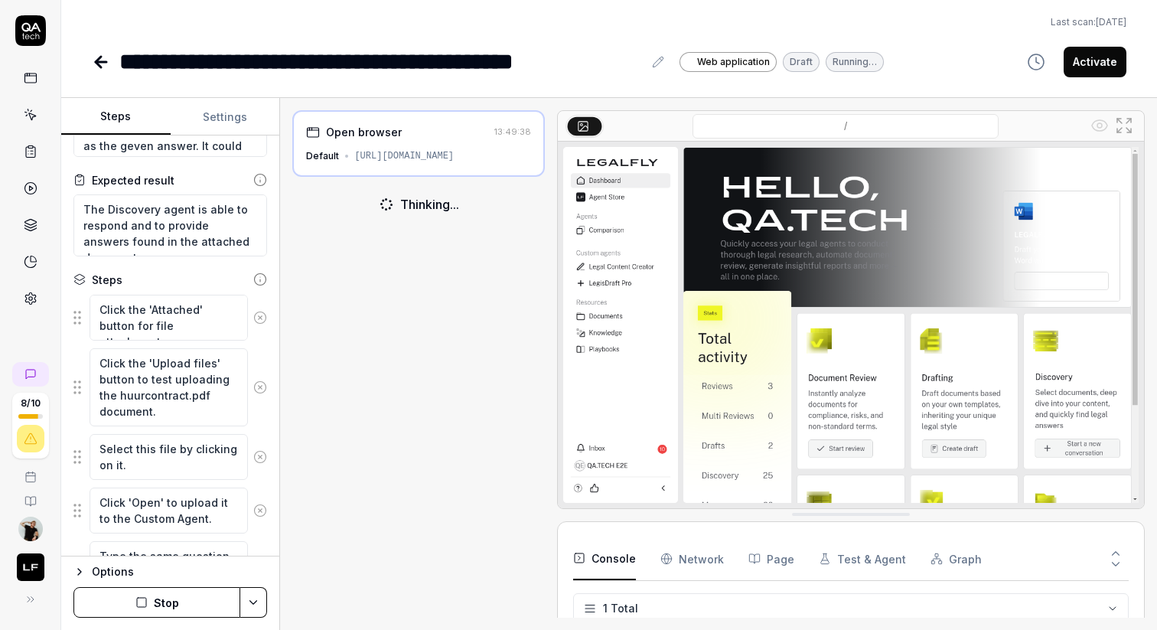
click at [259, 327] on button at bounding box center [260, 317] width 25 height 31
click at [259, 381] on circle at bounding box center [259, 386] width 11 height 11
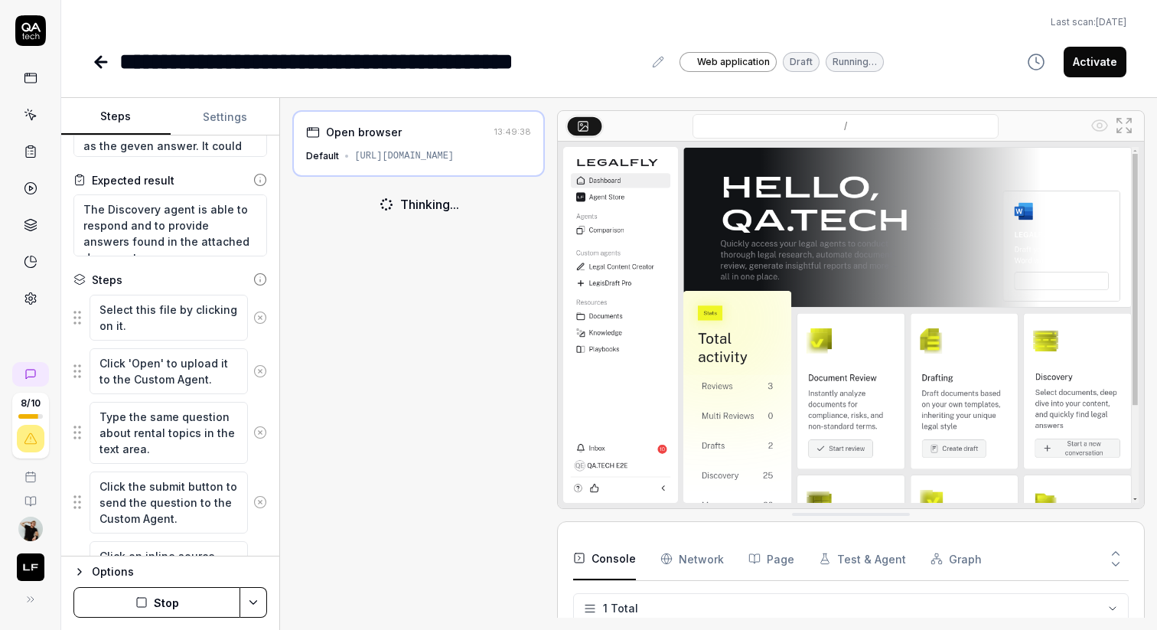
click at [259, 327] on button at bounding box center [260, 317] width 25 height 31
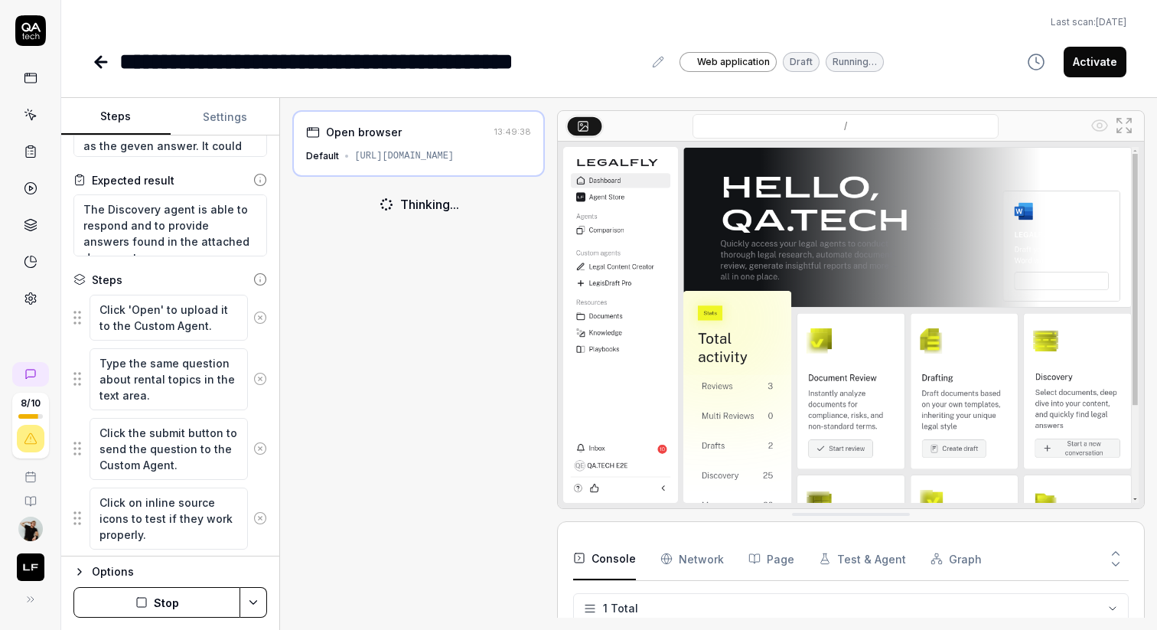
click at [259, 327] on button at bounding box center [260, 317] width 25 height 31
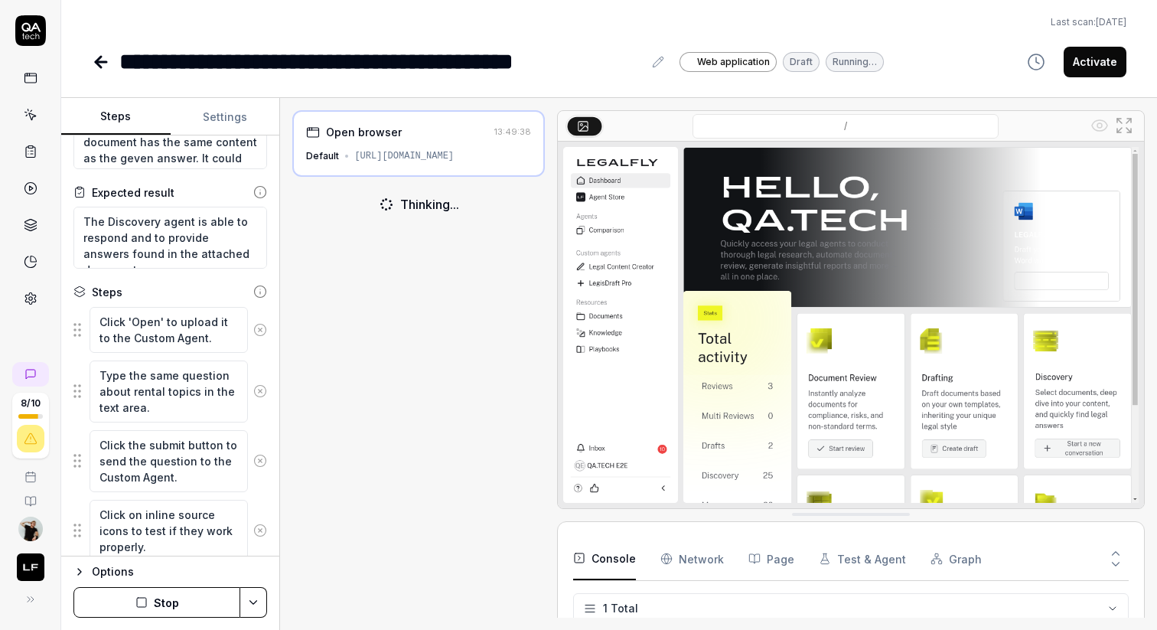
click at [259, 376] on button at bounding box center [260, 391] width 25 height 31
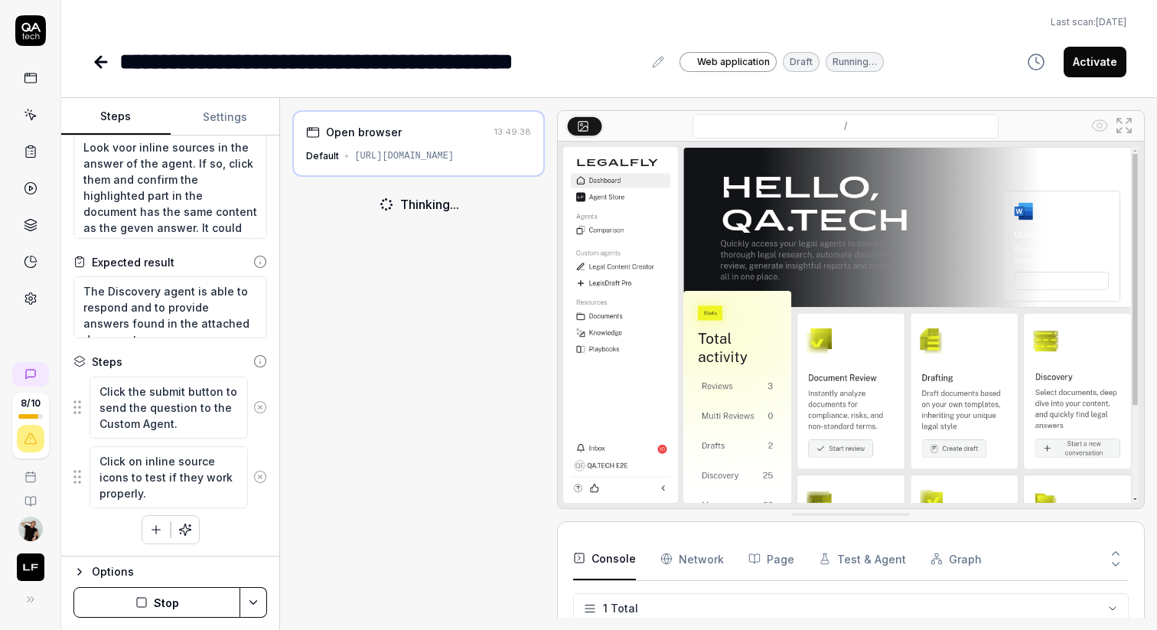
scroll to position [41, 0]
click at [259, 327] on textarea "The Discovery agent is able to respond and to provide answers found in the atta…" at bounding box center [170, 307] width 194 height 62
click at [259, 361] on icon at bounding box center [260, 361] width 14 height 14
click at [260, 405] on icon at bounding box center [260, 407] width 14 height 14
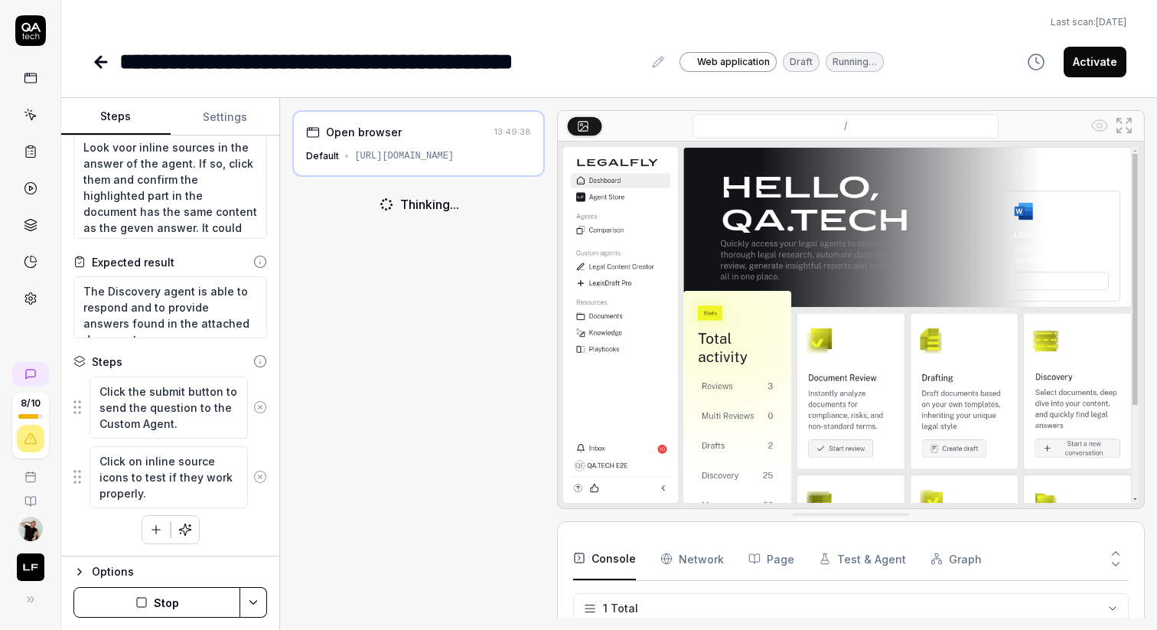
scroll to position [0, 0]
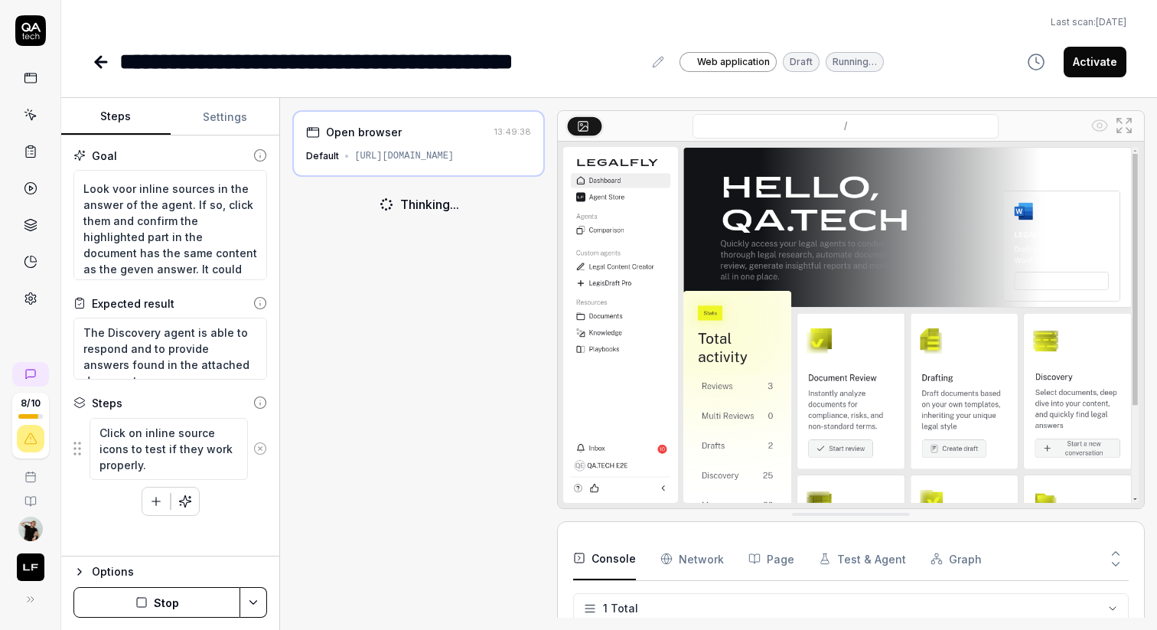
click at [260, 405] on icon at bounding box center [260, 403] width 14 height 14
click at [260, 445] on icon at bounding box center [260, 449] width 14 height 14
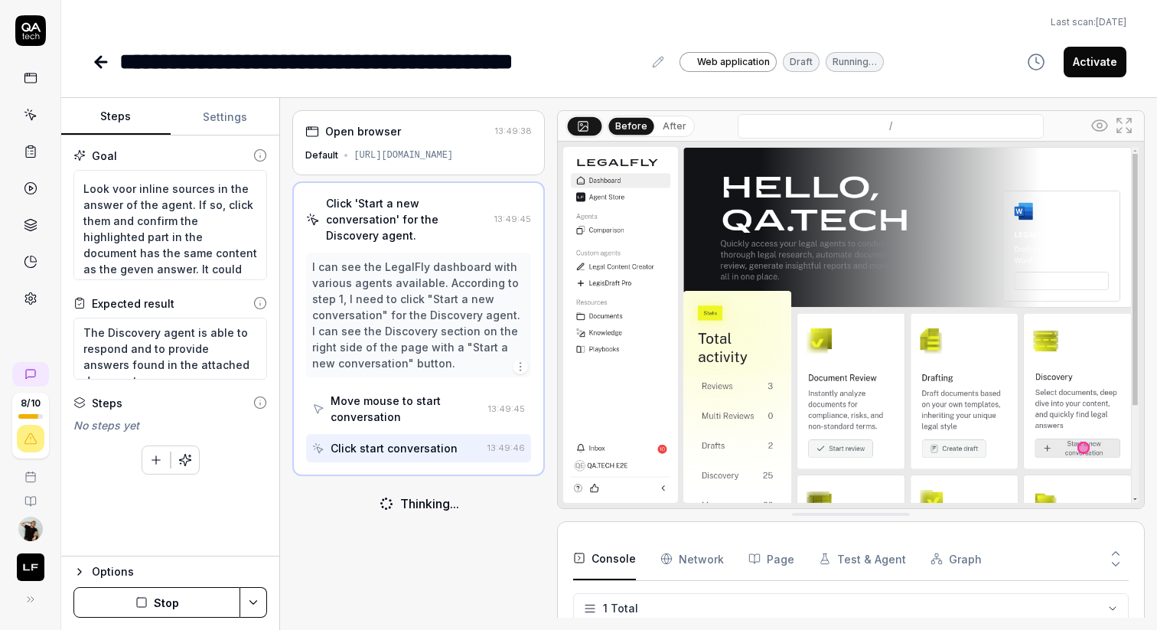
click at [510, 549] on div "Open browser 13:49:38 Default [URL][DOMAIN_NAME] Click 'Start a new conversatio…" at bounding box center [418, 363] width 252 height 507
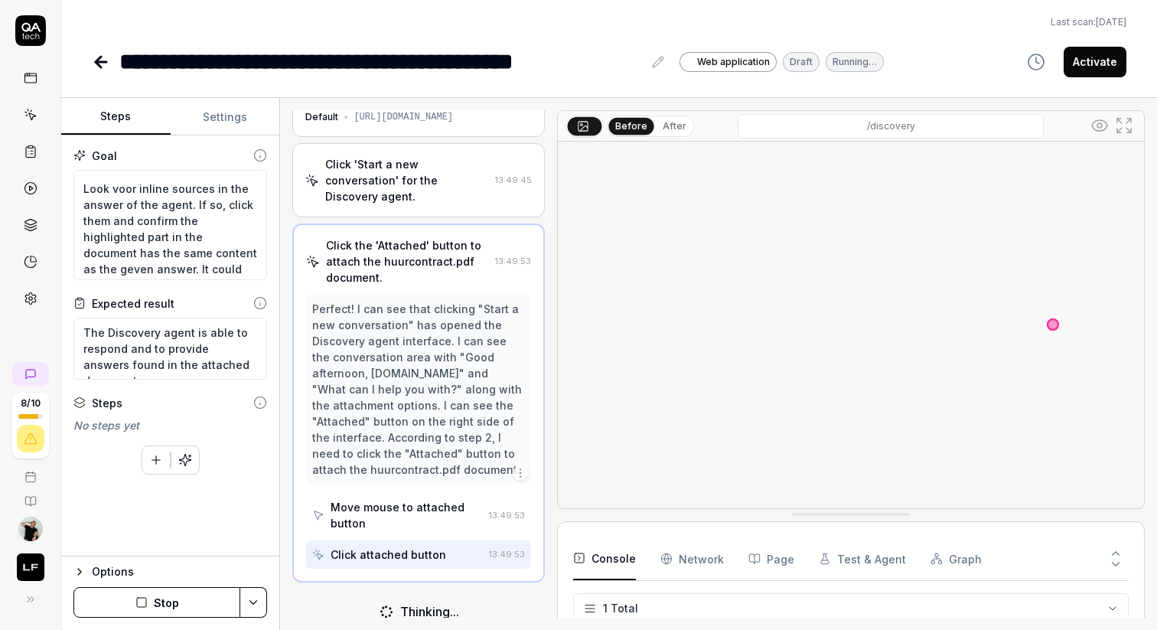
scroll to position [36, 0]
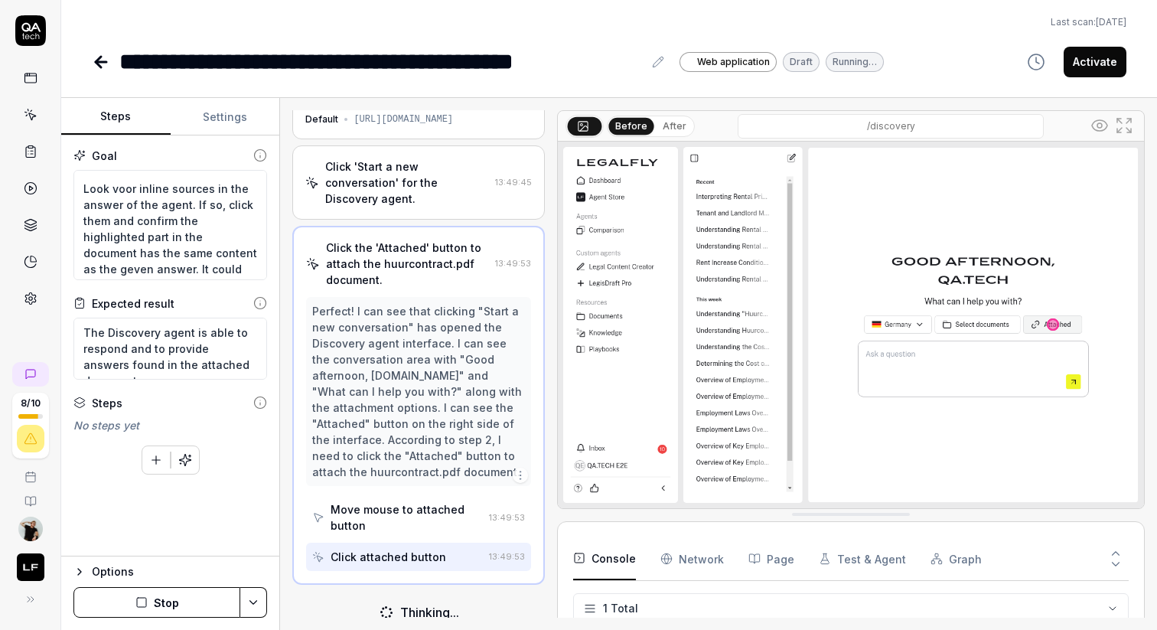
click at [211, 598] on button "Stop" at bounding box center [156, 602] width 167 height 31
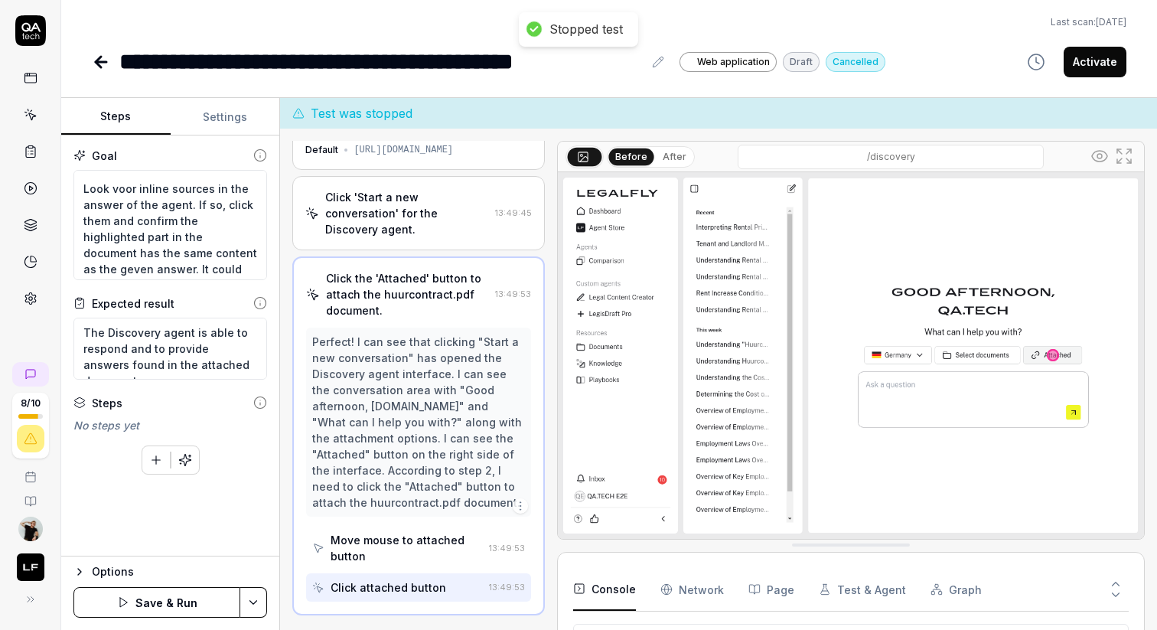
click at [186, 458] on icon "button" at bounding box center [185, 460] width 14 height 14
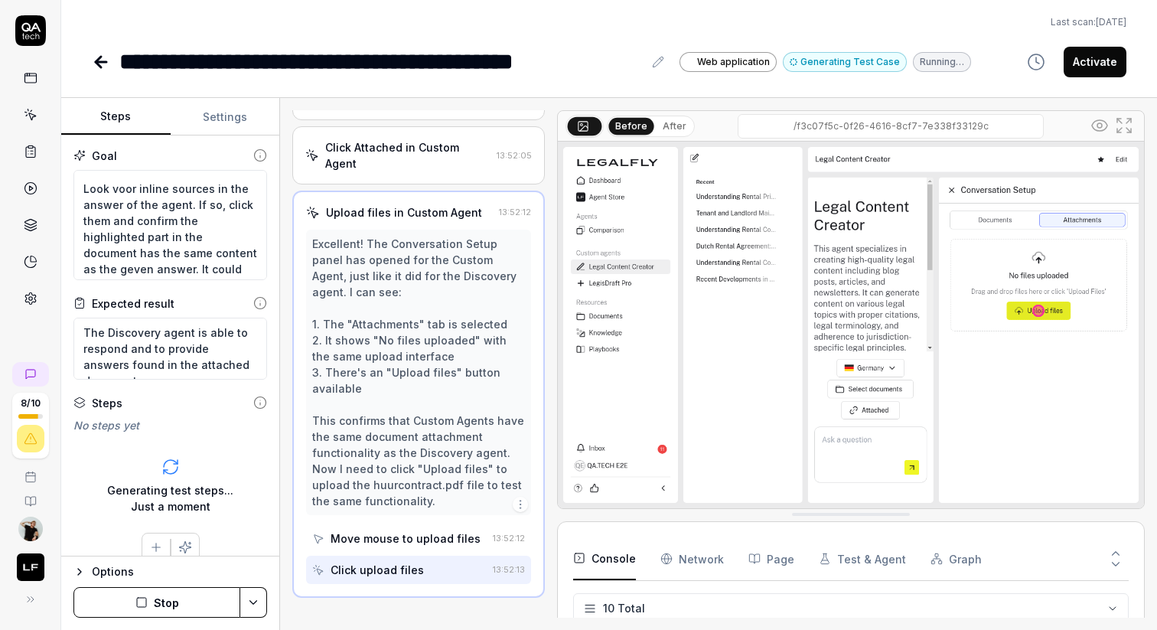
scroll to position [759, 0]
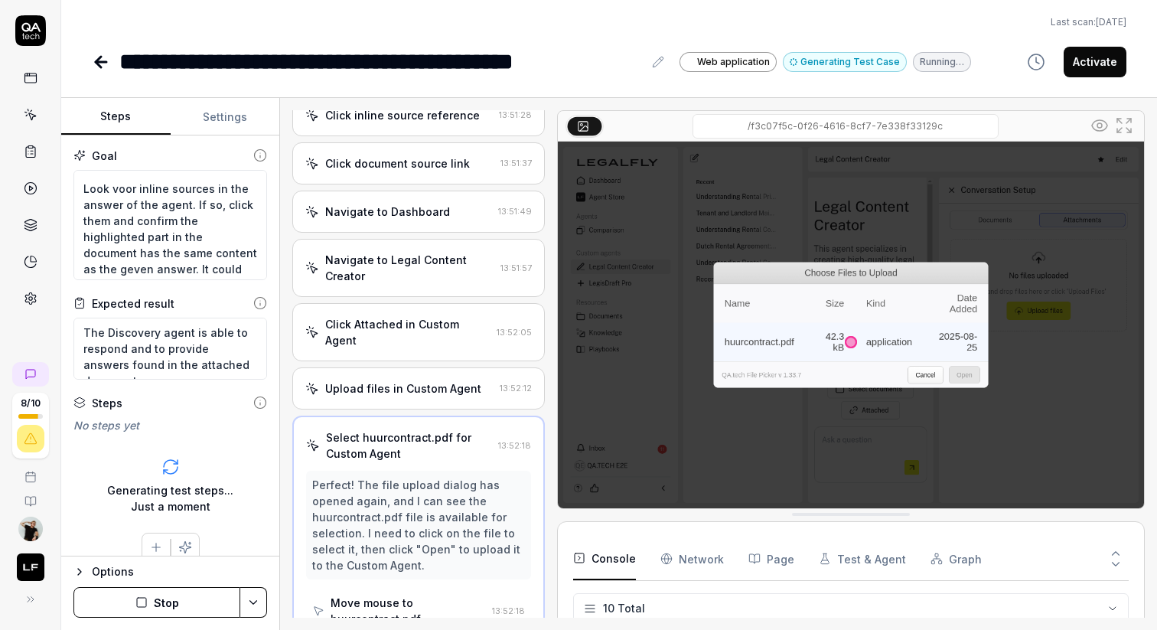
click at [408, 285] on div "Open browser 13:50:02 Default [URL][DOMAIN_NAME] Click Start a new conversation…" at bounding box center [418, 363] width 252 height 507
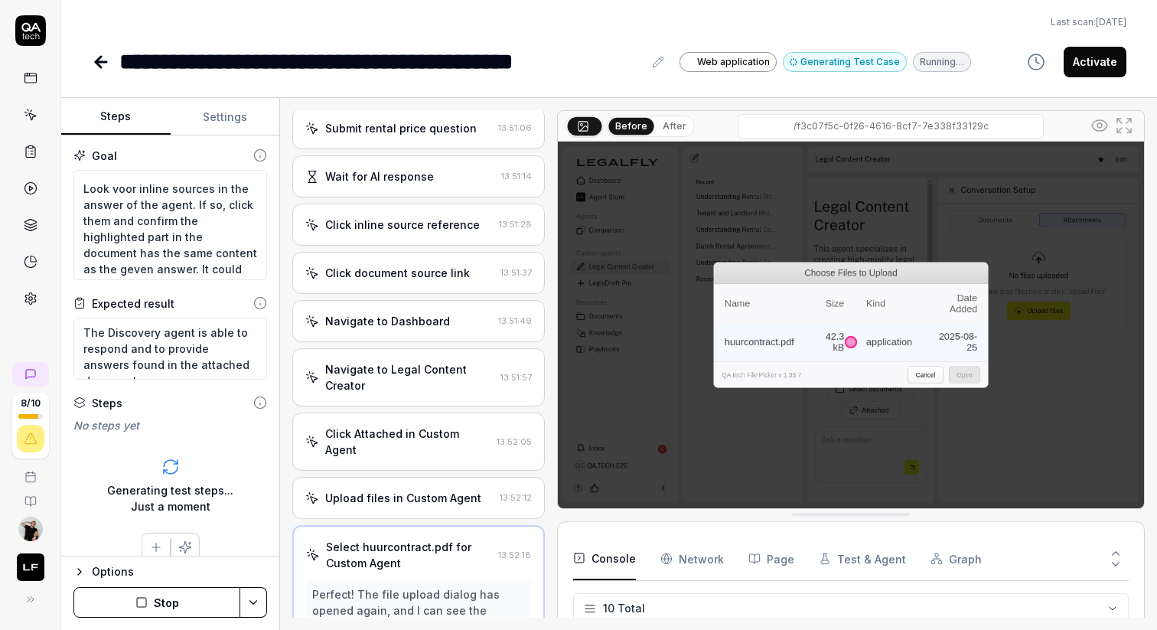
click at [409, 265] on div "Click document source link" at bounding box center [397, 273] width 145 height 16
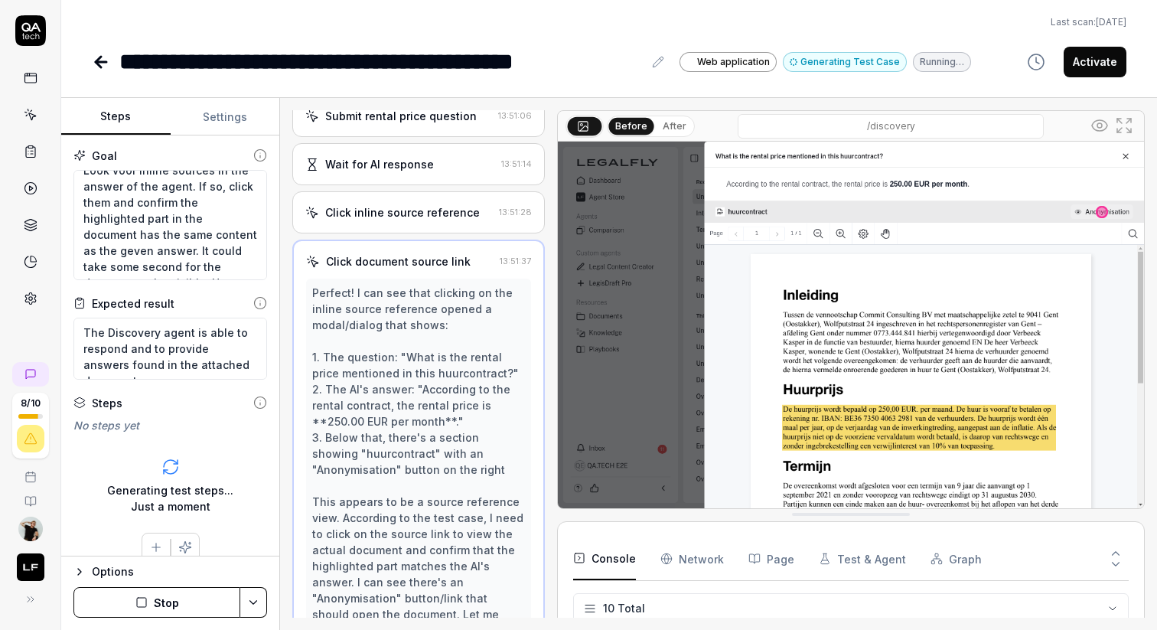
scroll to position [305, 0]
click at [201, 232] on textarea "Can attach a document by upload in Discovery by clicking attached and query the…" at bounding box center [170, 225] width 194 height 110
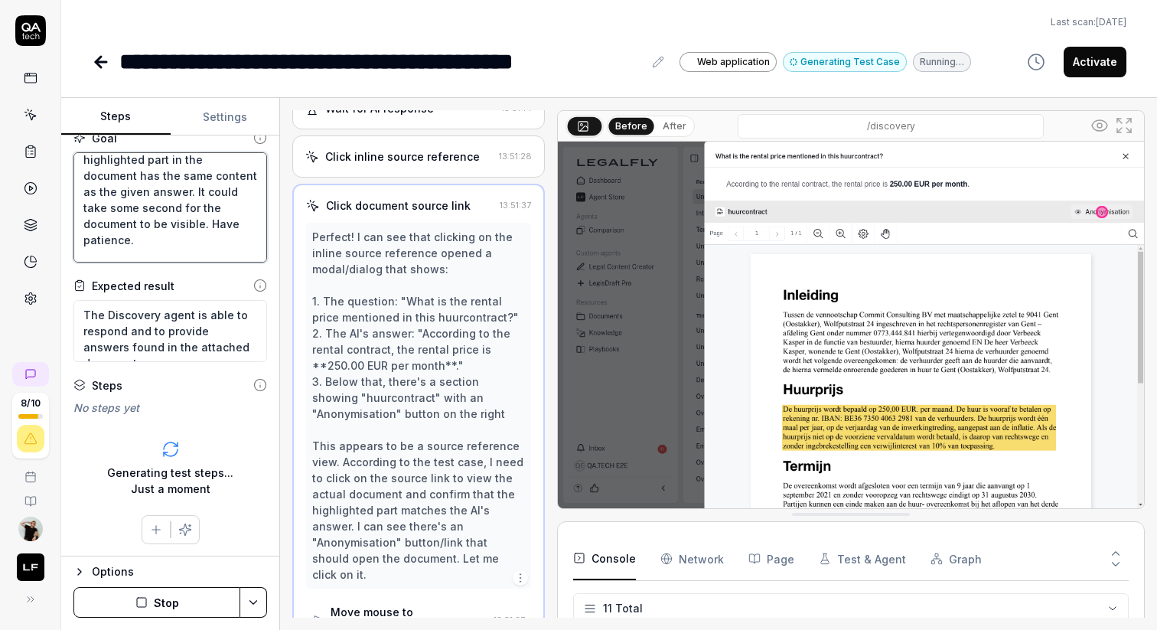
scroll to position [577, 0]
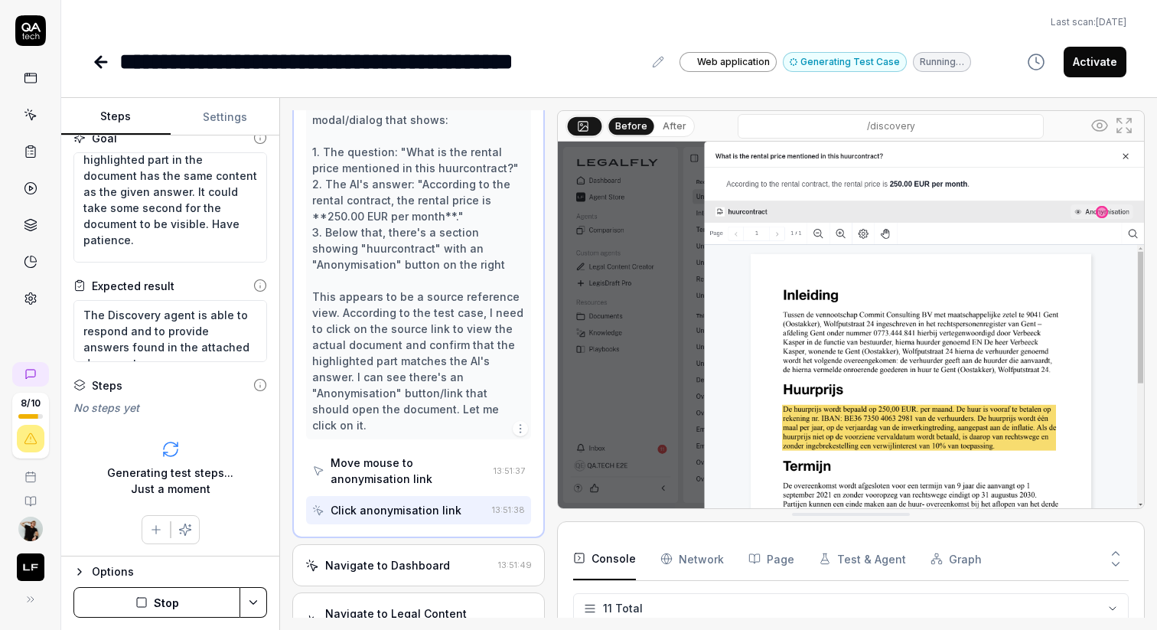
click at [378, 557] on div "Navigate to Dashboard" at bounding box center [387, 565] width 125 height 16
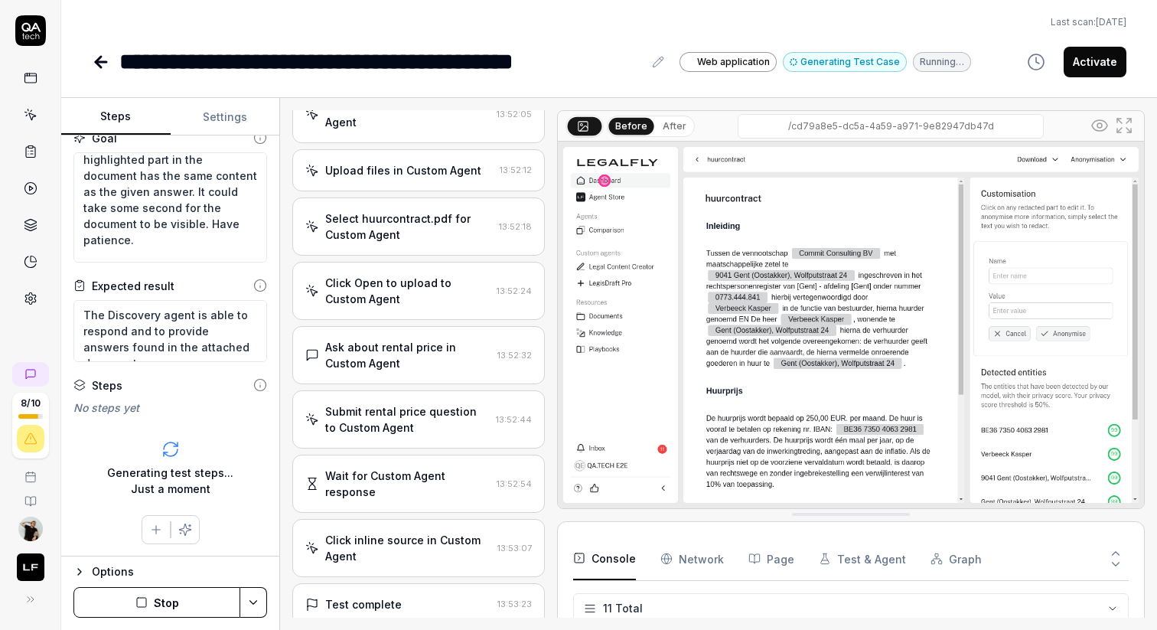
scroll to position [1482, 0]
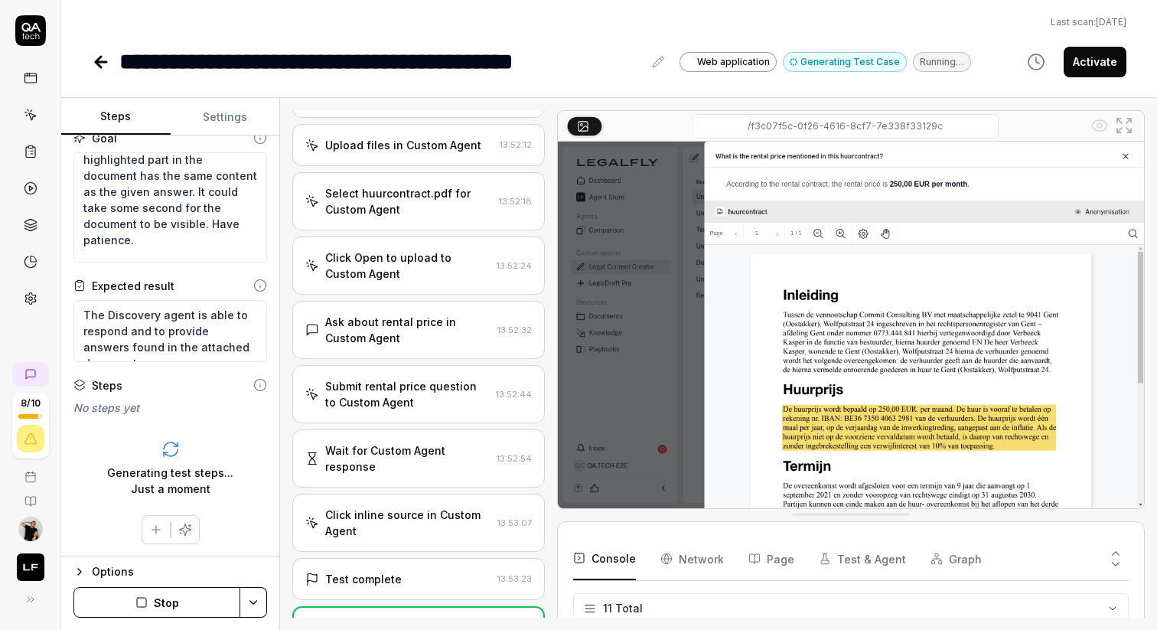
click at [419, 378] on div "Submit rental price question to Custom Agent" at bounding box center [407, 394] width 164 height 32
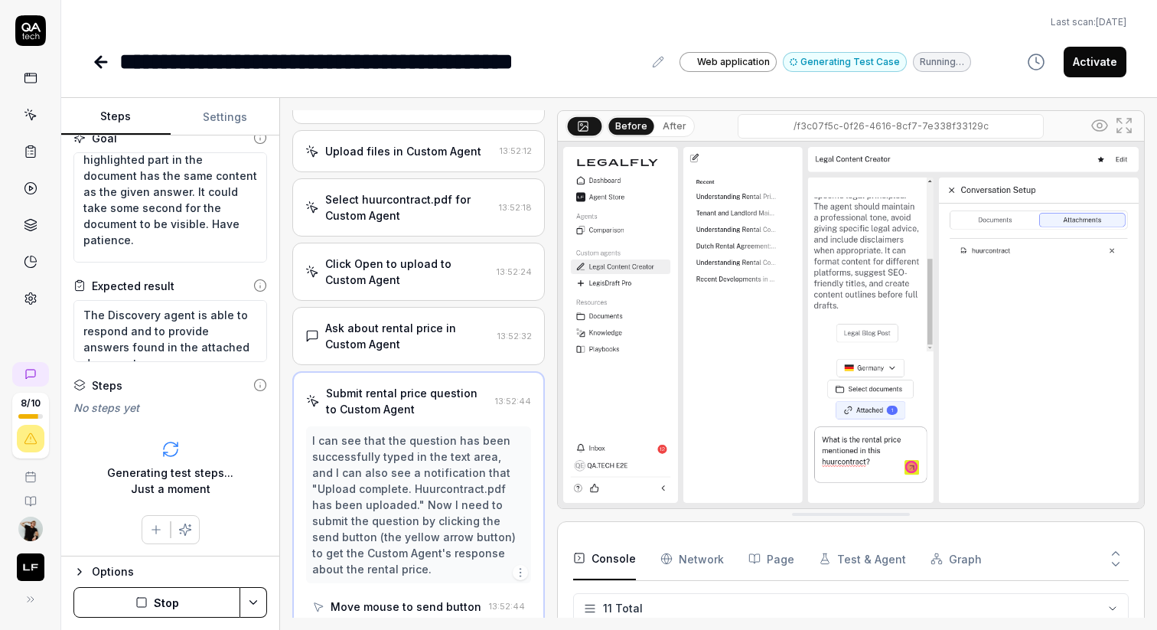
click at [426, 326] on div "Ask about rental price in Custom Agent 13:52:32" at bounding box center [418, 336] width 252 height 58
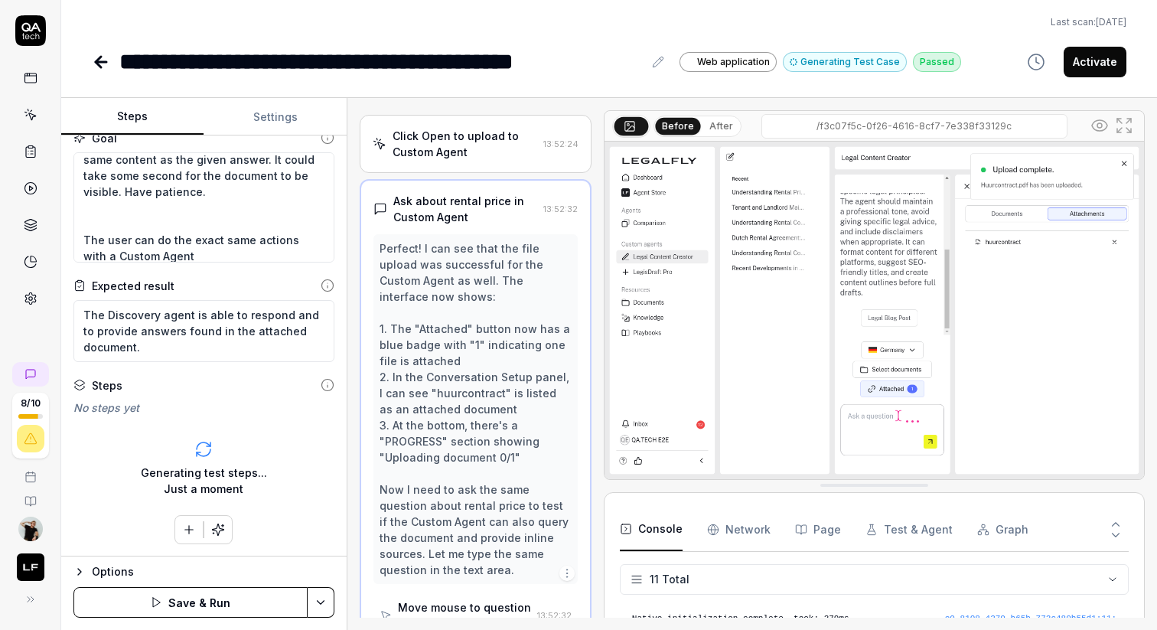
scroll to position [120, 0]
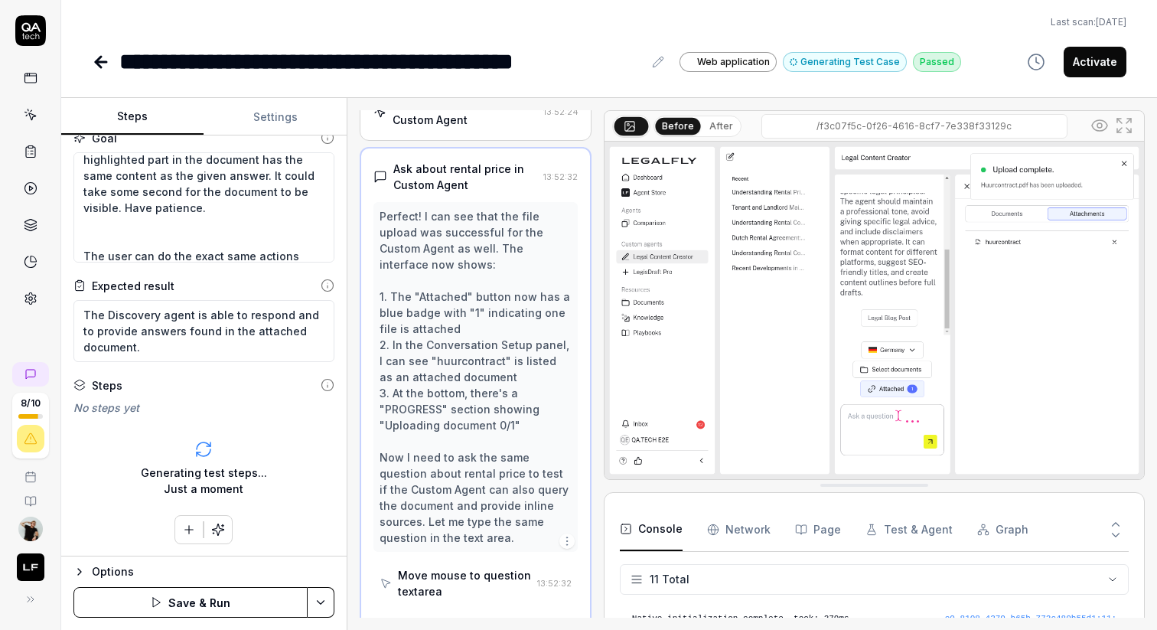
click at [354, 419] on div "Steps Settings Goal Can attach a document by upload in Discovery by clicking at…" at bounding box center [609, 364] width 1096 height 532
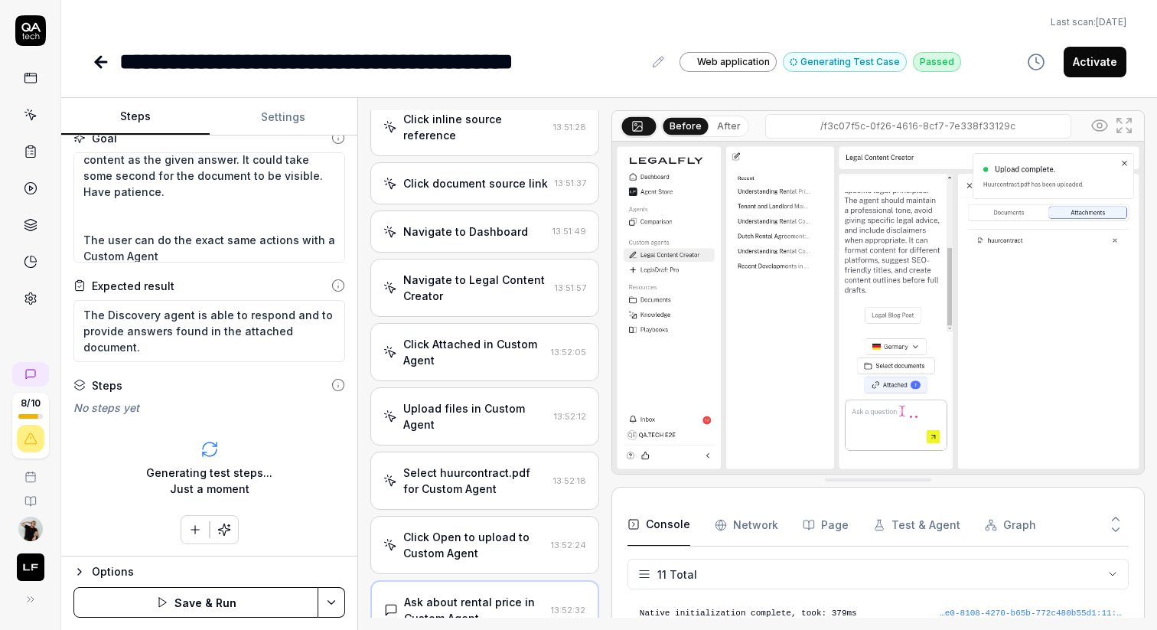
click at [439, 529] on div "Click Open to upload to Custom Agent" at bounding box center [474, 545] width 142 height 32
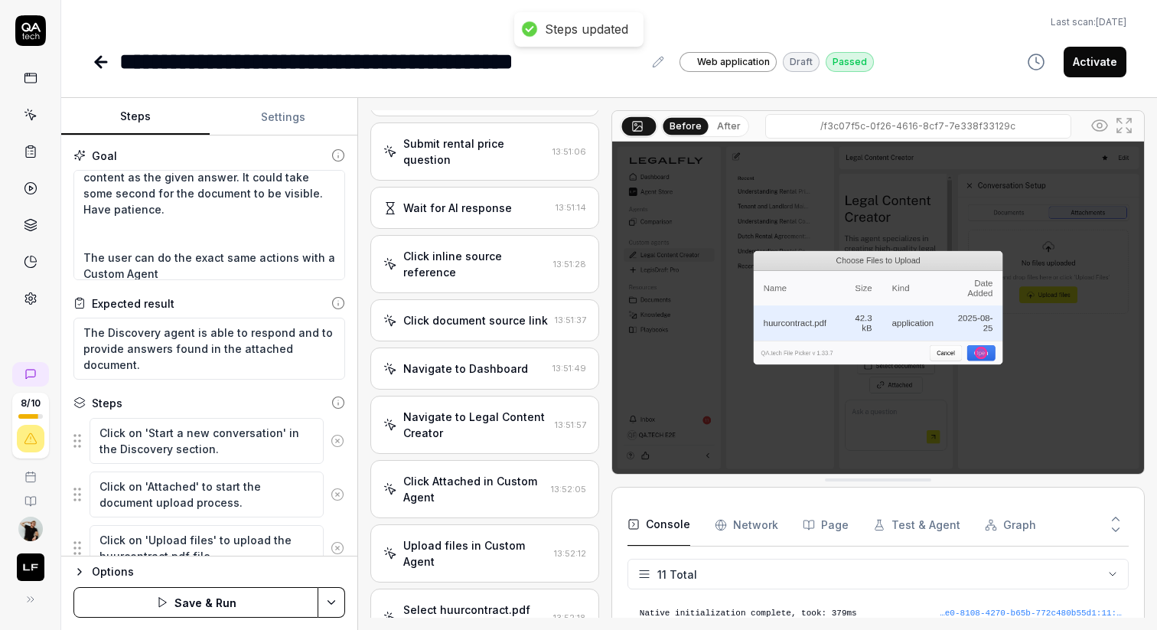
scroll to position [461, 0]
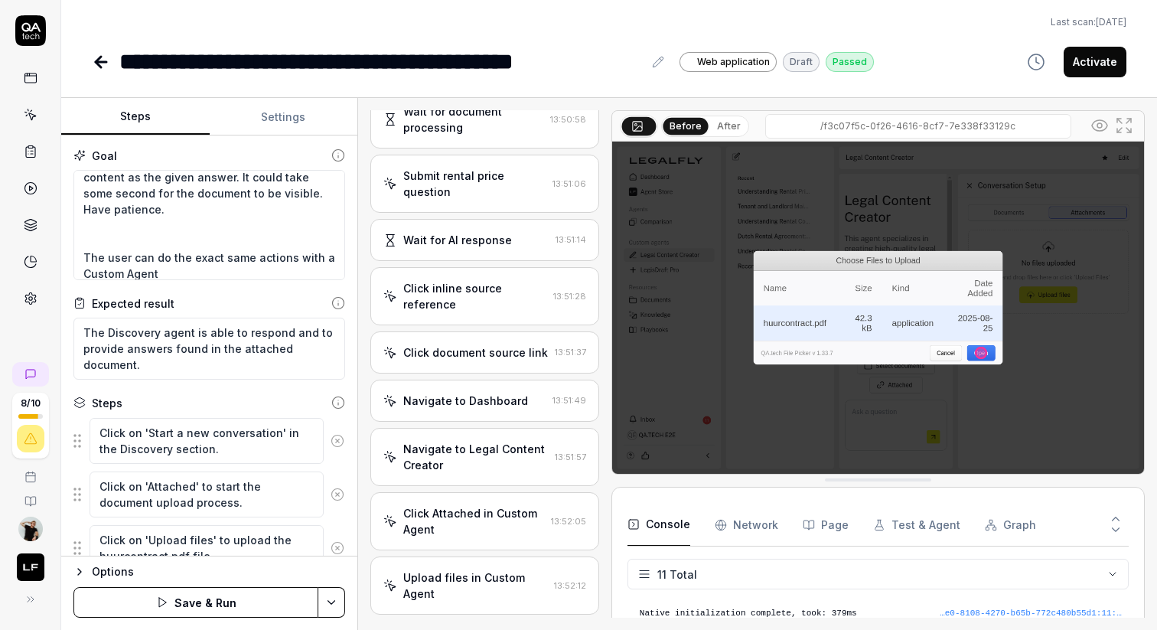
click at [471, 344] on div "Click document source link" at bounding box center [475, 352] width 145 height 16
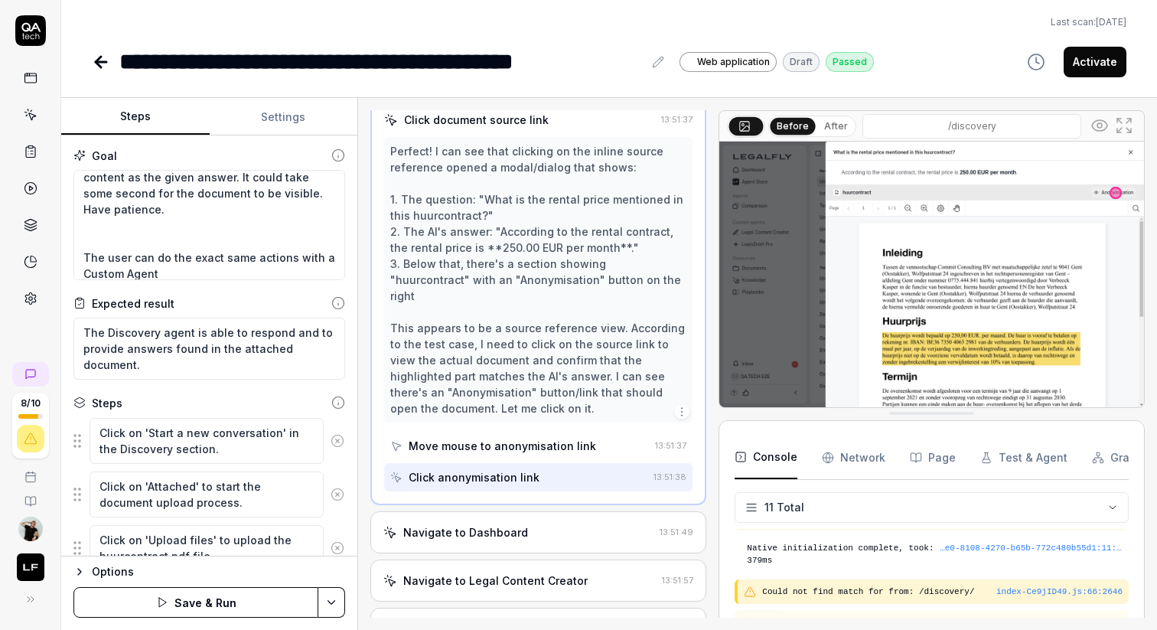
scroll to position [342, 0]
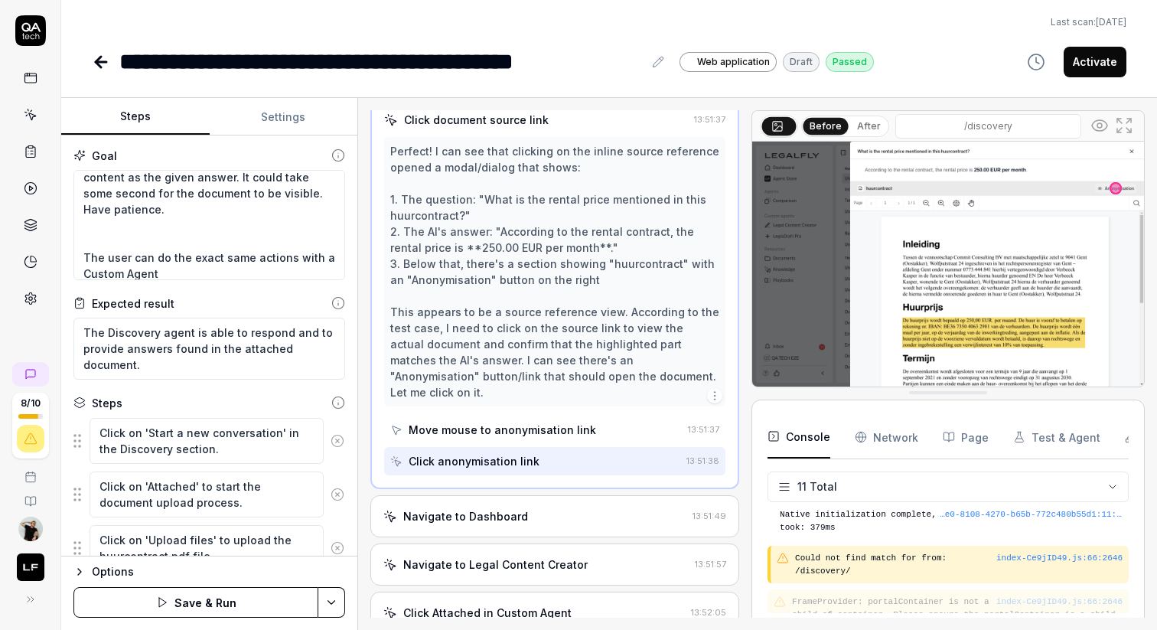
click at [748, 384] on div at bounding box center [745, 363] width 12 height 507
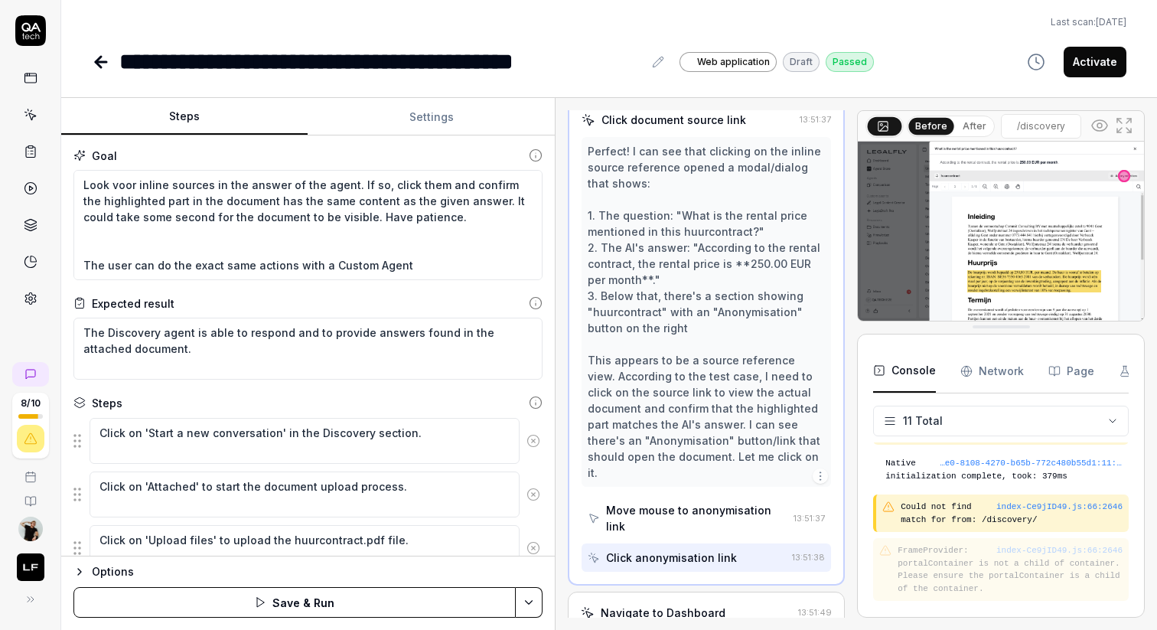
scroll to position [406, 0]
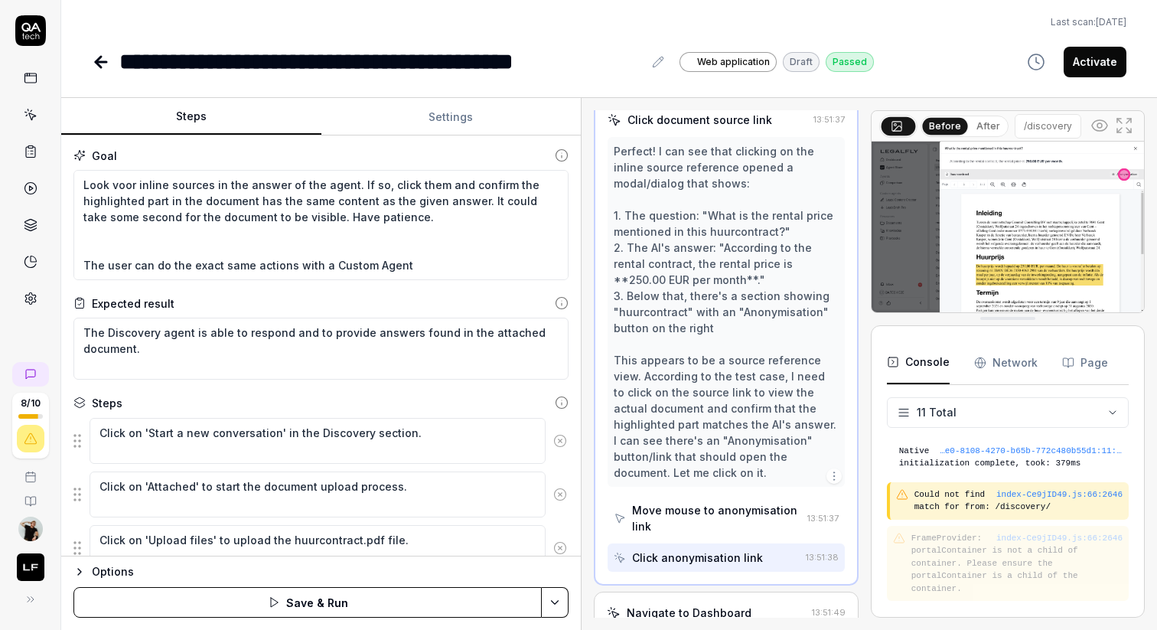
click at [585, 312] on div "Steps Settings Goal Can attach a document by upload in Discovery by clicking at…" at bounding box center [609, 364] width 1096 height 532
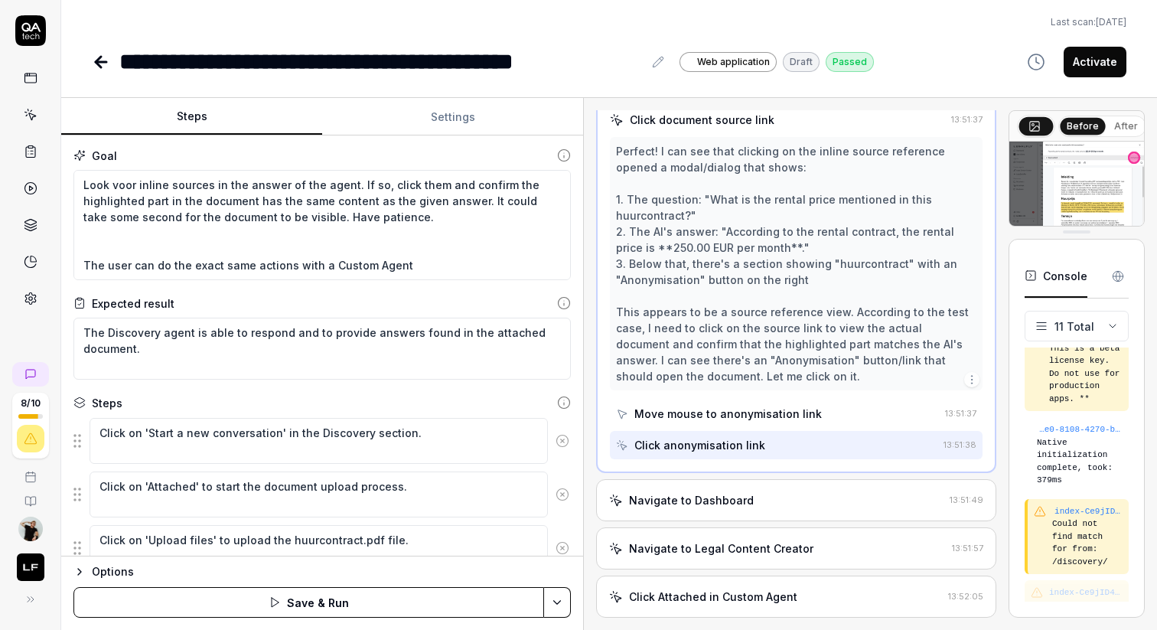
scroll to position [633, 0]
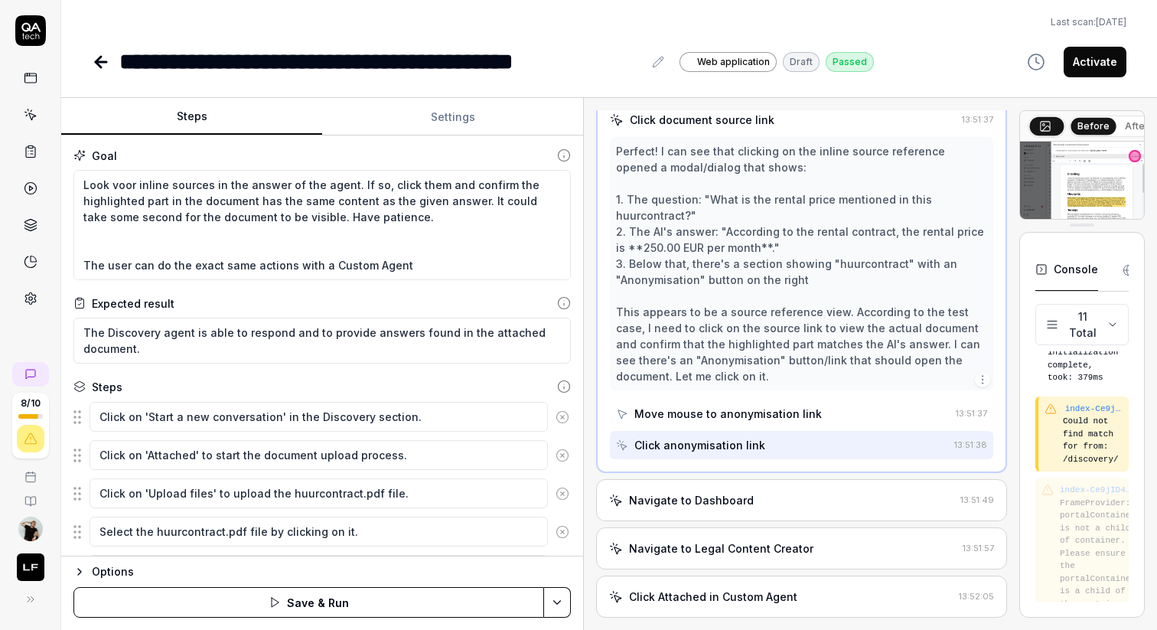
click at [1008, 322] on div "Open browser 13:50:02 Default [URL][DOMAIN_NAME] Click Start a new conversation…" at bounding box center [870, 363] width 549 height 507
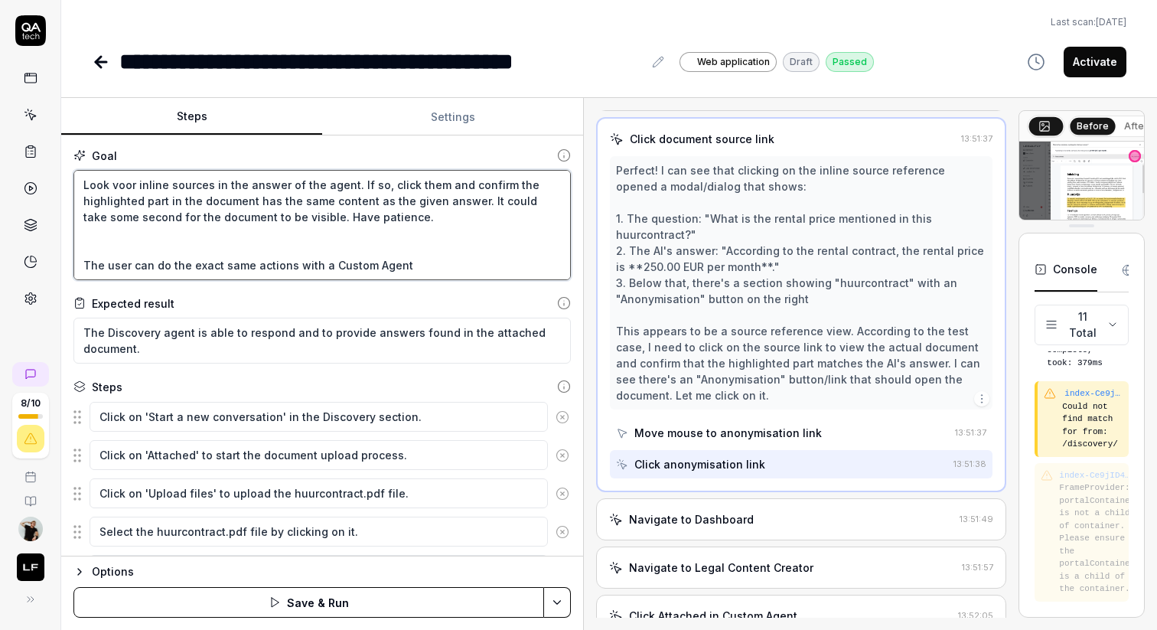
click at [404, 252] on textarea "Can attach a document by upload in Discovery by clicking attached and query the…" at bounding box center [321, 225] width 497 height 110
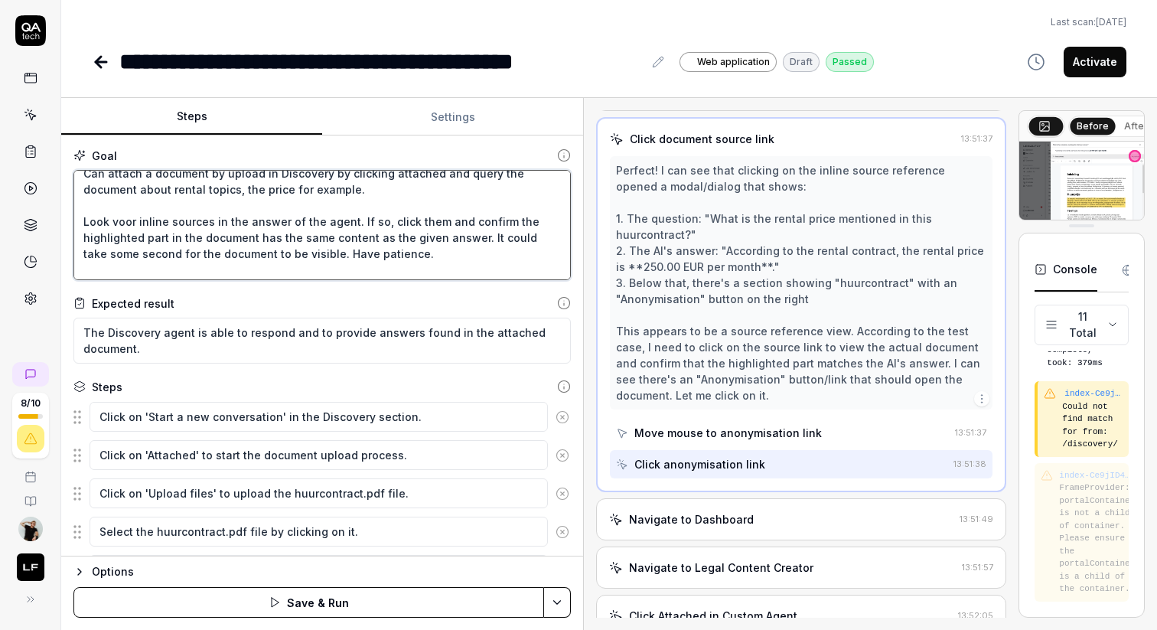
scroll to position [0, 0]
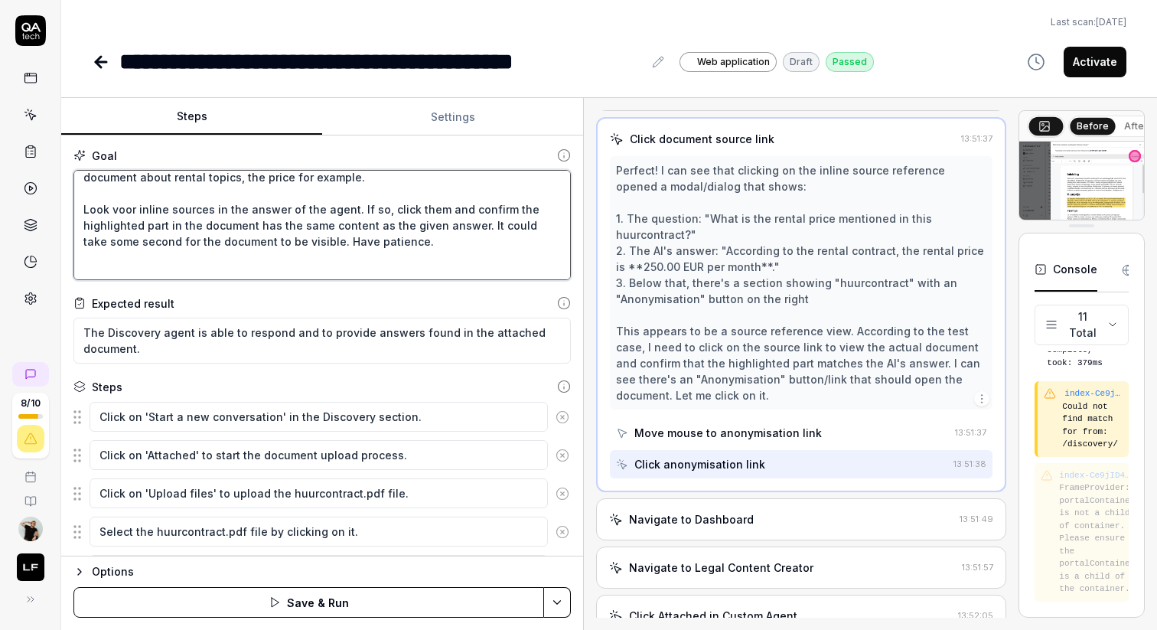
click at [120, 207] on textarea "Can attach a document by upload in Discovery by clicking attached and query the…" at bounding box center [321, 225] width 497 height 110
click at [523, 297] on div "Expected result" at bounding box center [321, 303] width 497 height 16
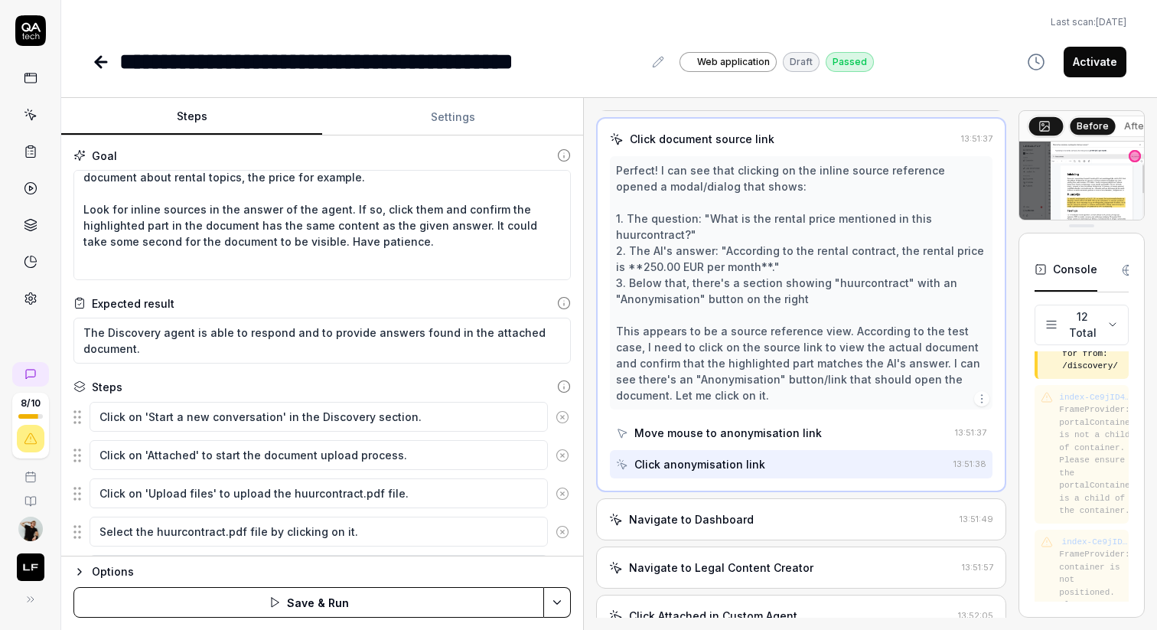
scroll to position [897, 0]
